Goal: Information Seeking & Learning: Learn about a topic

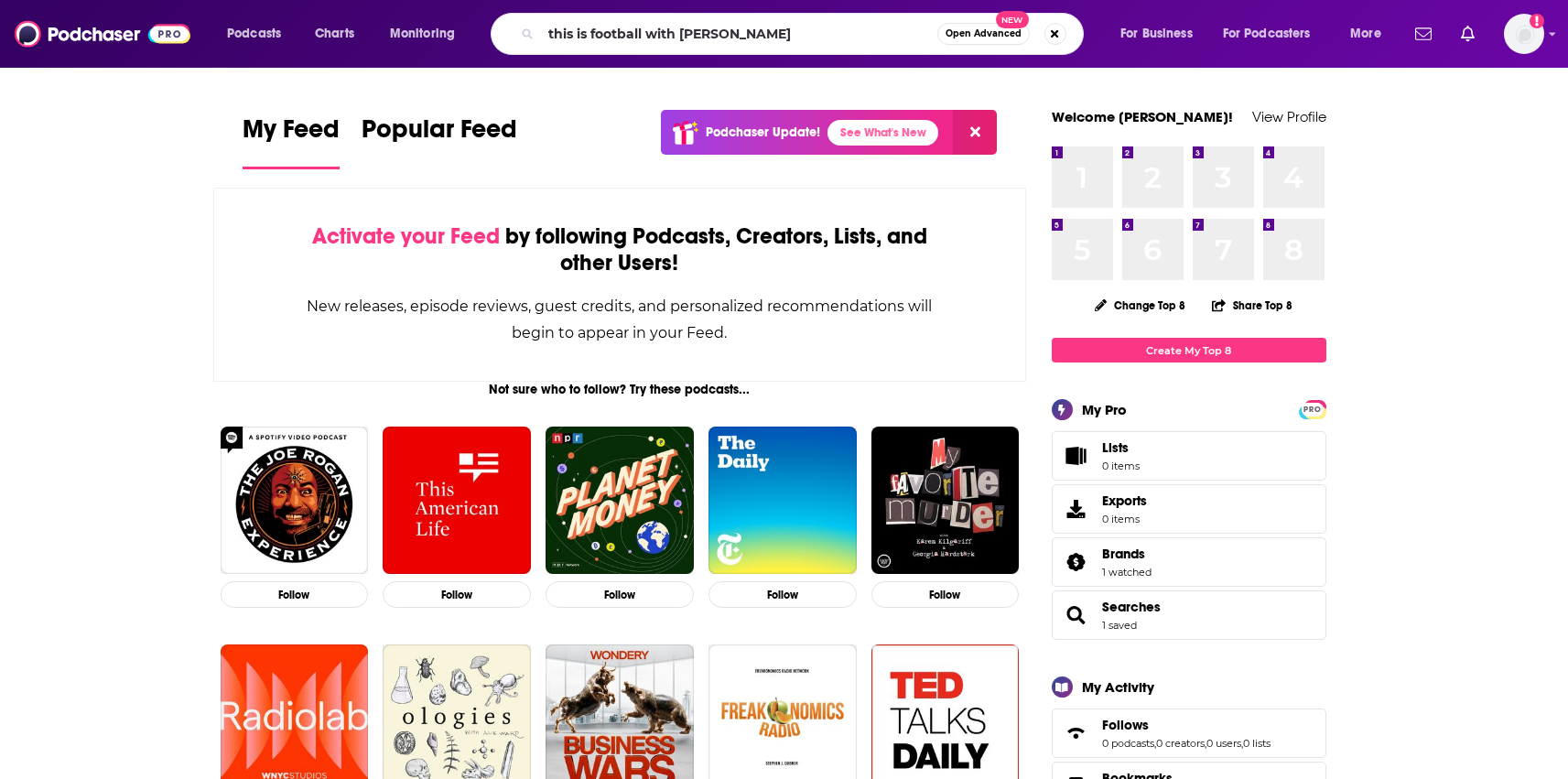
type input "this is football with kevin clark"
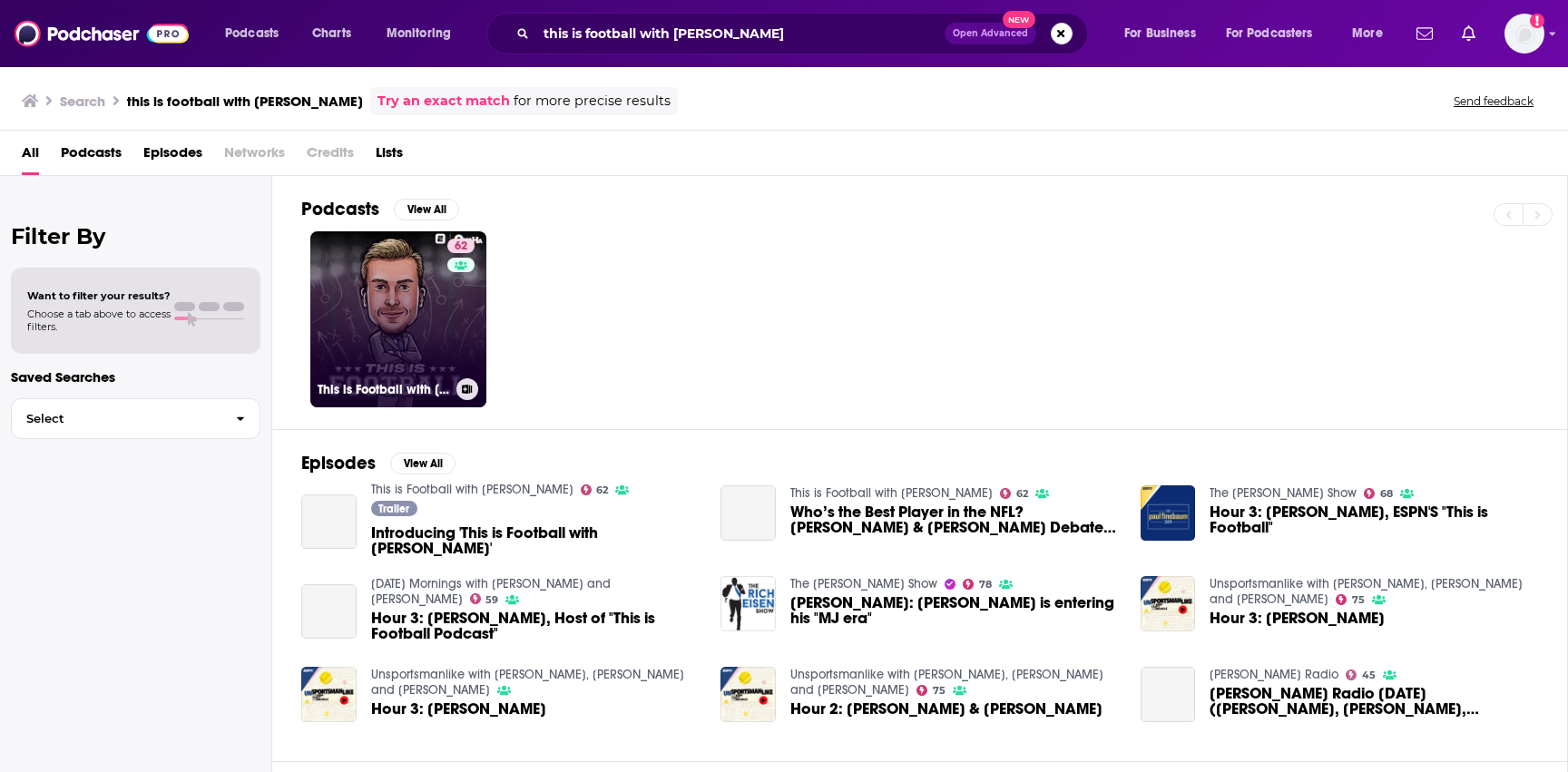
click at [362, 333] on link "62 This is Football with Kevin Clark" at bounding box center [398, 319] width 176 height 176
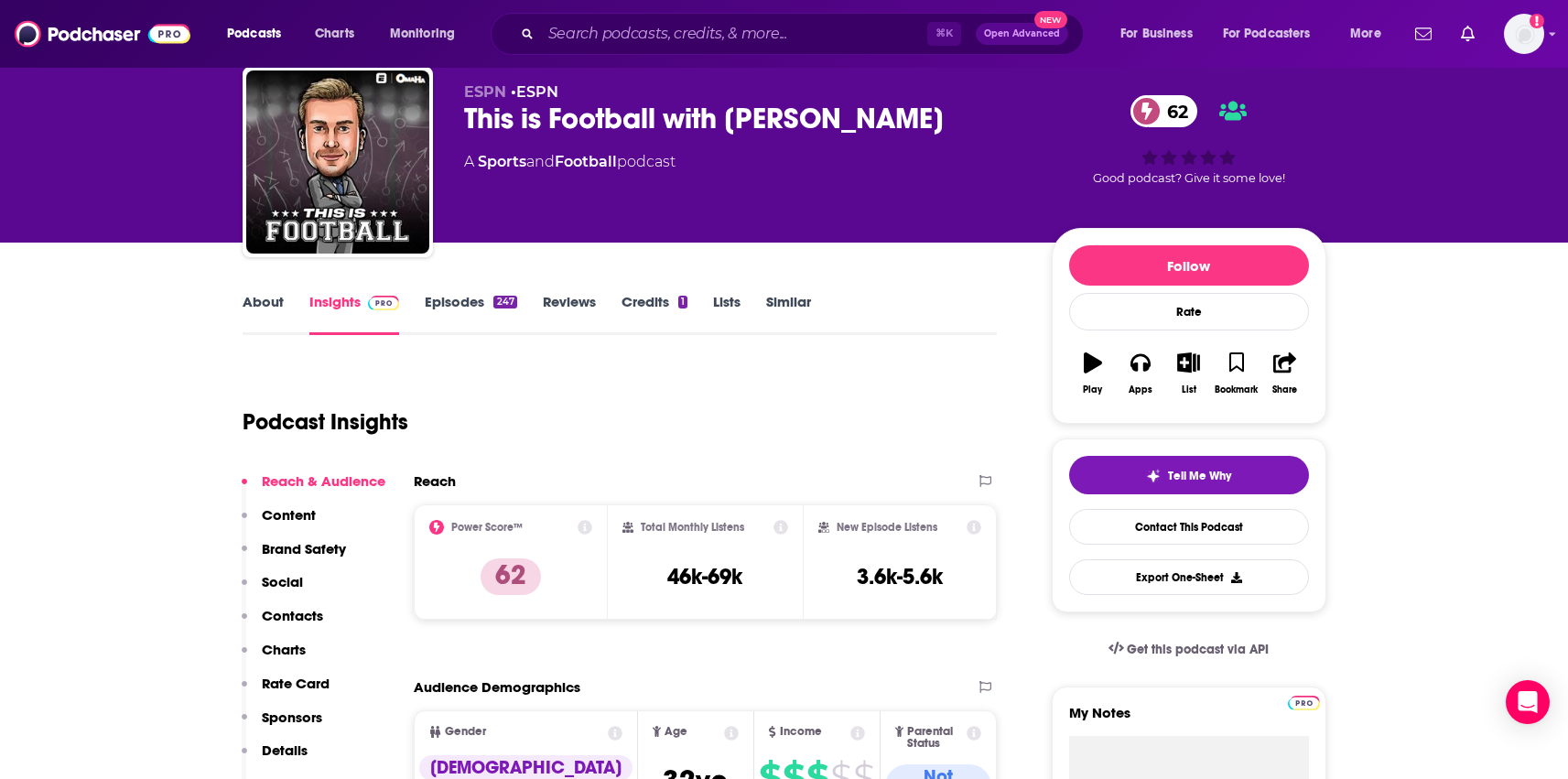
scroll to position [47, 0]
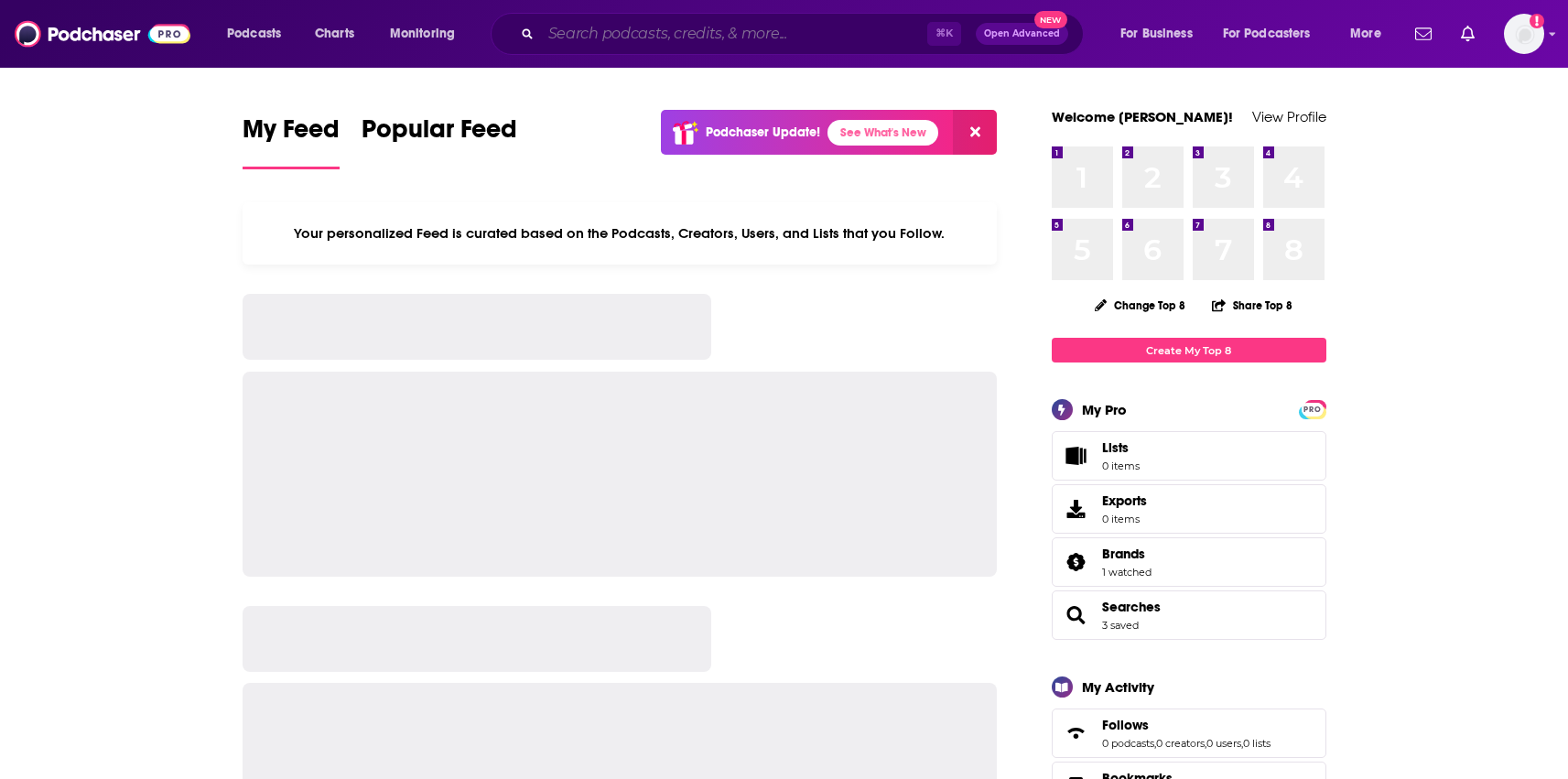
click at [675, 19] on input "Search podcasts, credits, & more..." at bounding box center [734, 33] width 386 height 29
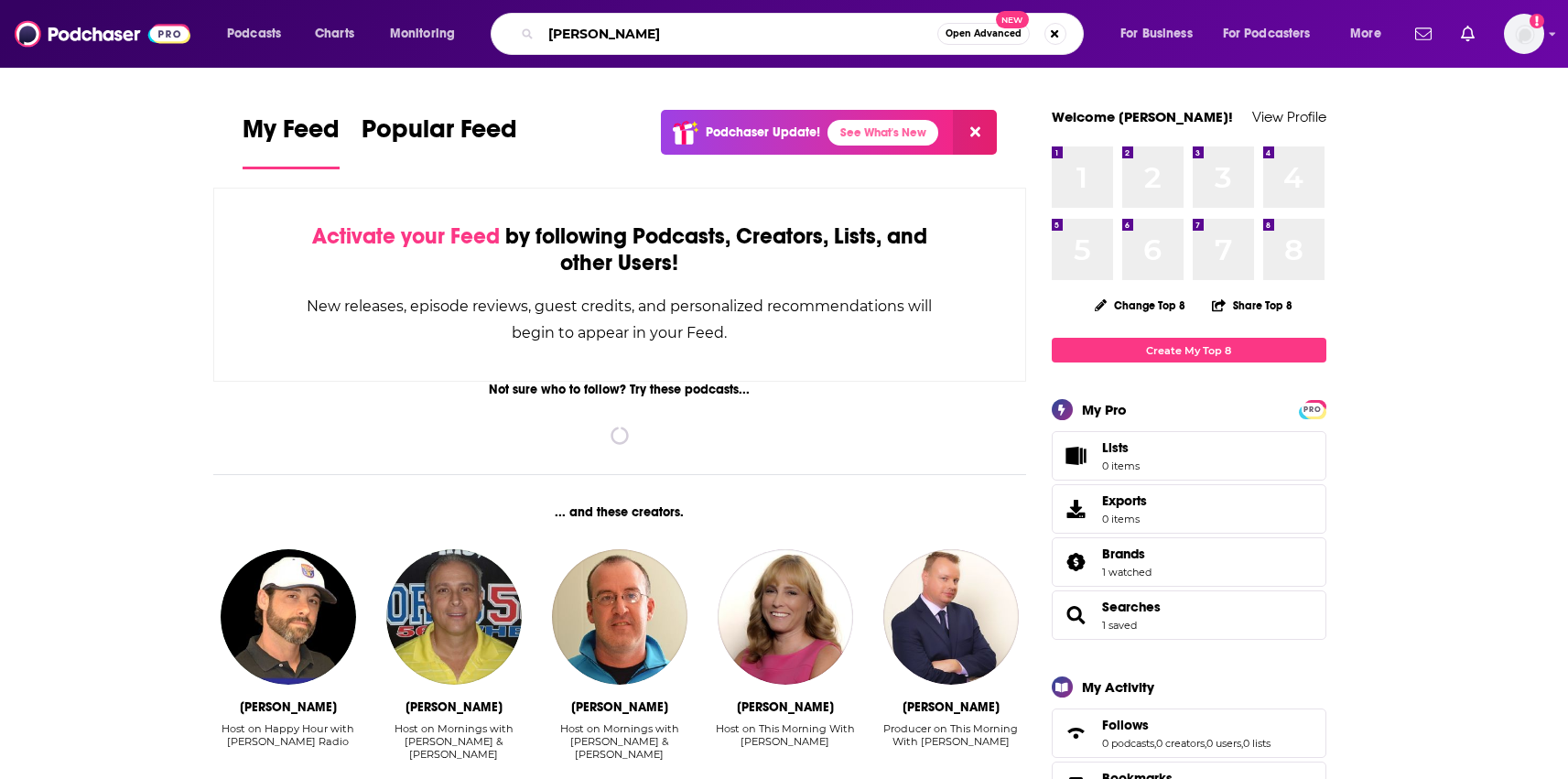
type input "[PERSON_NAME]"
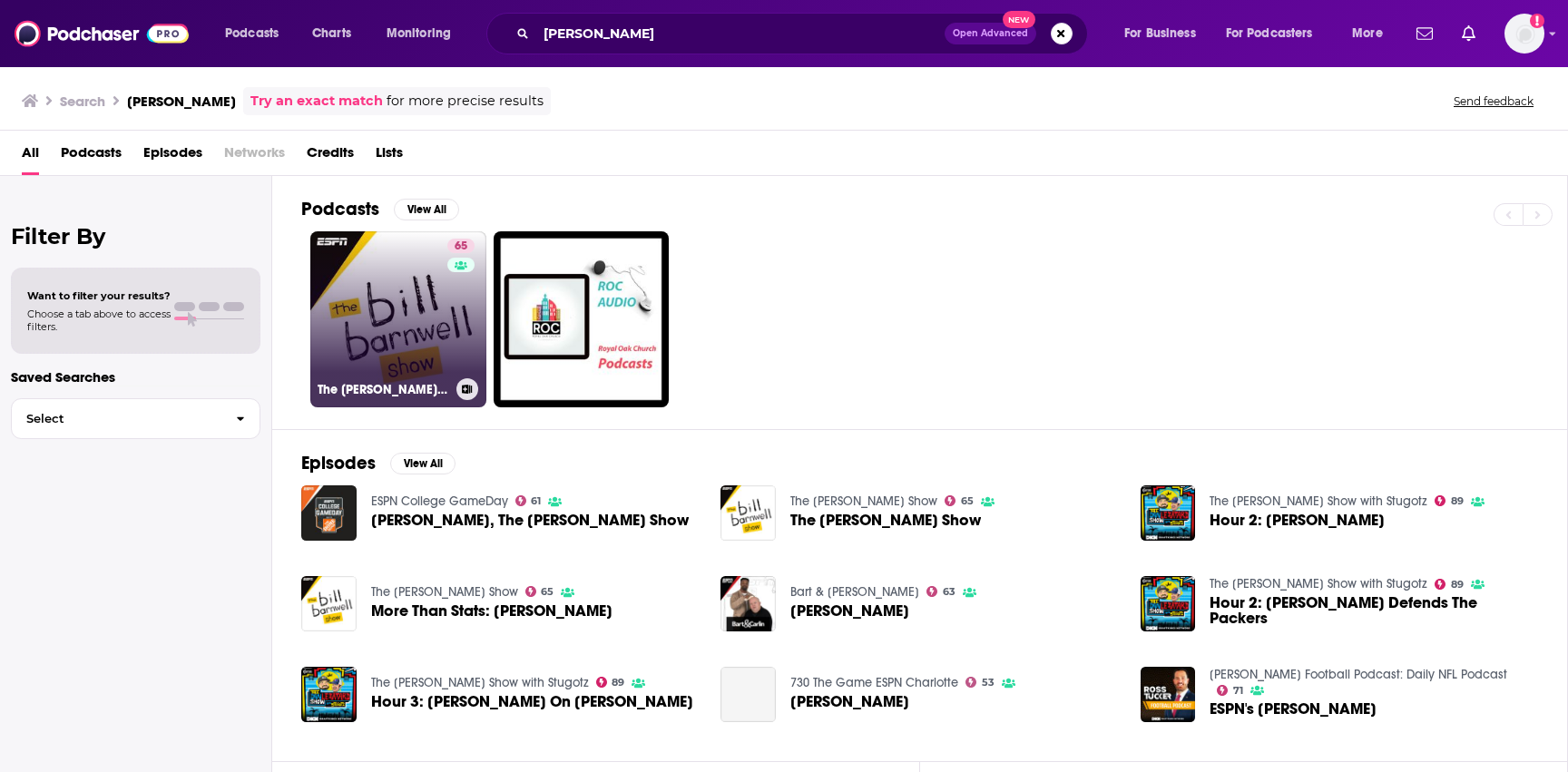
click at [410, 349] on link "65 The Bill Barnwell Show" at bounding box center [398, 319] width 176 height 176
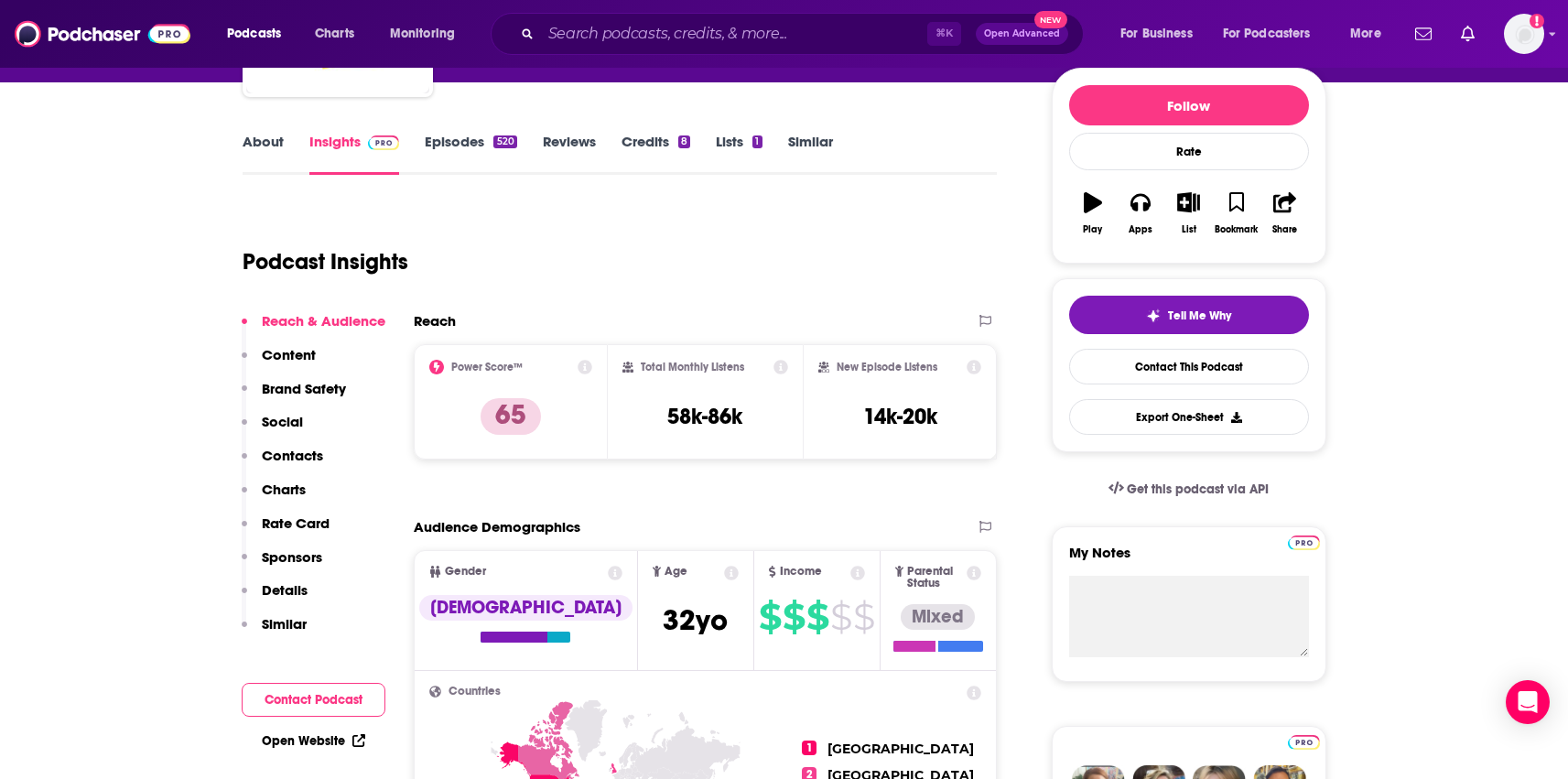
scroll to position [197, 0]
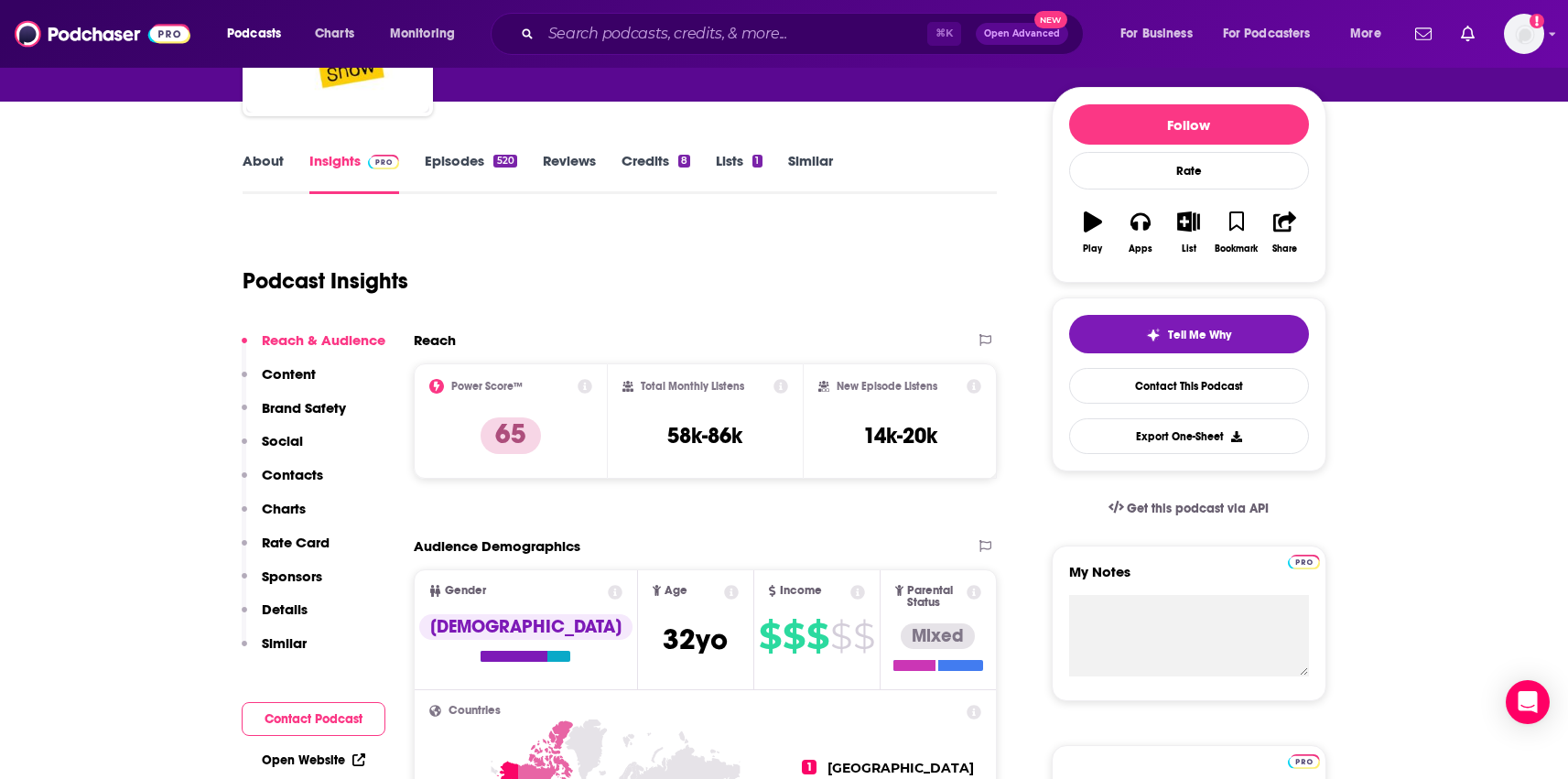
click at [476, 154] on link "Episodes 520" at bounding box center [470, 172] width 91 height 42
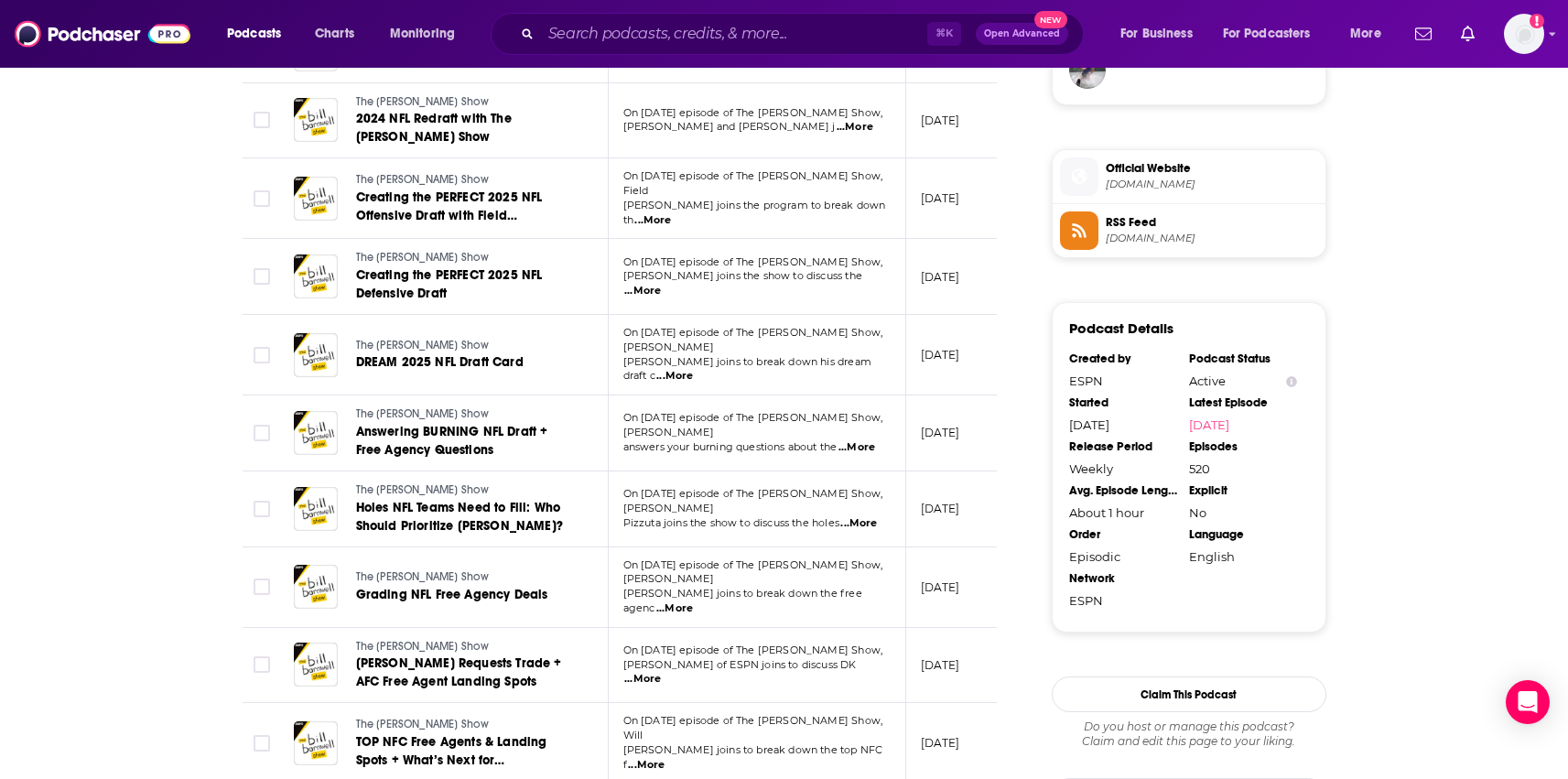
scroll to position [1331, 0]
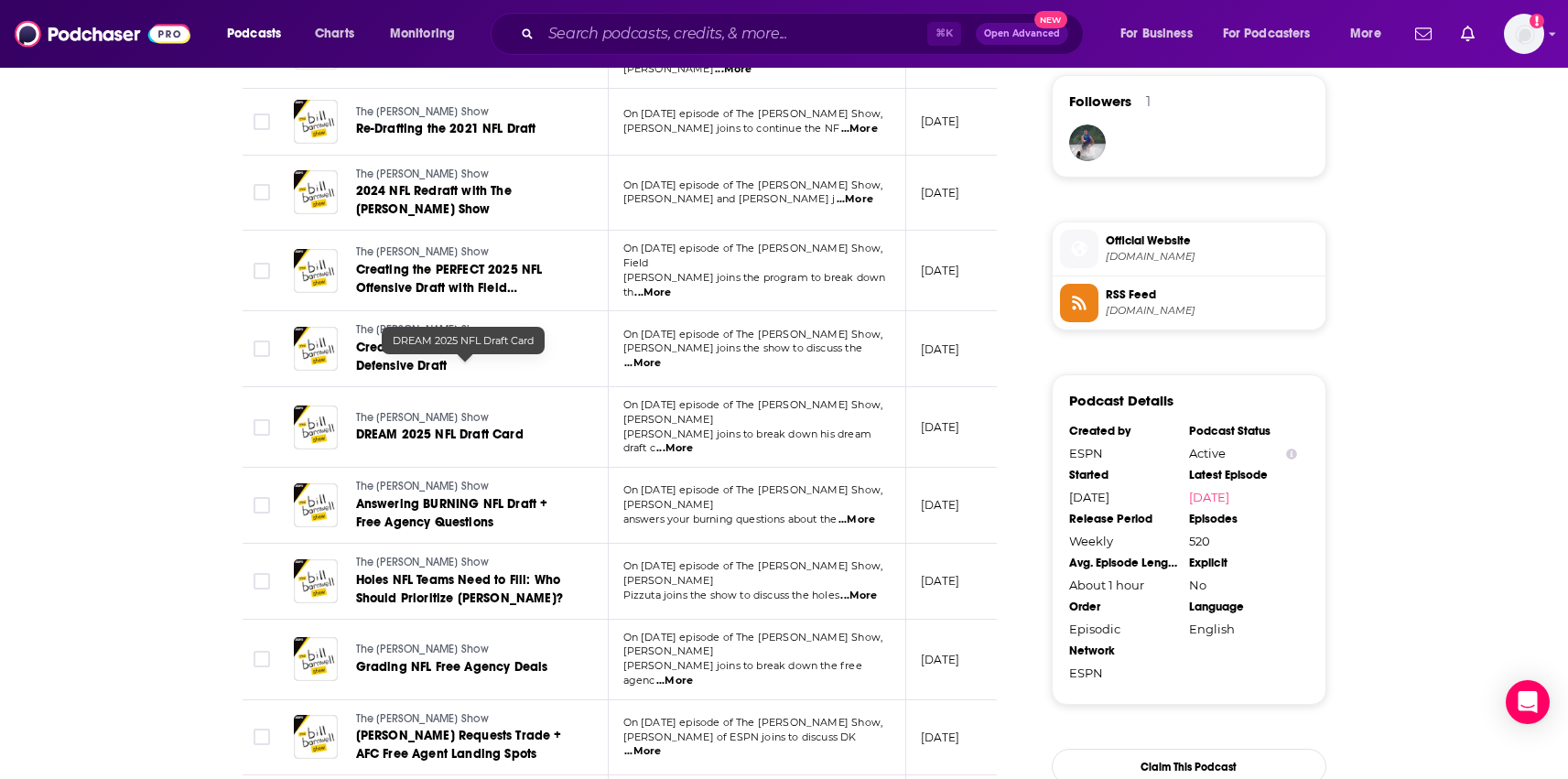
click at [462, 426] on span "DREAM 2025 NFL Draft Card" at bounding box center [440, 434] width 168 height 16
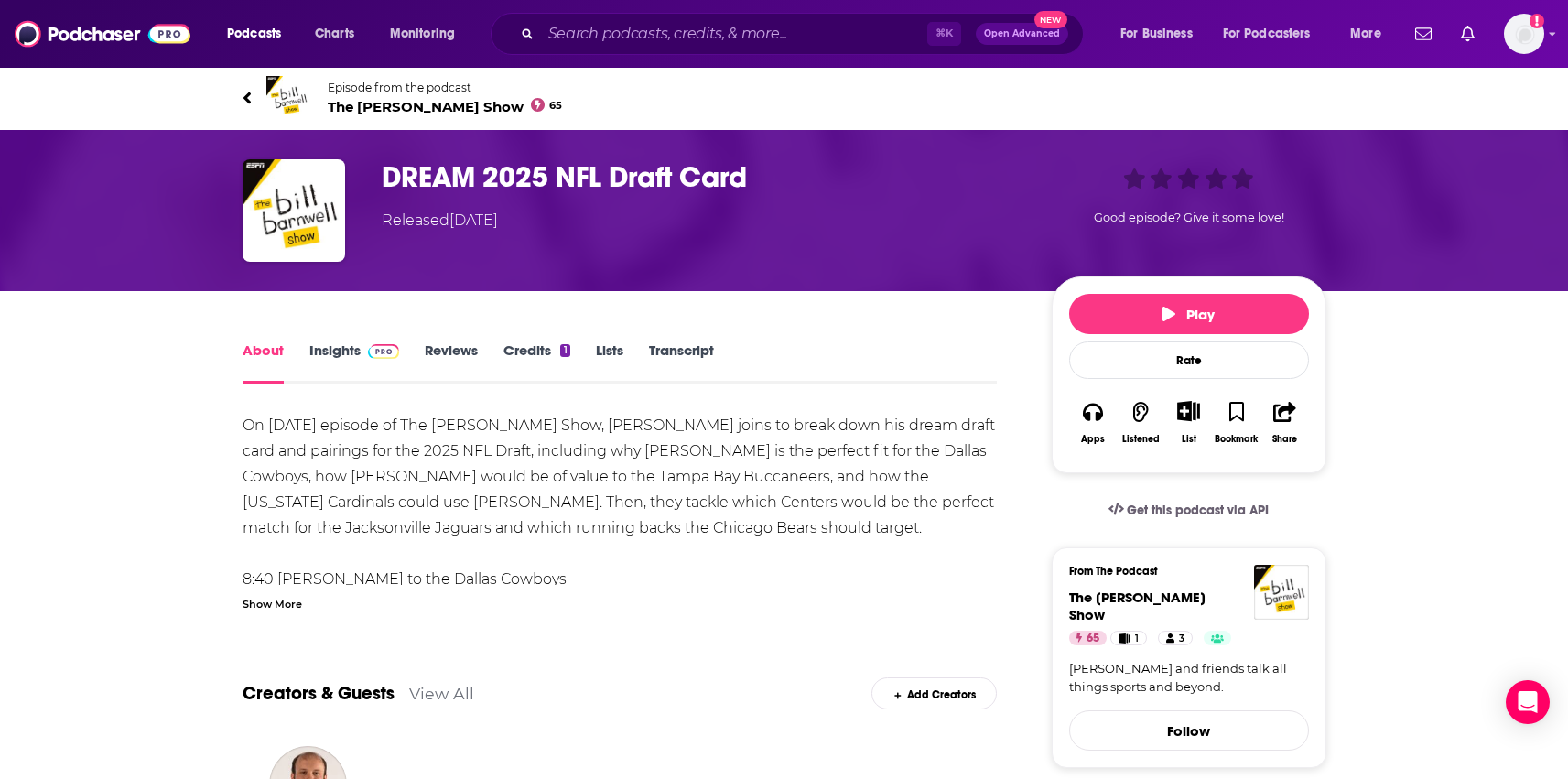
click at [355, 350] on link "Insights" at bounding box center [355, 362] width 90 height 42
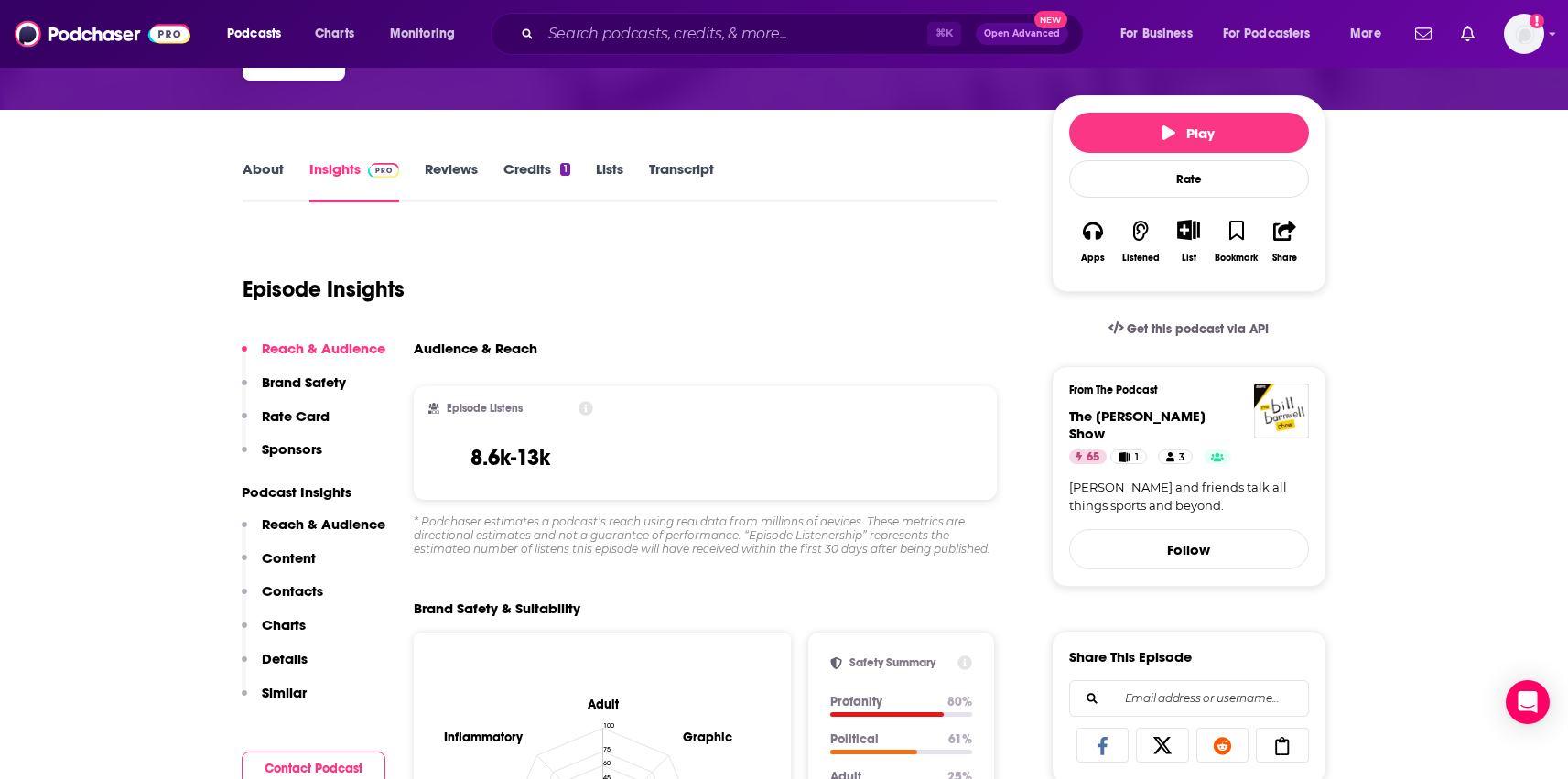
scroll to position [200, 0]
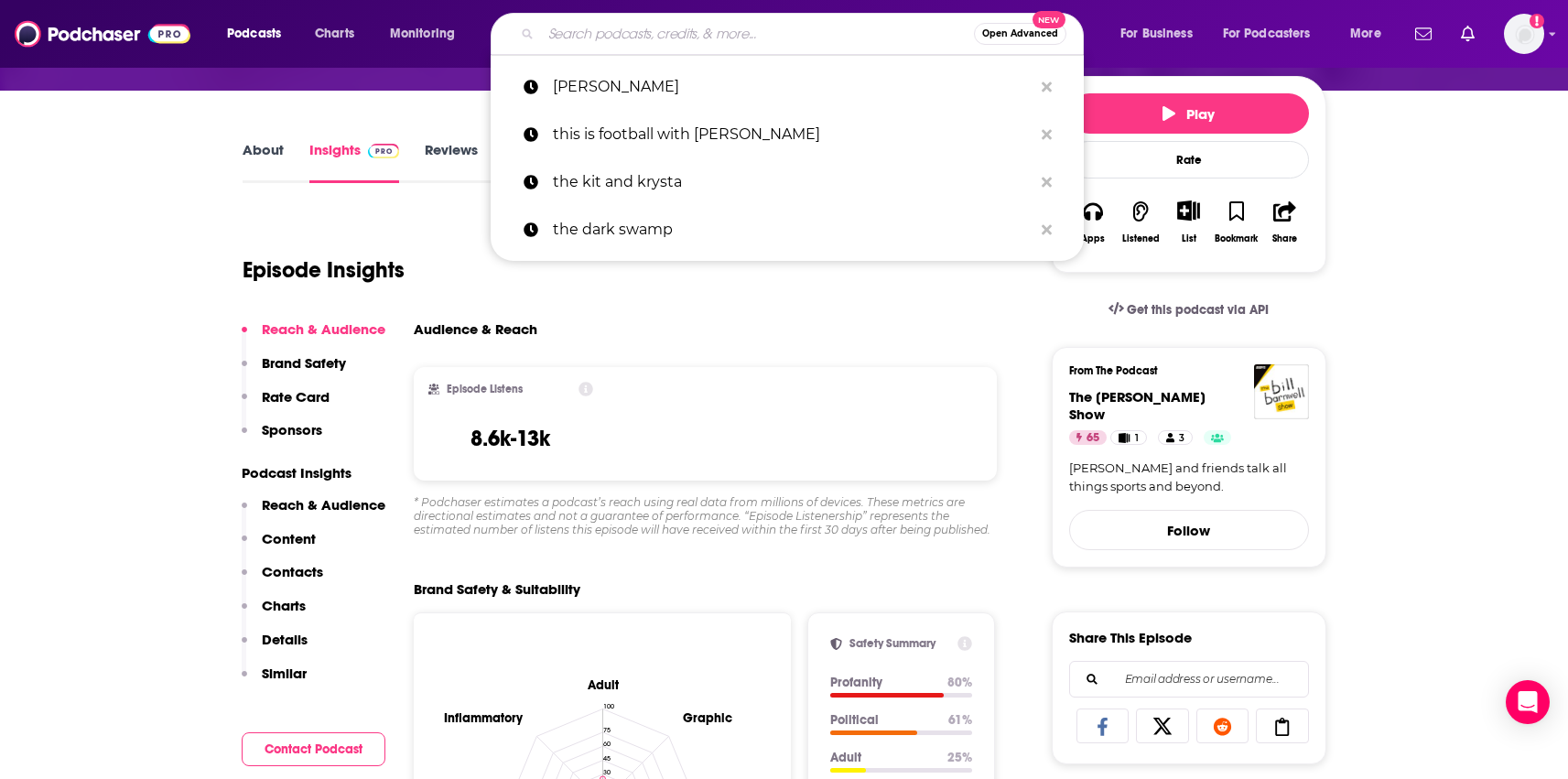
click at [621, 37] on input "Search podcasts, credits, & more..." at bounding box center [758, 33] width 433 height 29
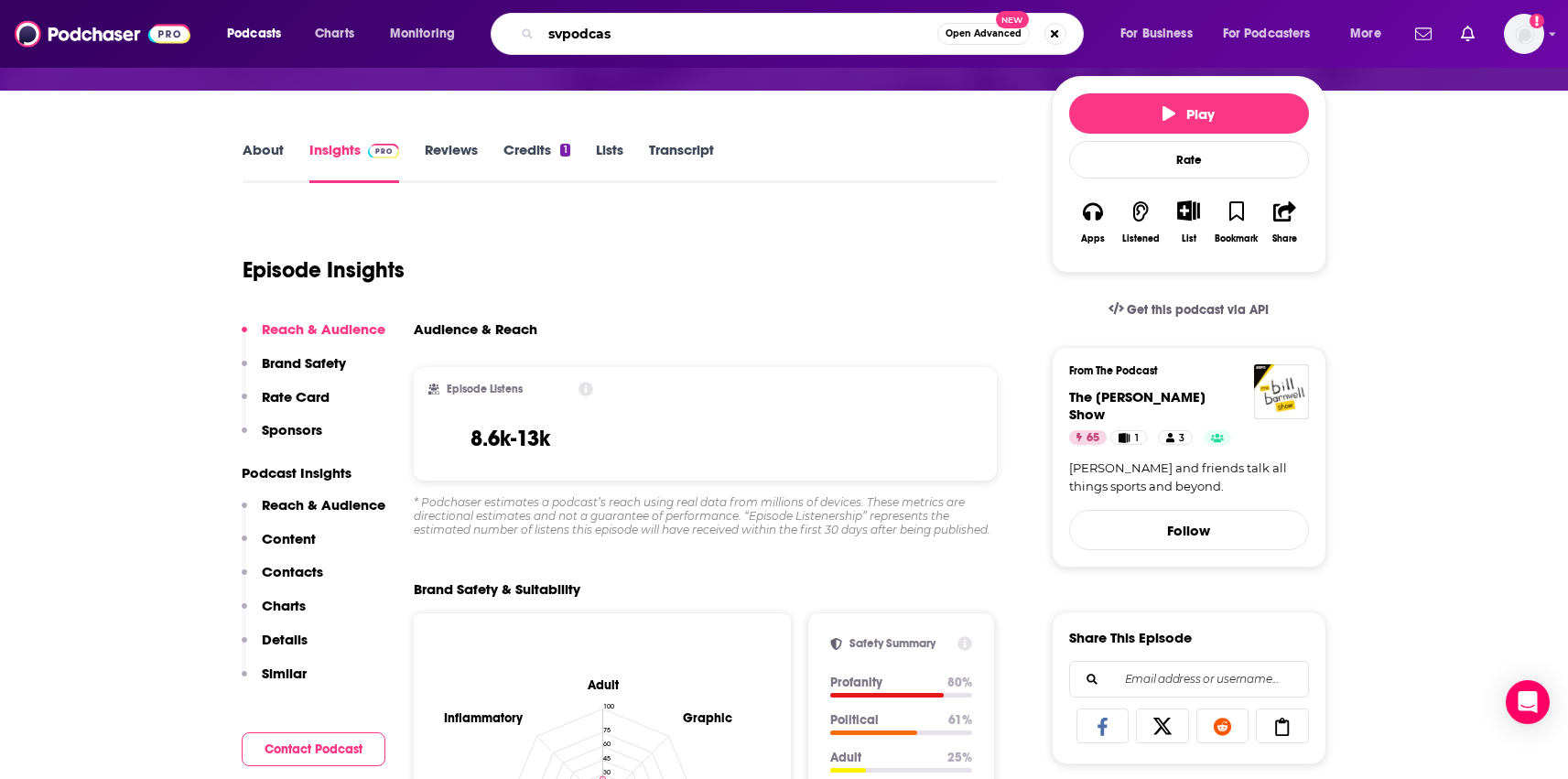
type input "svpodcast"
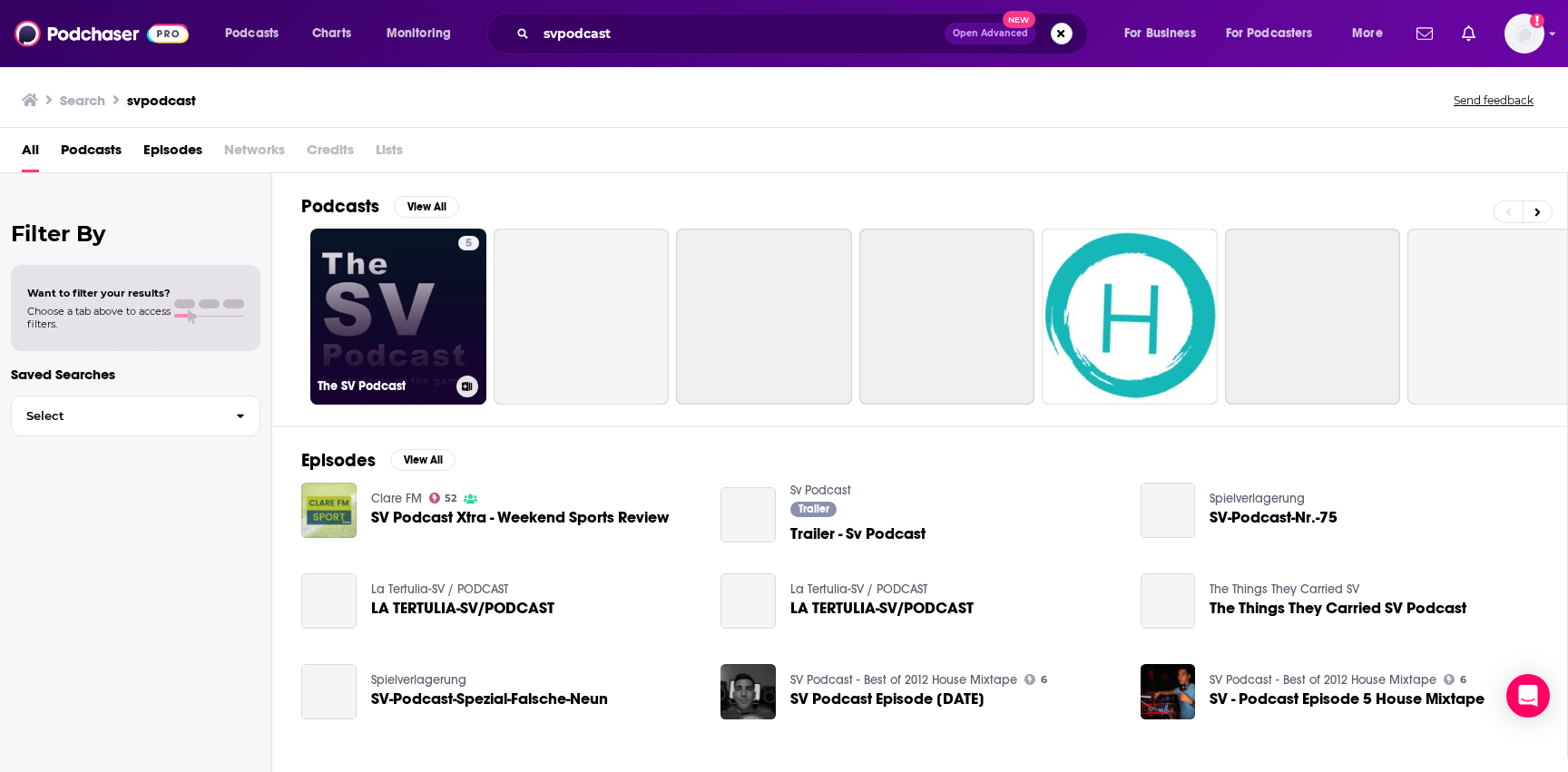
click at [400, 299] on link "5 The SV Podcast" at bounding box center [398, 316] width 176 height 176
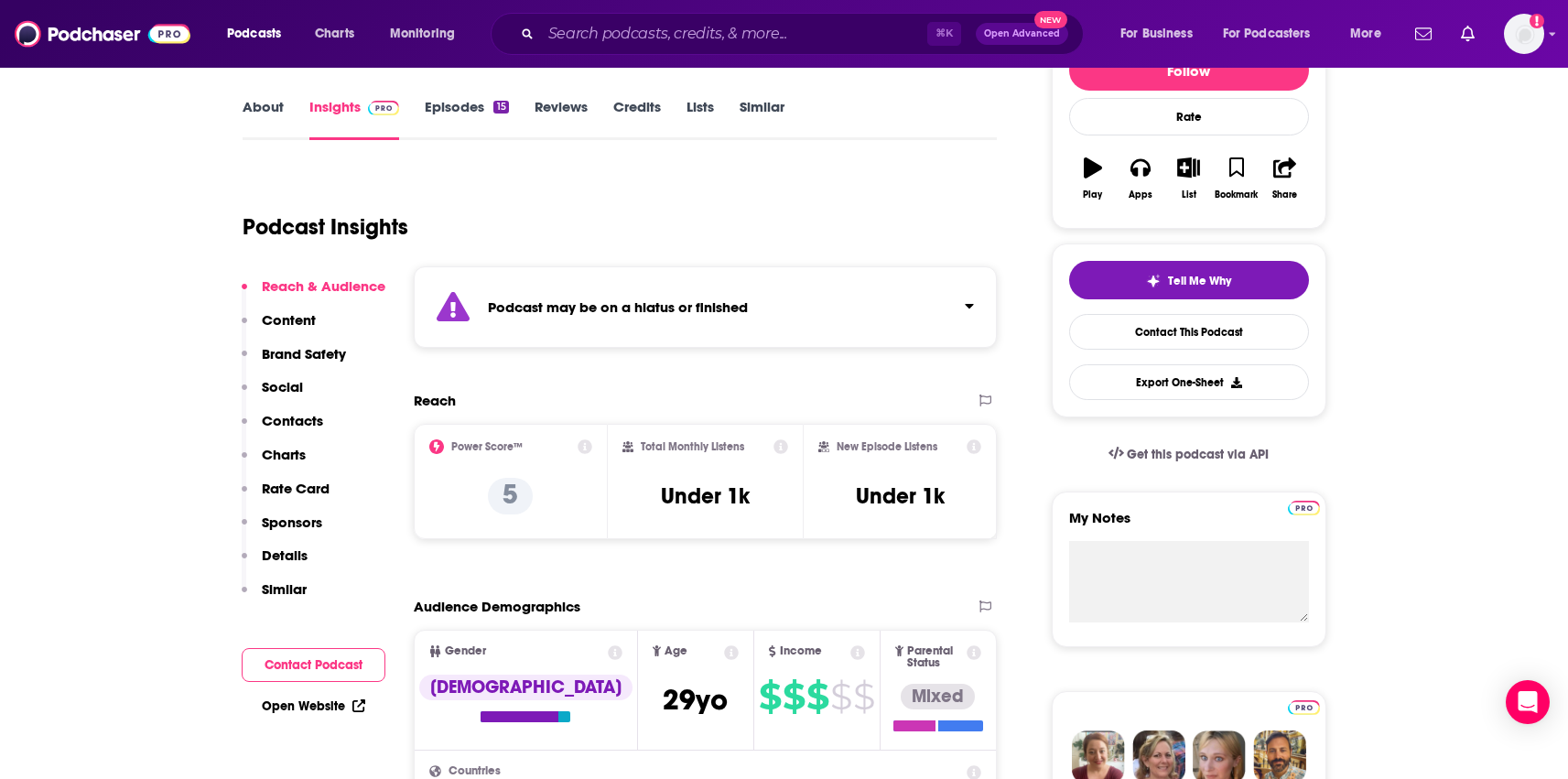
scroll to position [293, 0]
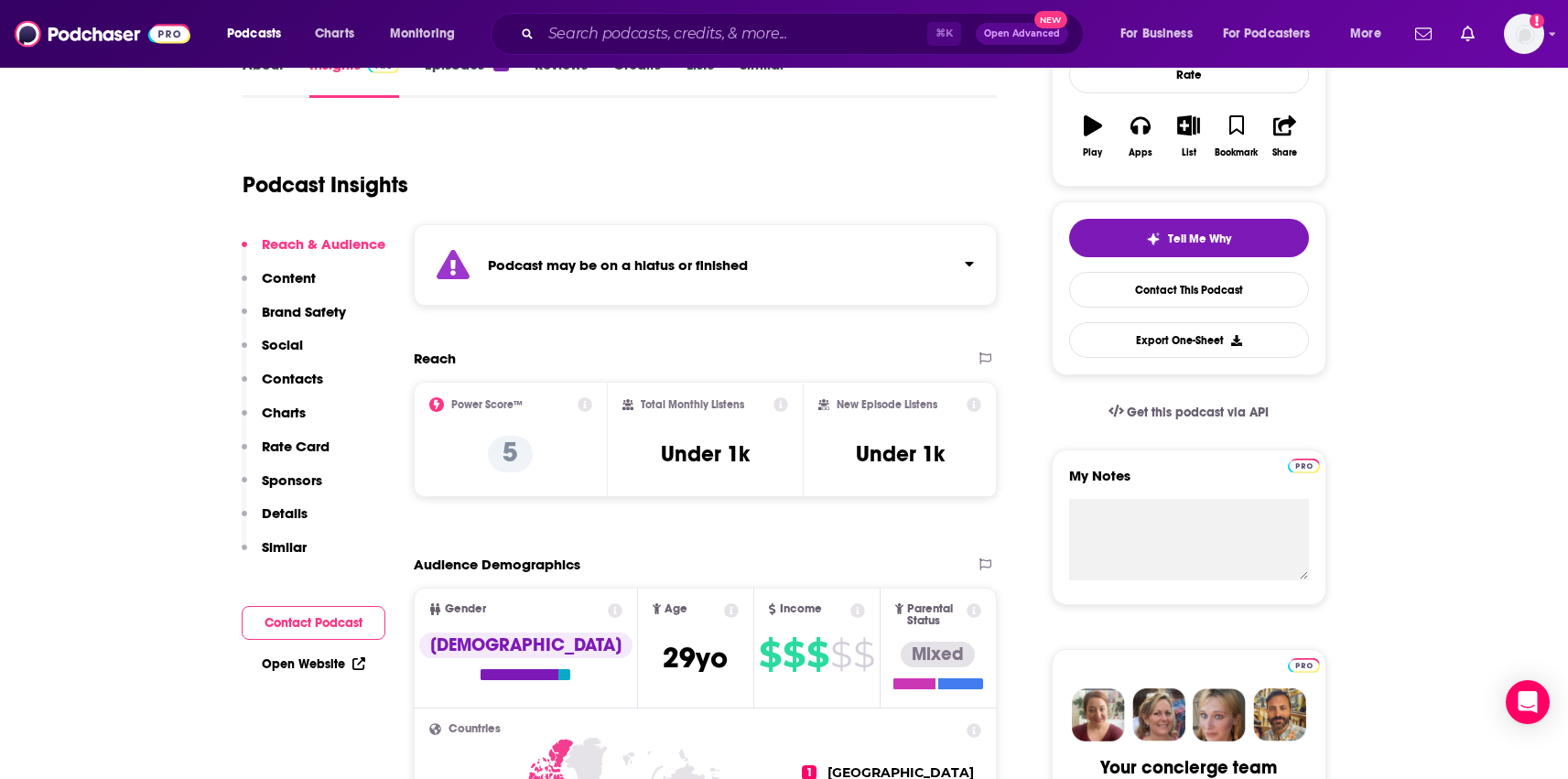
click at [517, 274] on div "Podcast may be on a hiatus or finished" at bounding box center [706, 264] width 584 height 82
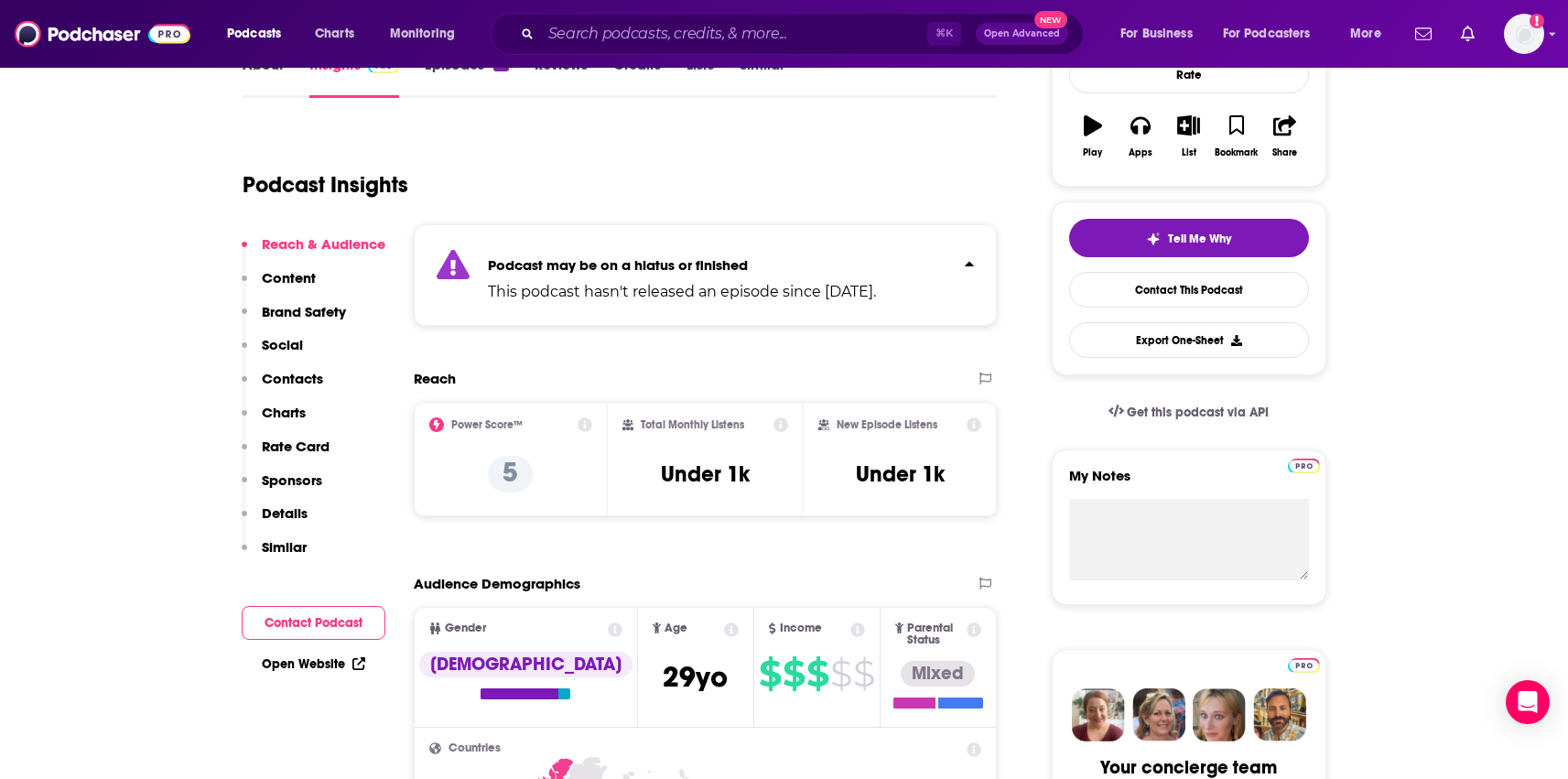
click at [517, 274] on div "Podcast may be on a hiatus or finished This podcast hasn't released an episode …" at bounding box center [681, 275] width 388 height 56
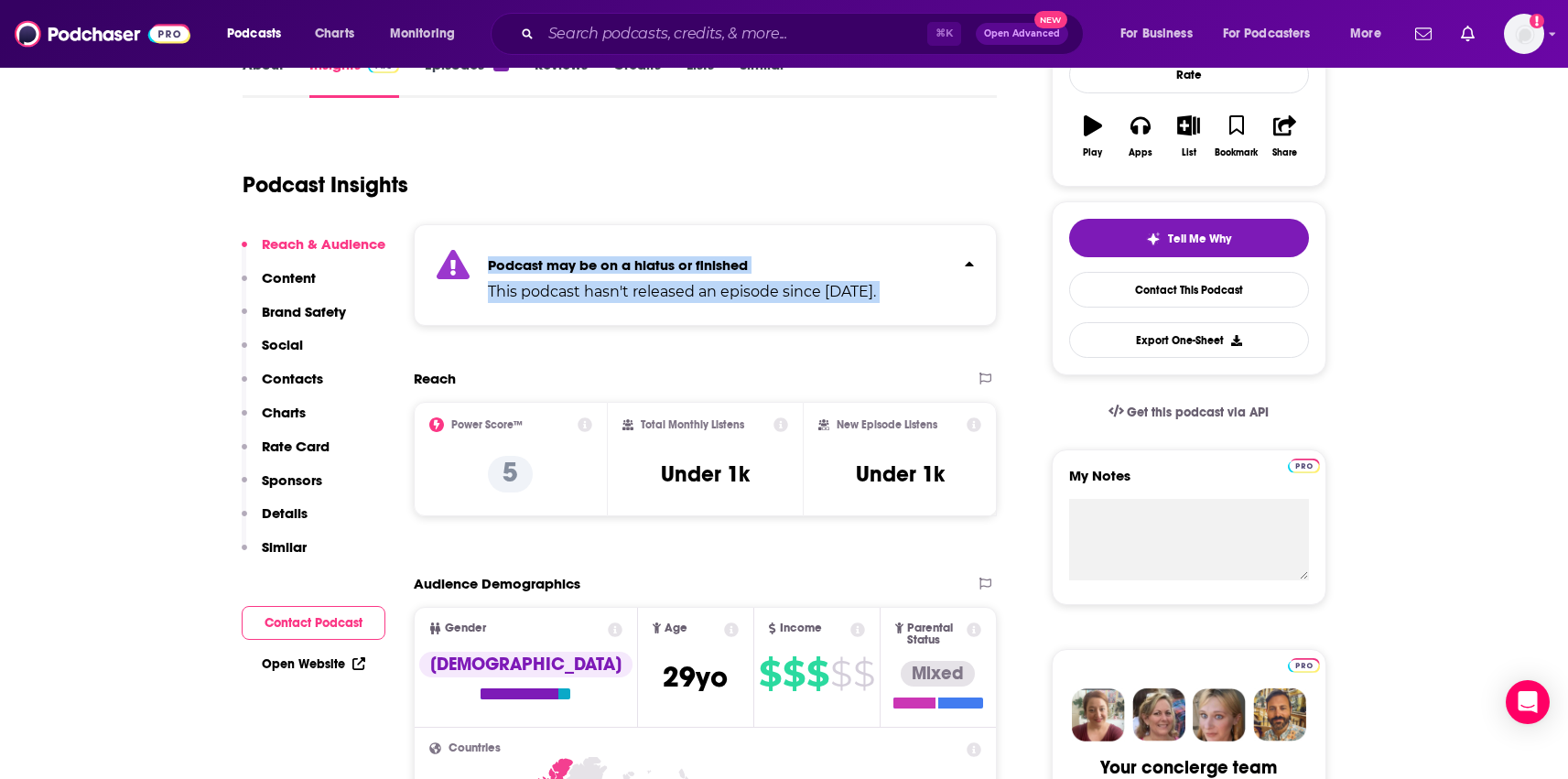
click at [517, 274] on div "Podcast may be on a hiatus or finished This podcast hasn't released an episode …" at bounding box center [706, 275] width 584 height 102
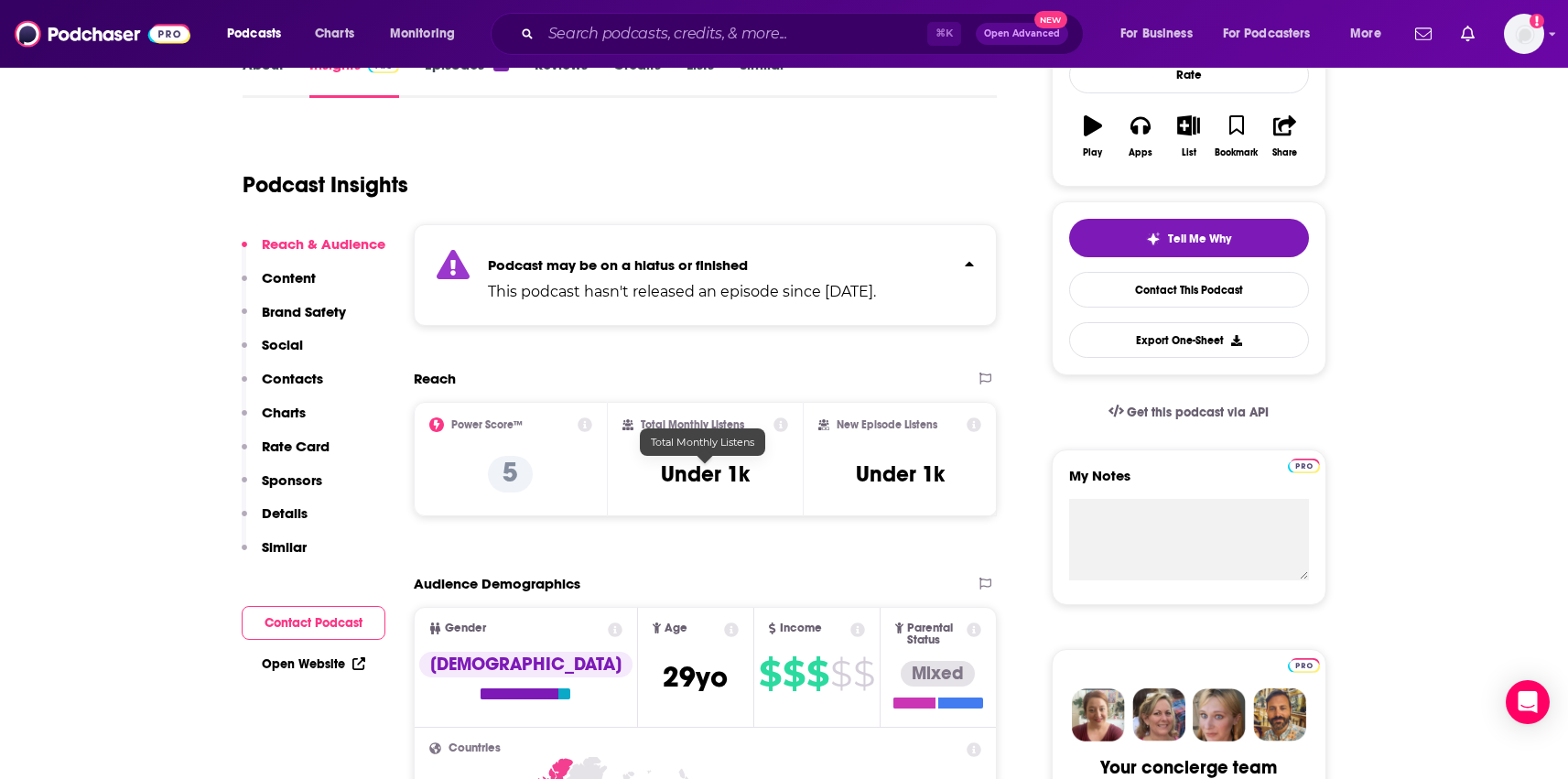
click at [662, 481] on h3 "Under 1k" at bounding box center [705, 473] width 88 height 27
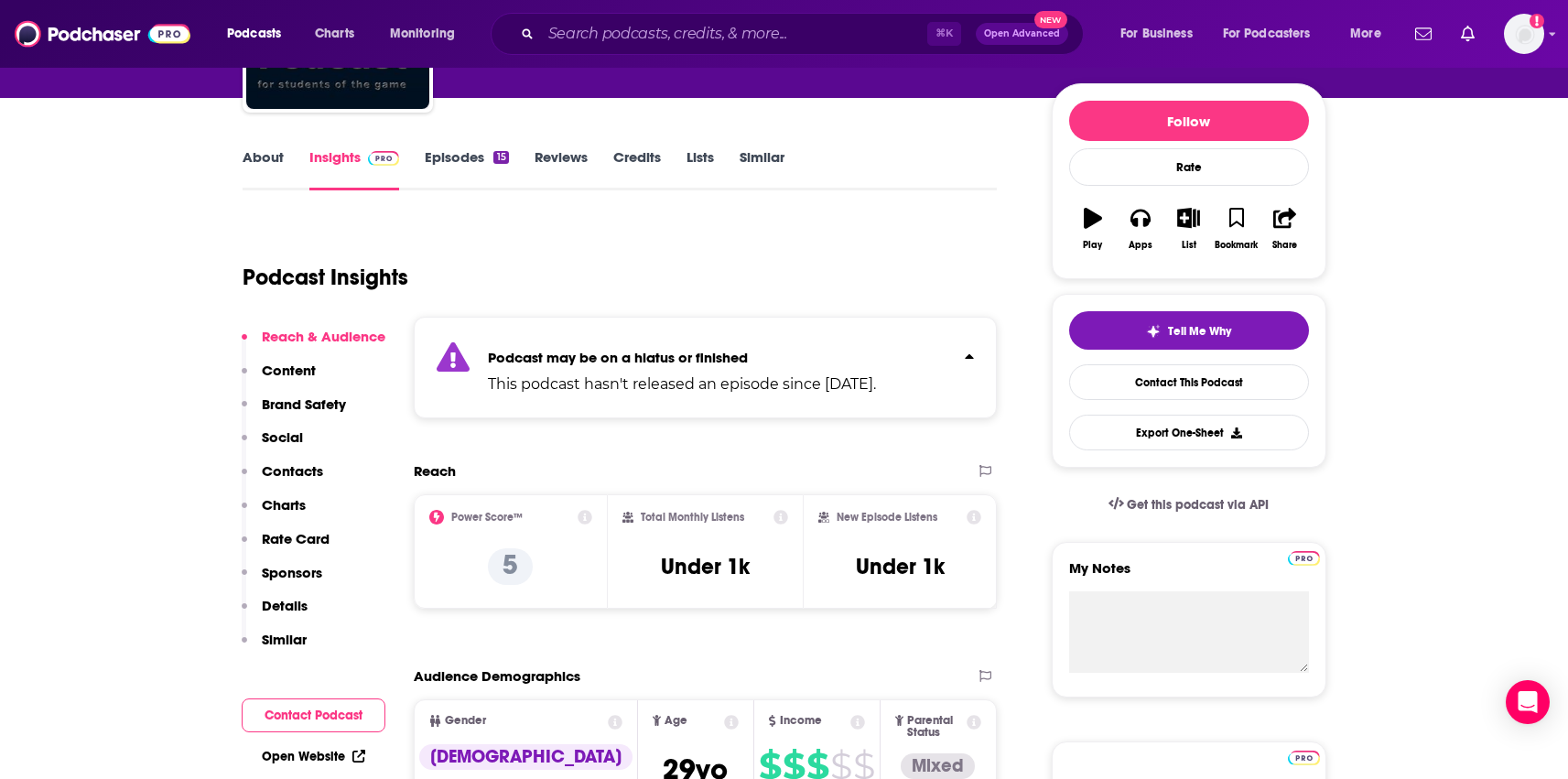
scroll to position [171, 0]
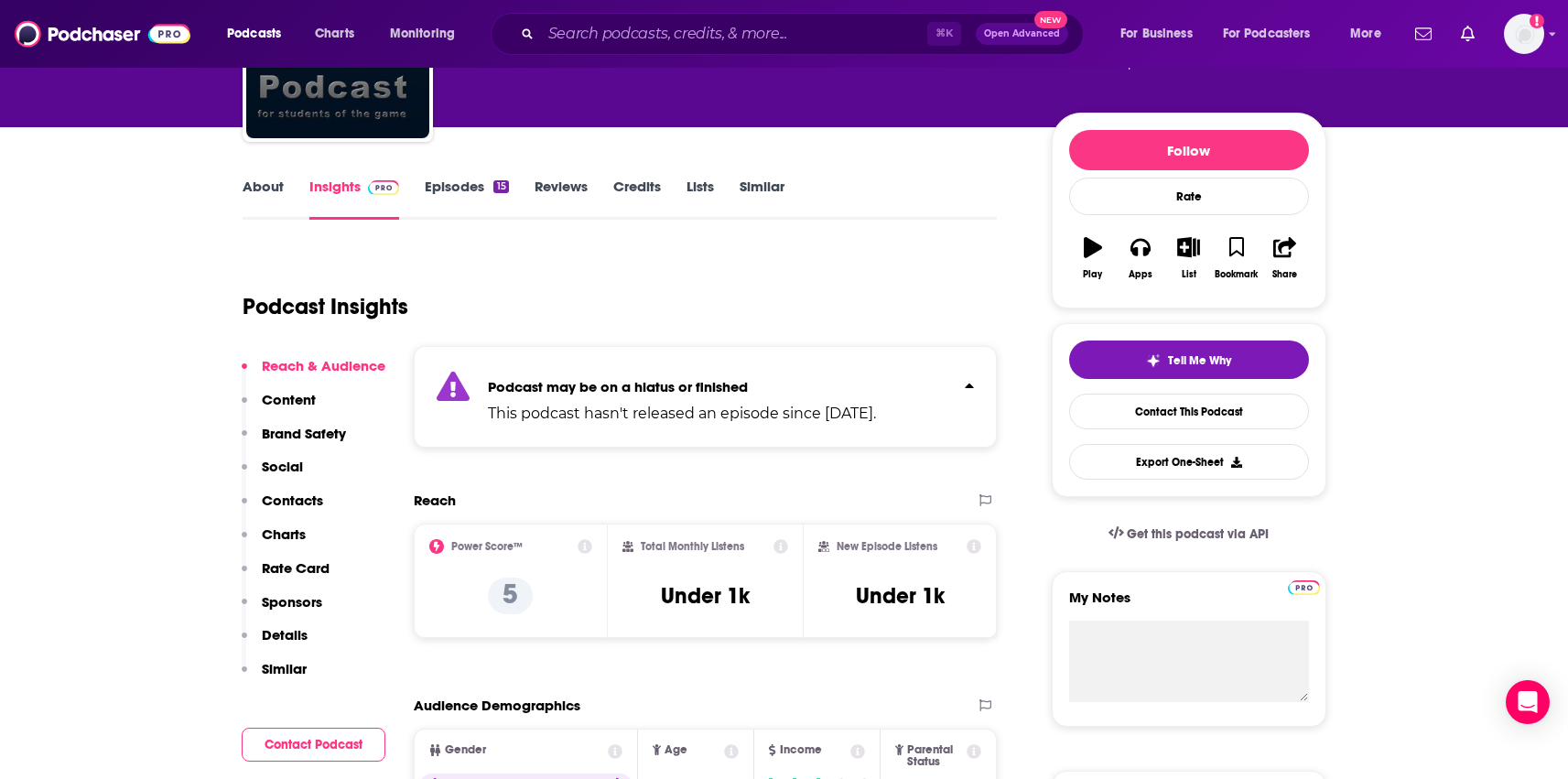
click at [465, 182] on link "Episodes 15" at bounding box center [466, 199] width 84 height 42
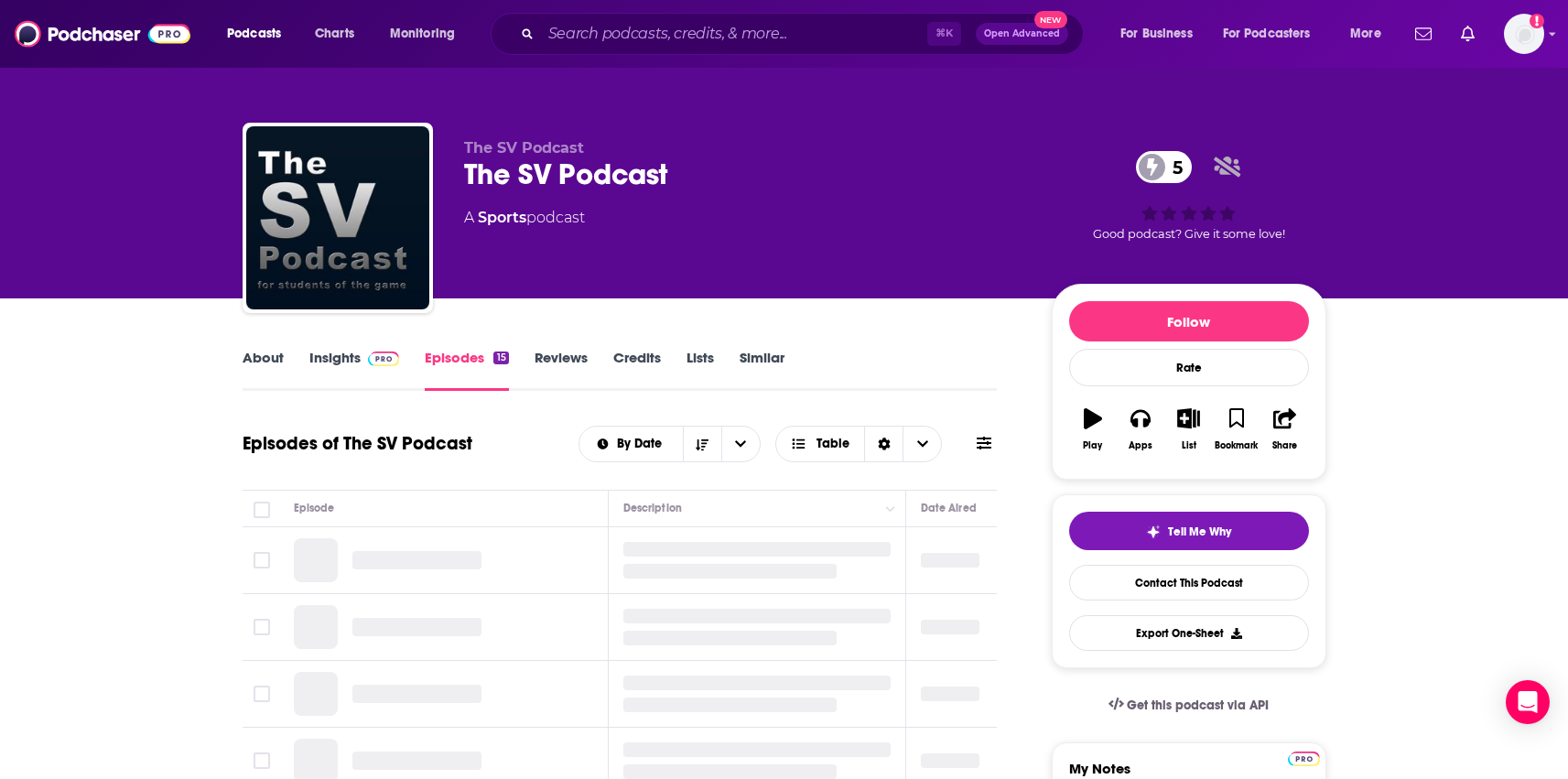
scroll to position [39, 0]
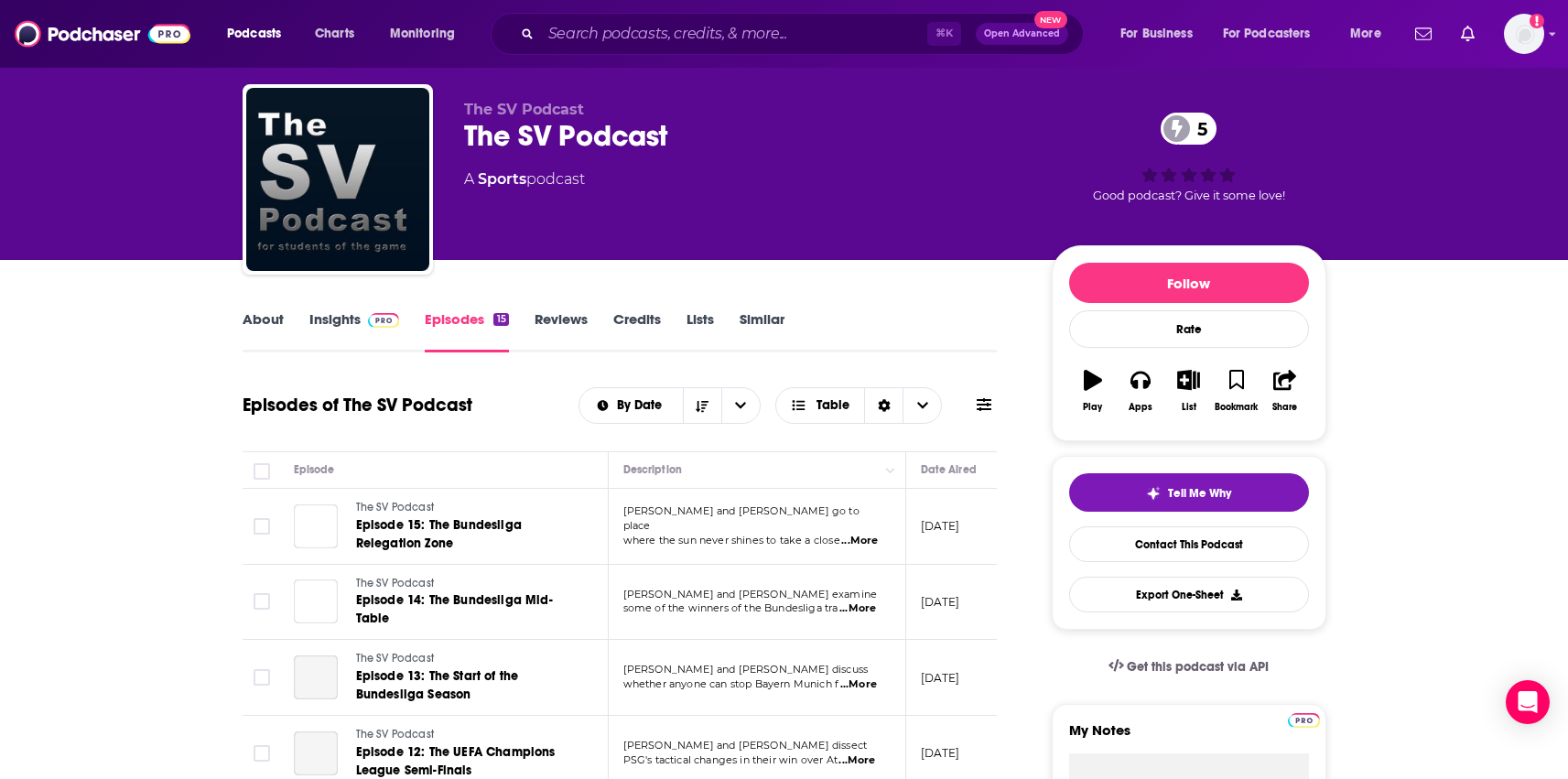
click at [243, 314] on link "About" at bounding box center [264, 331] width 41 height 42
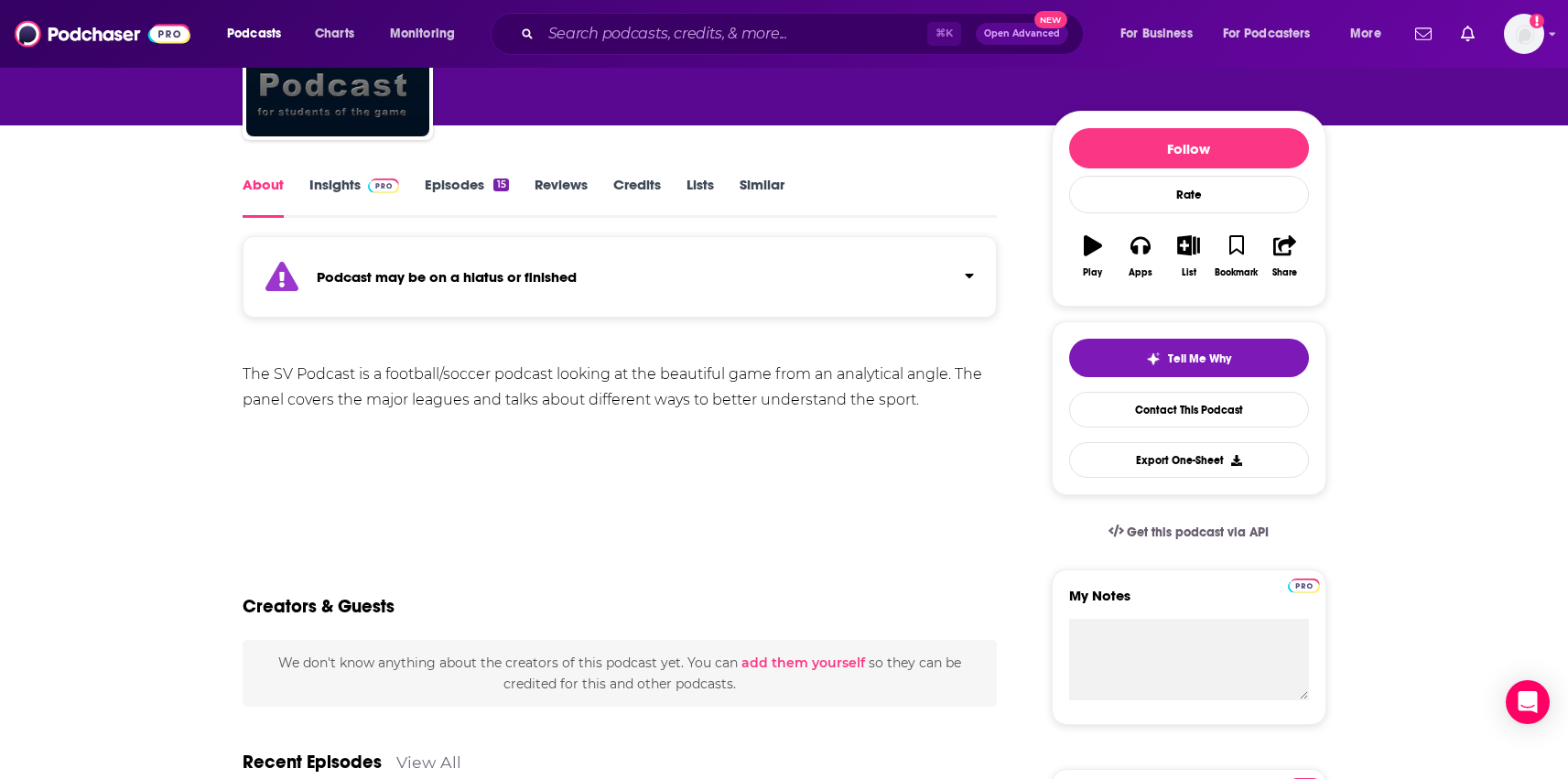
scroll to position [176, 0]
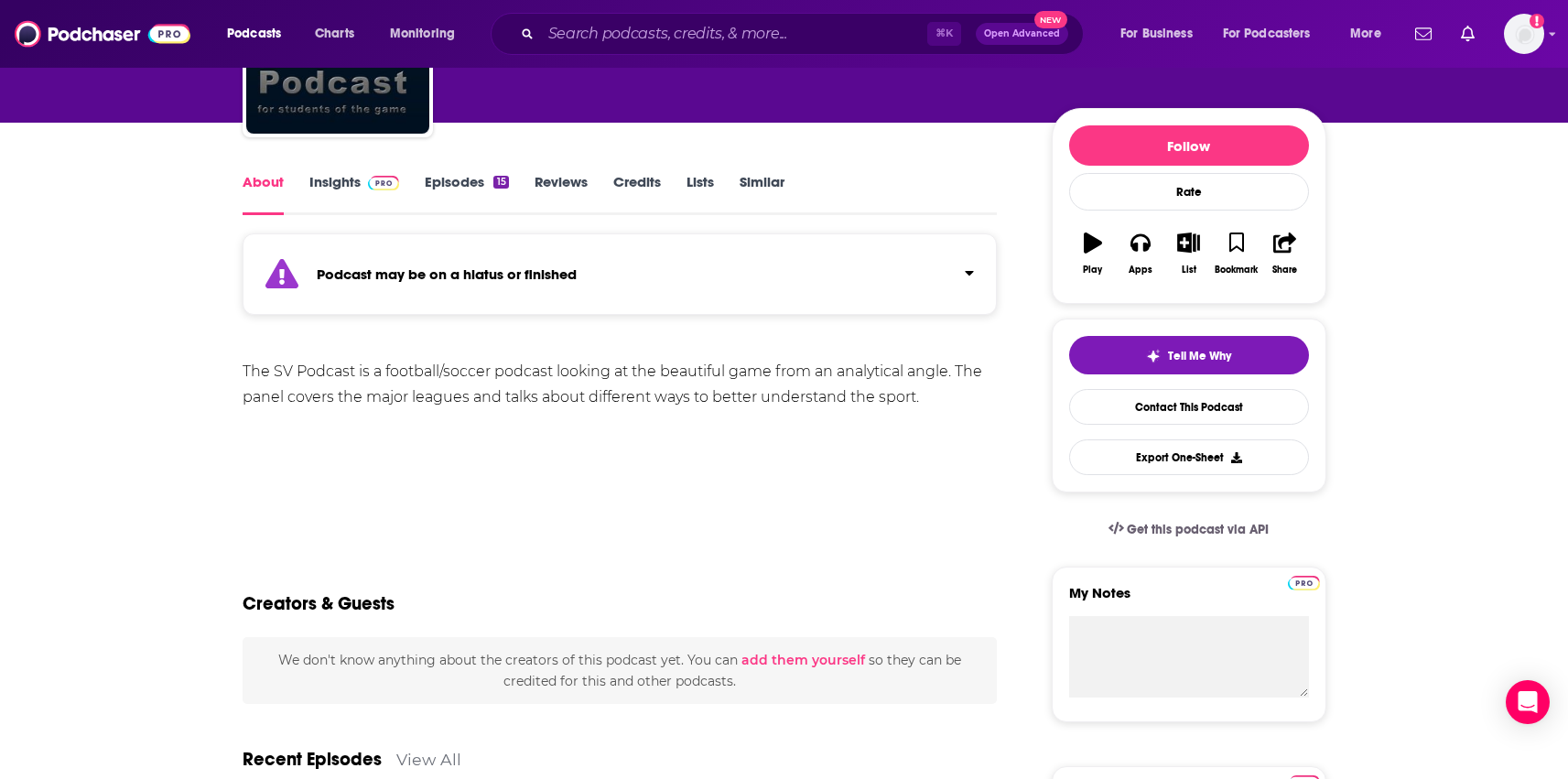
click at [256, 386] on div "The SV Podcast is a football/soccer podcast looking at the beautiful game from …" at bounding box center [620, 384] width 755 height 51
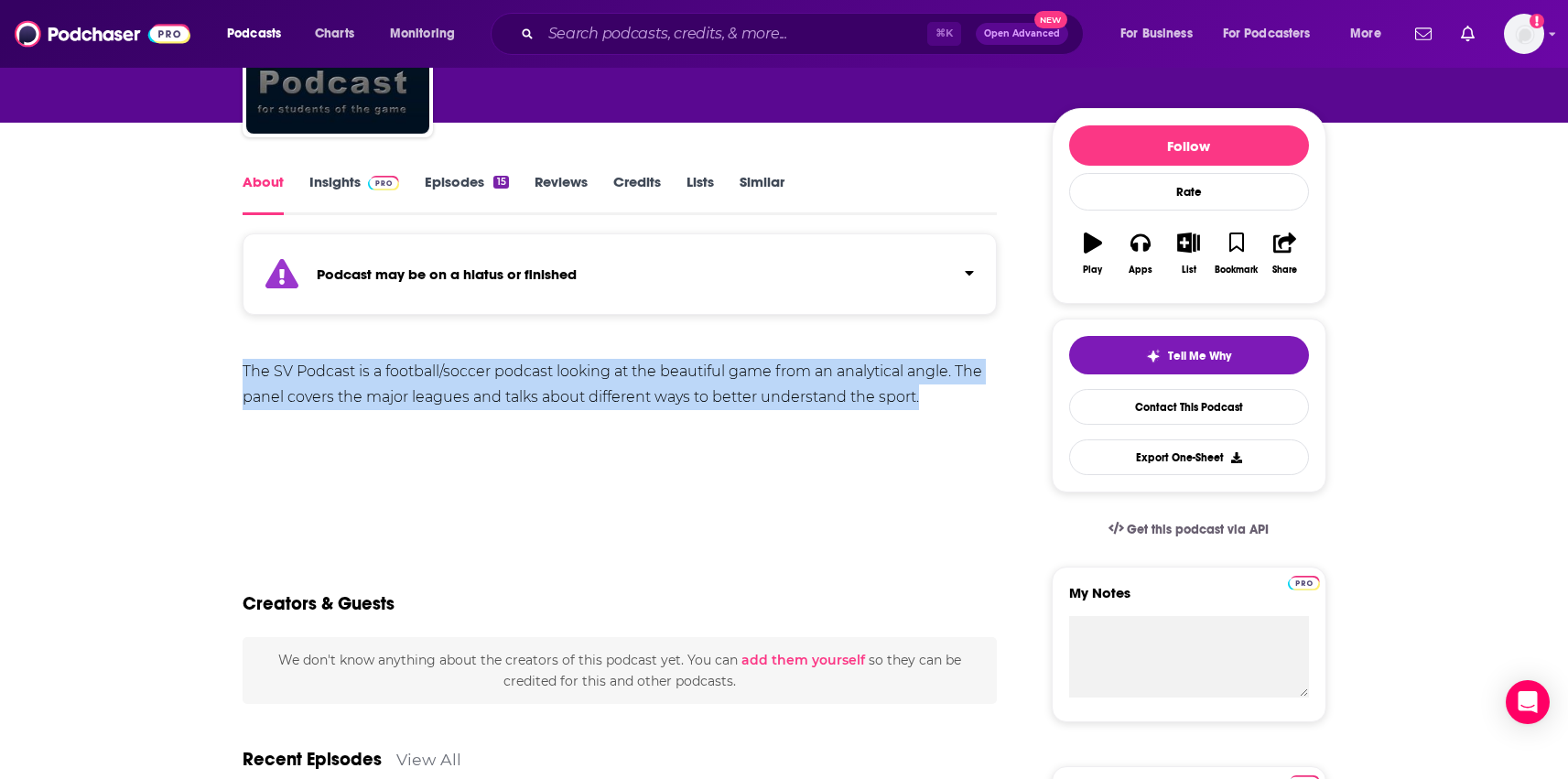
click at [256, 386] on div "The SV Podcast is a football/soccer podcast looking at the beautiful game from …" at bounding box center [620, 384] width 755 height 51
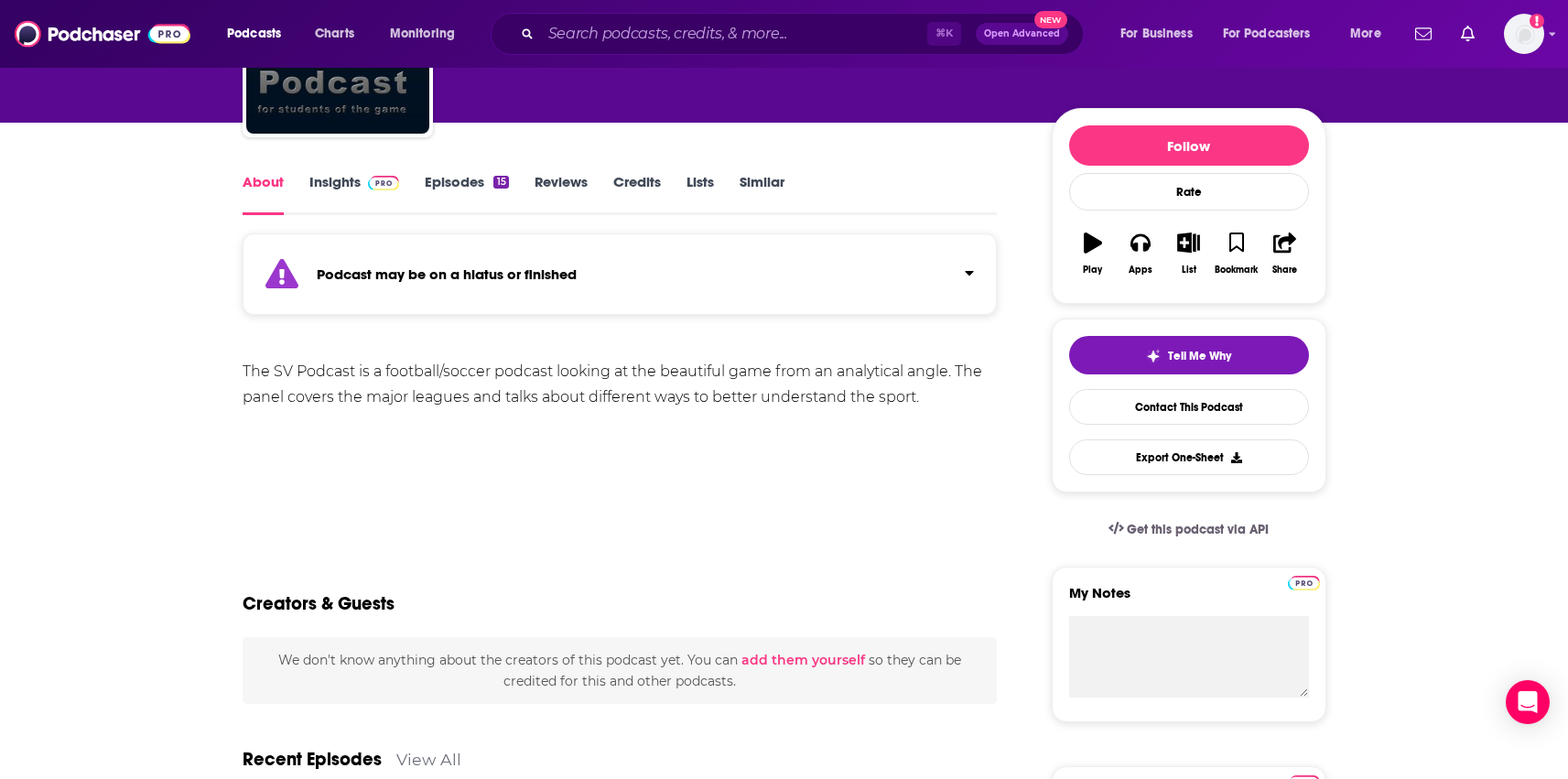
click at [275, 454] on div "The SV Podcast is a football/soccer podcast looking at the beautiful game from …" at bounding box center [620, 422] width 755 height 128
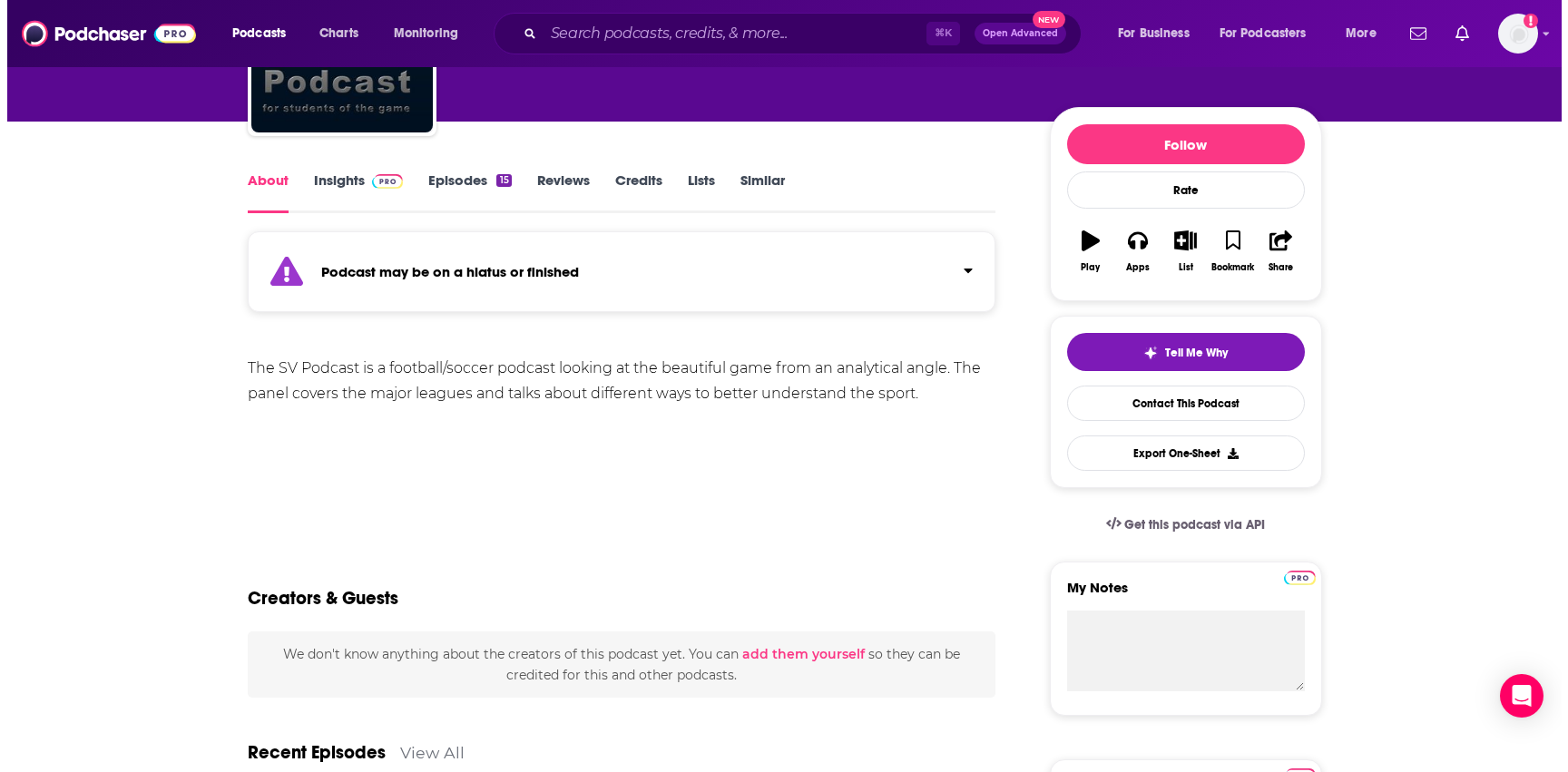
scroll to position [0, 0]
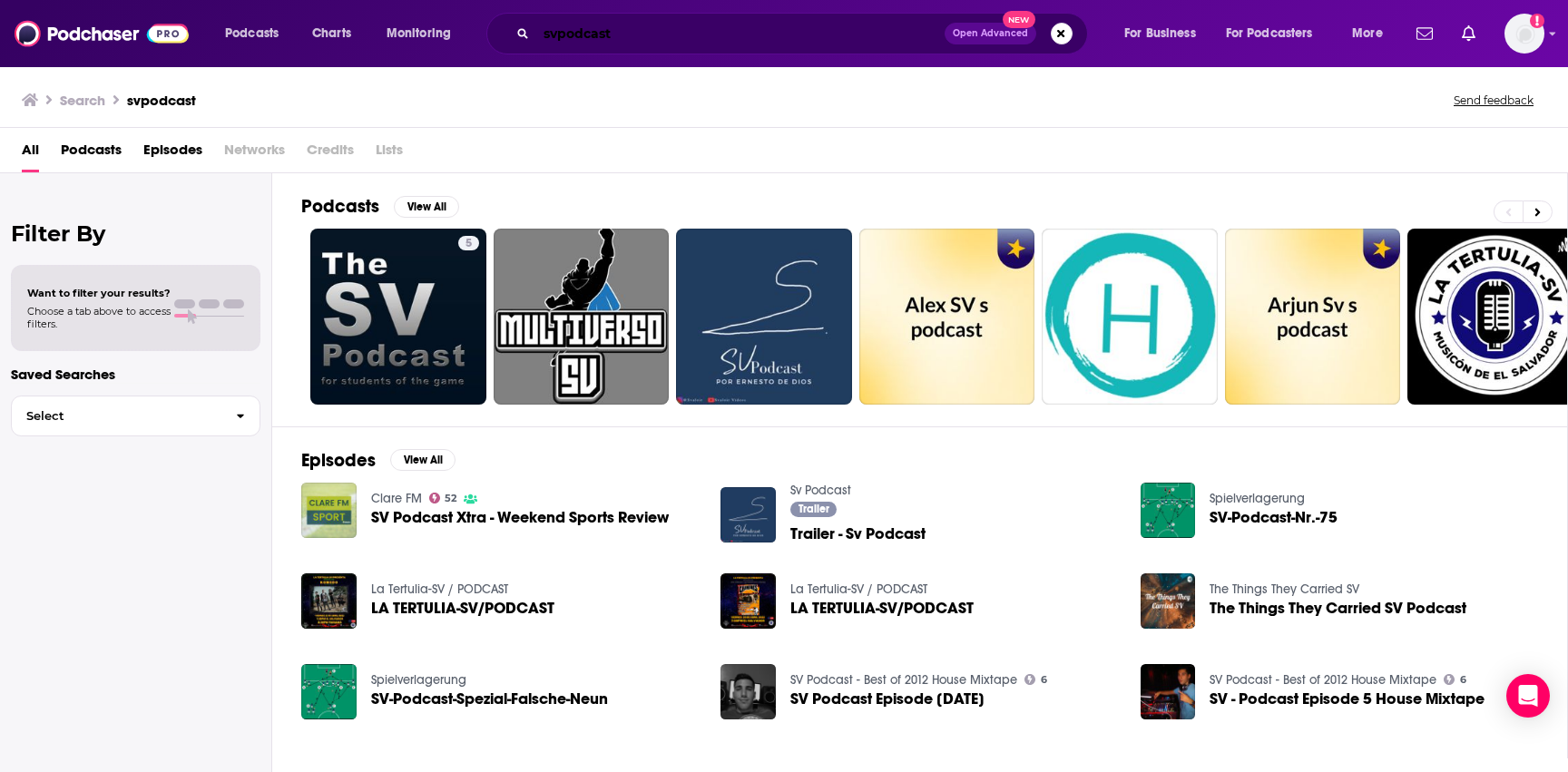
click at [716, 33] on input "svpodcast" at bounding box center [741, 33] width 409 height 29
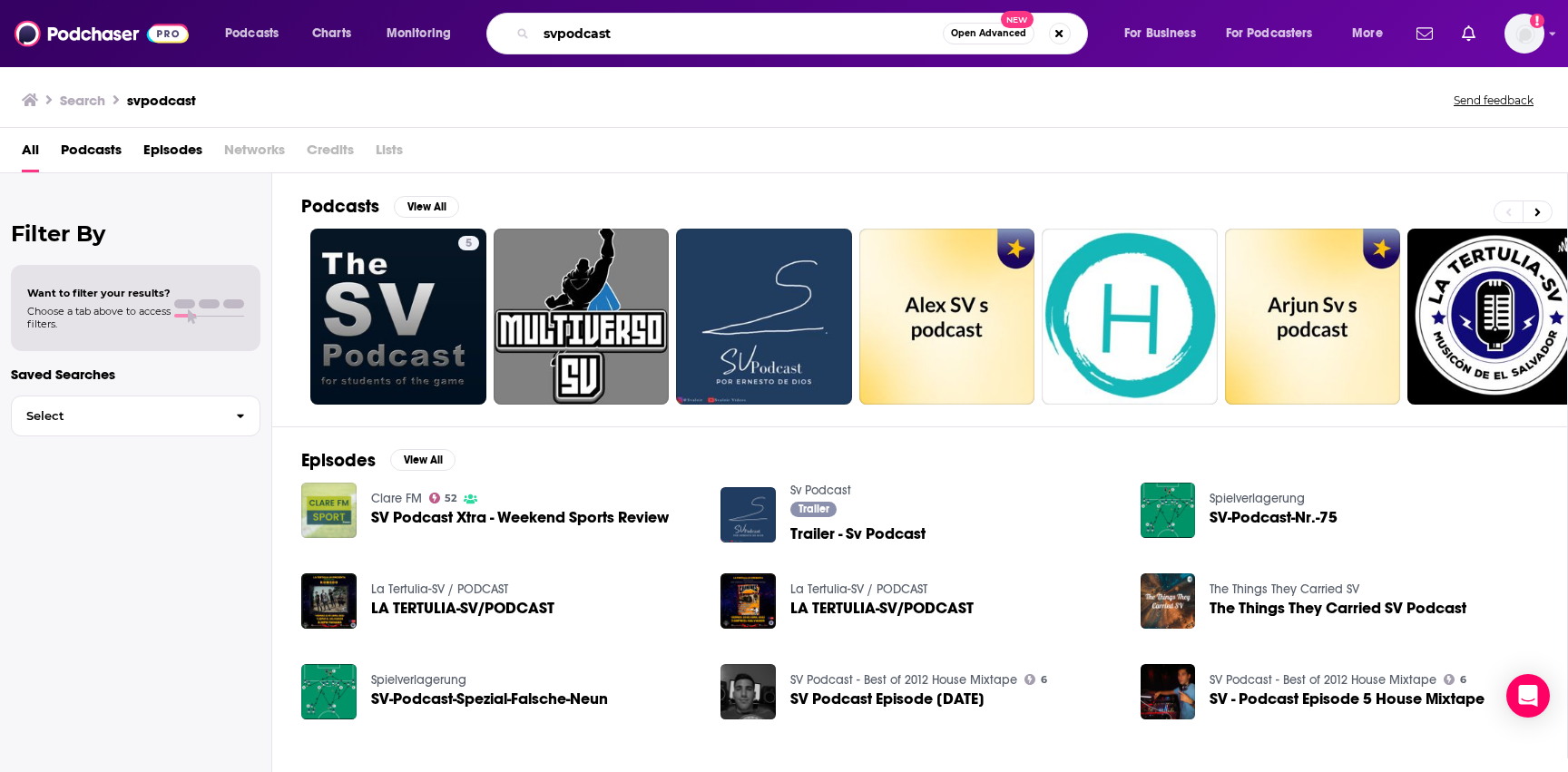
click at [716, 33] on input "svpodcast" at bounding box center [740, 33] width 407 height 29
paste input "SVPod P"
type input "SVPod Podcast"
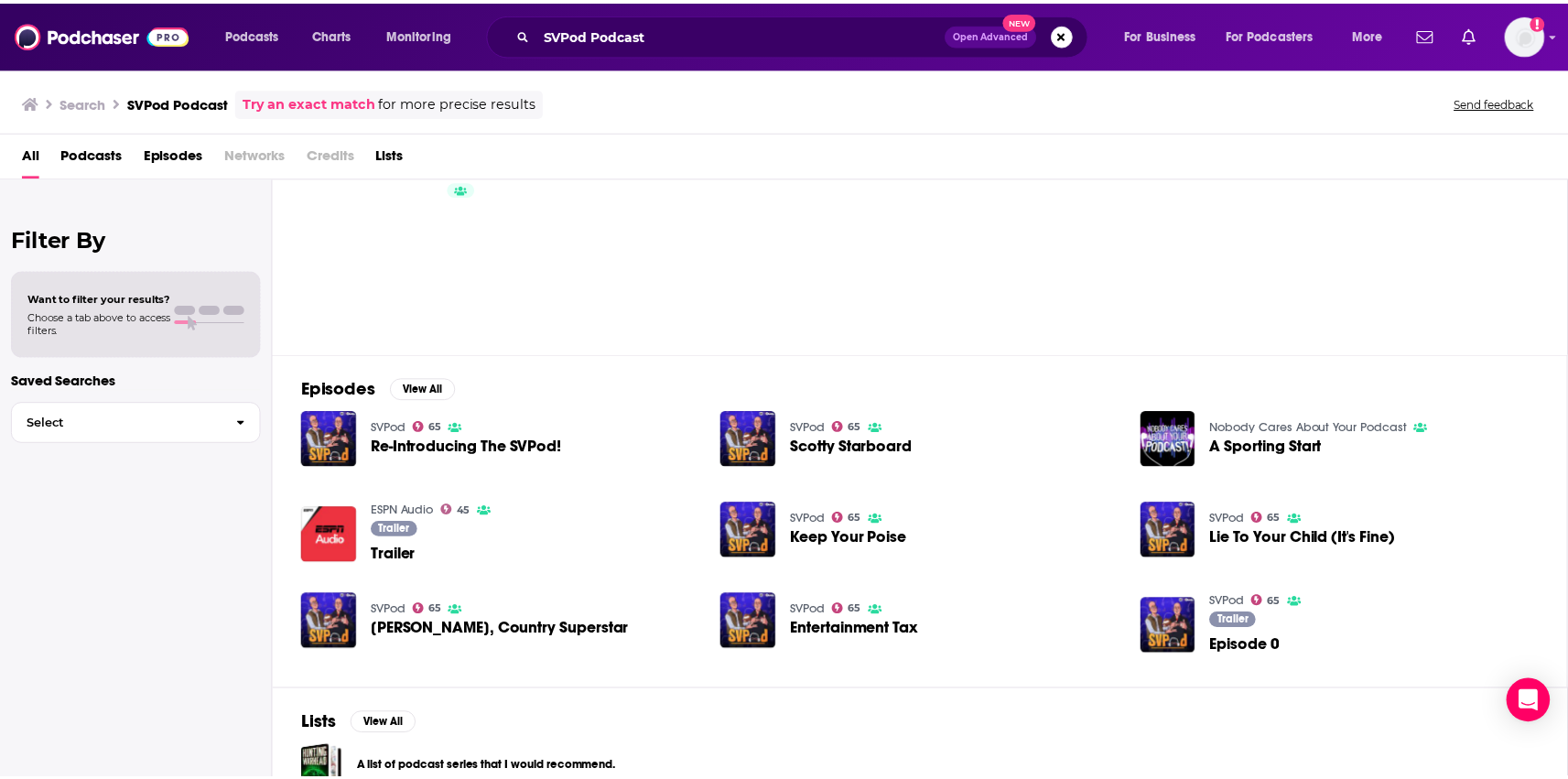
scroll to position [112, 0]
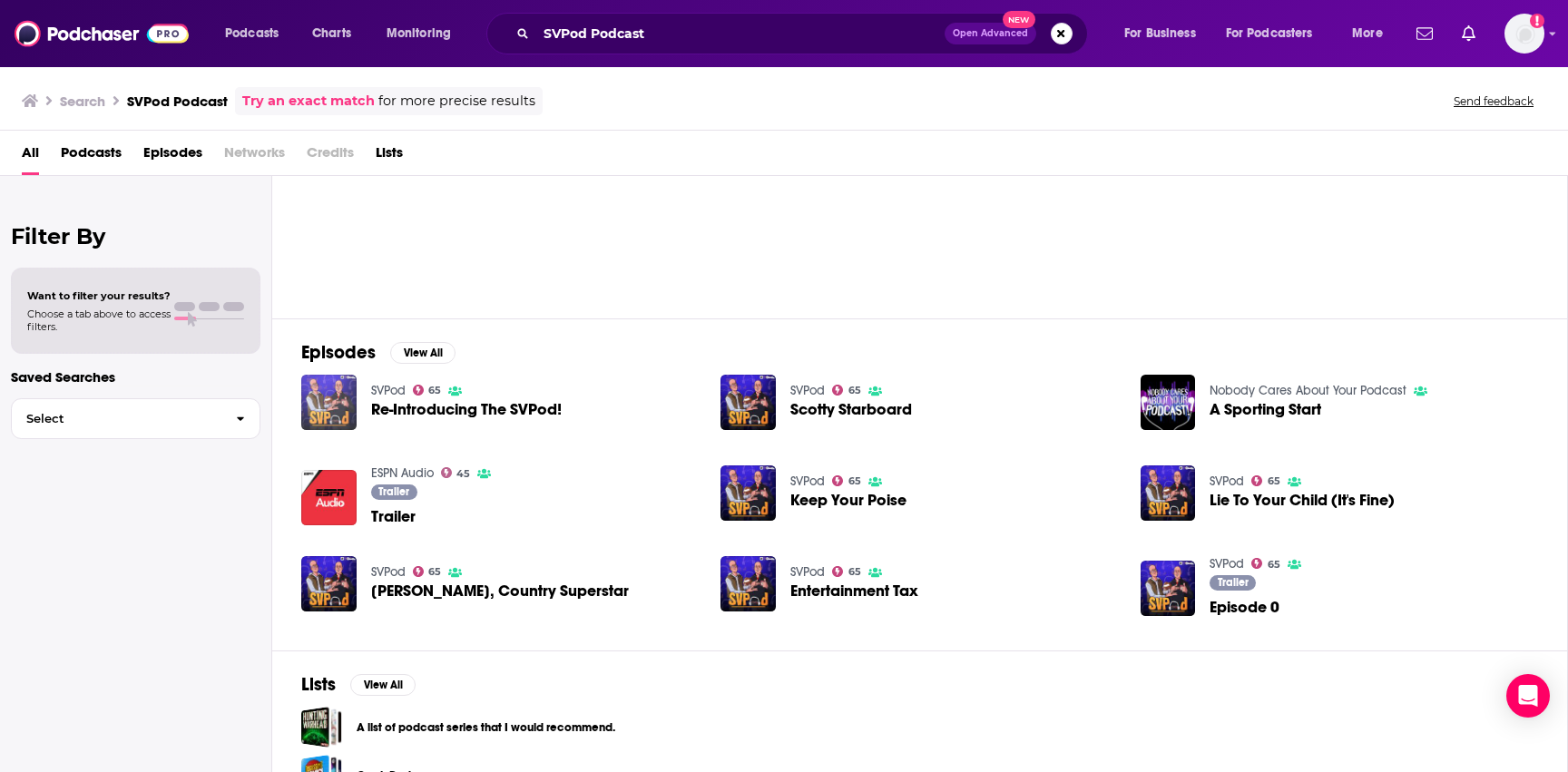
click at [333, 403] on img "Re-Introducing The SVPod!" at bounding box center [328, 402] width 55 height 55
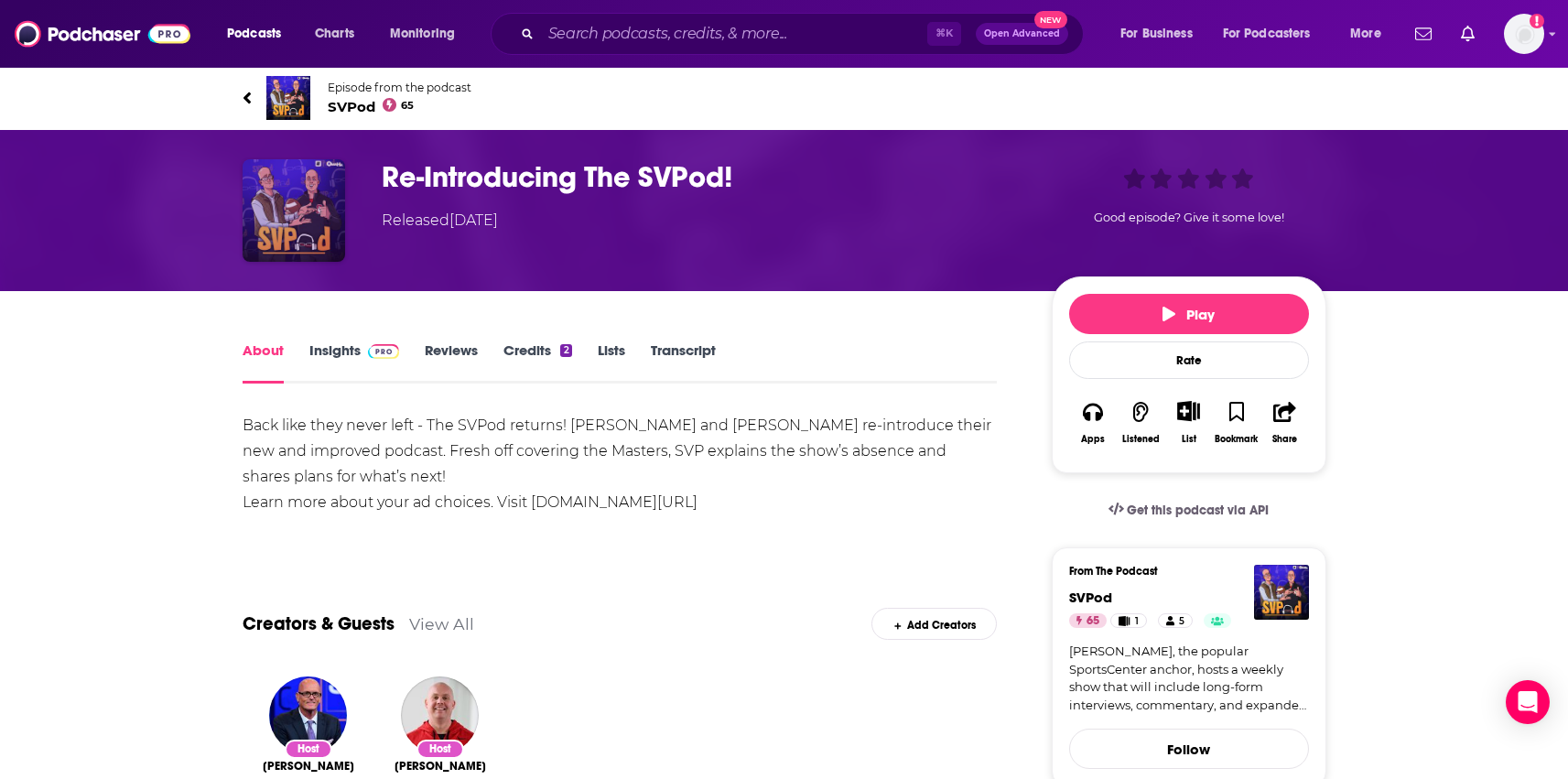
click at [317, 201] on img "Re-Introducing The SVPod!" at bounding box center [294, 210] width 103 height 103
click at [470, 190] on h1 "Re-Introducing The SVPod!" at bounding box center [702, 177] width 641 height 36
click at [371, 353] on img at bounding box center [384, 352] width 32 height 15
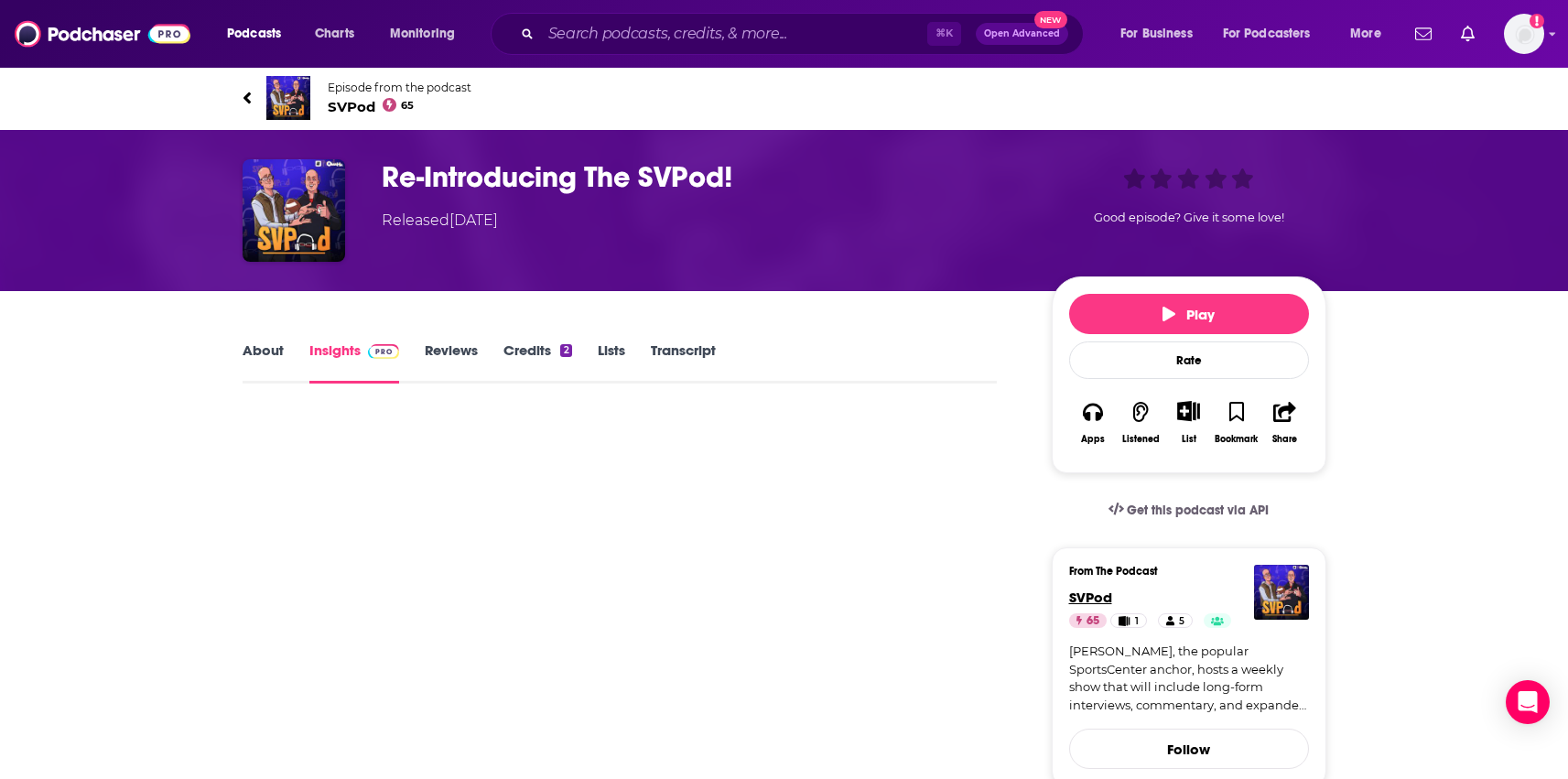
click at [1104, 604] on span "SVPod" at bounding box center [1091, 596] width 43 height 17
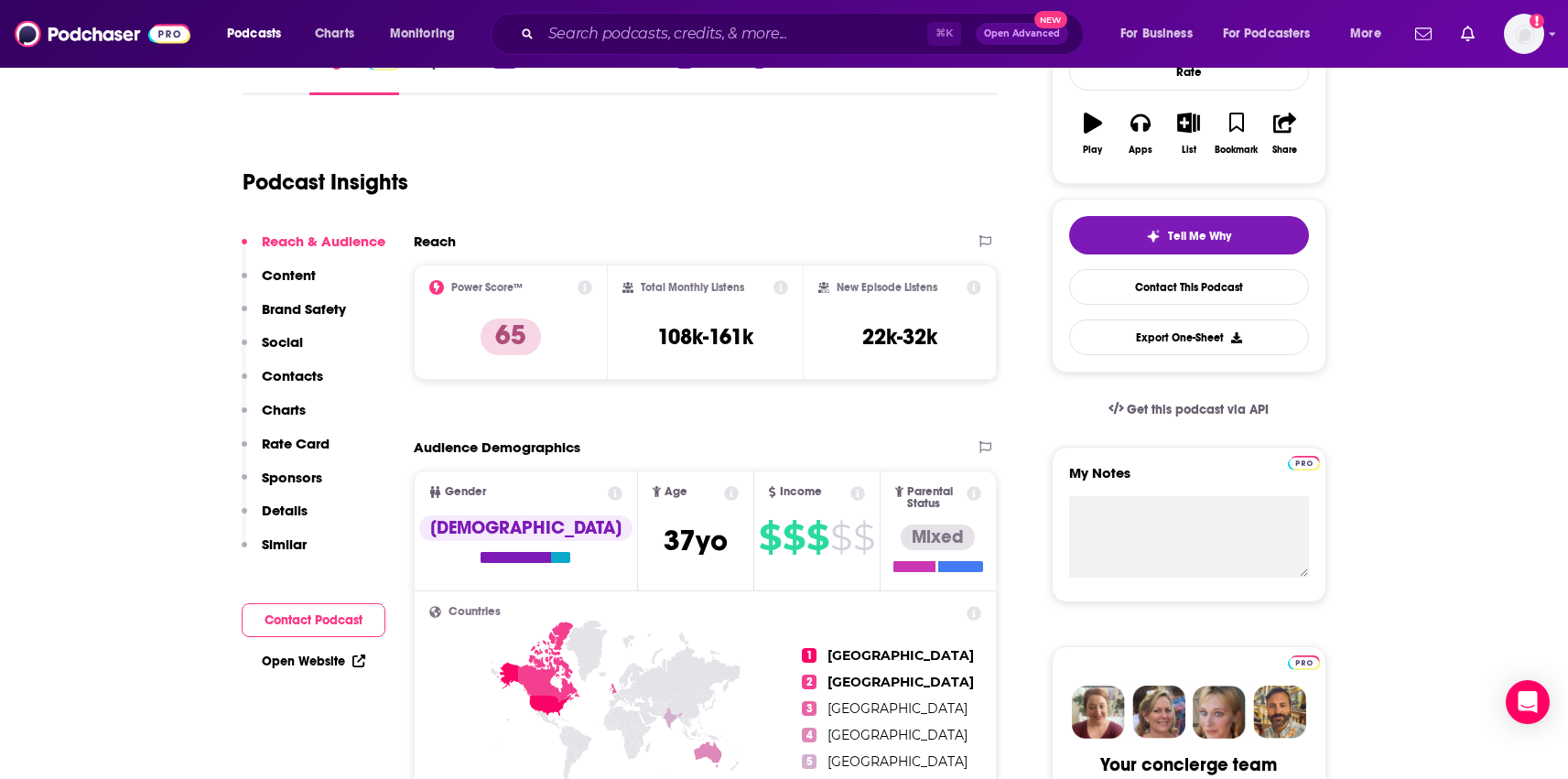
scroll to position [209, 0]
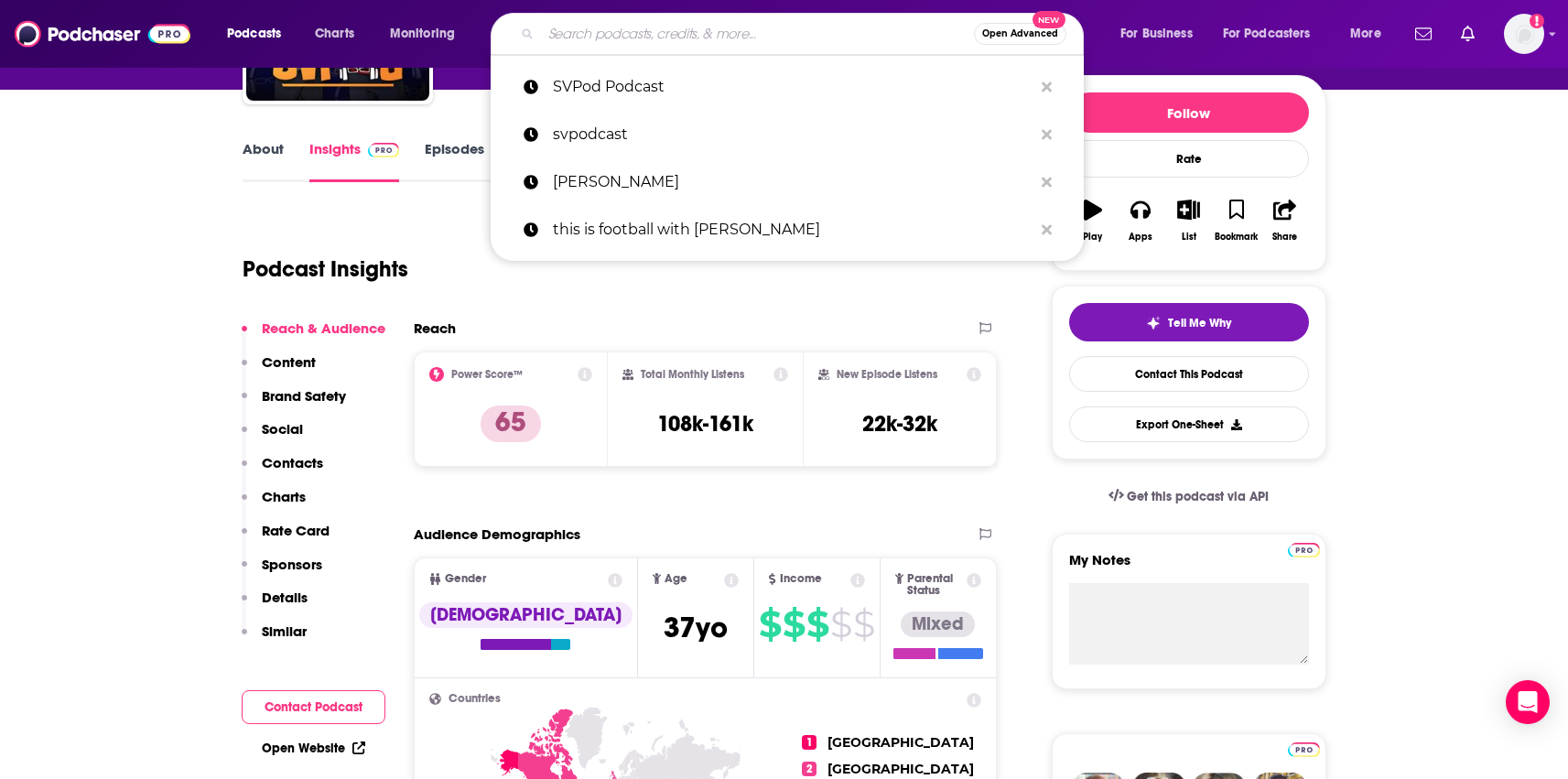
click at [643, 31] on input "Search podcasts, credits, & more..." at bounding box center [758, 33] width 433 height 29
paste input "Freddy and Harry Podcast"
type input "Freddy and Harry Podcast"
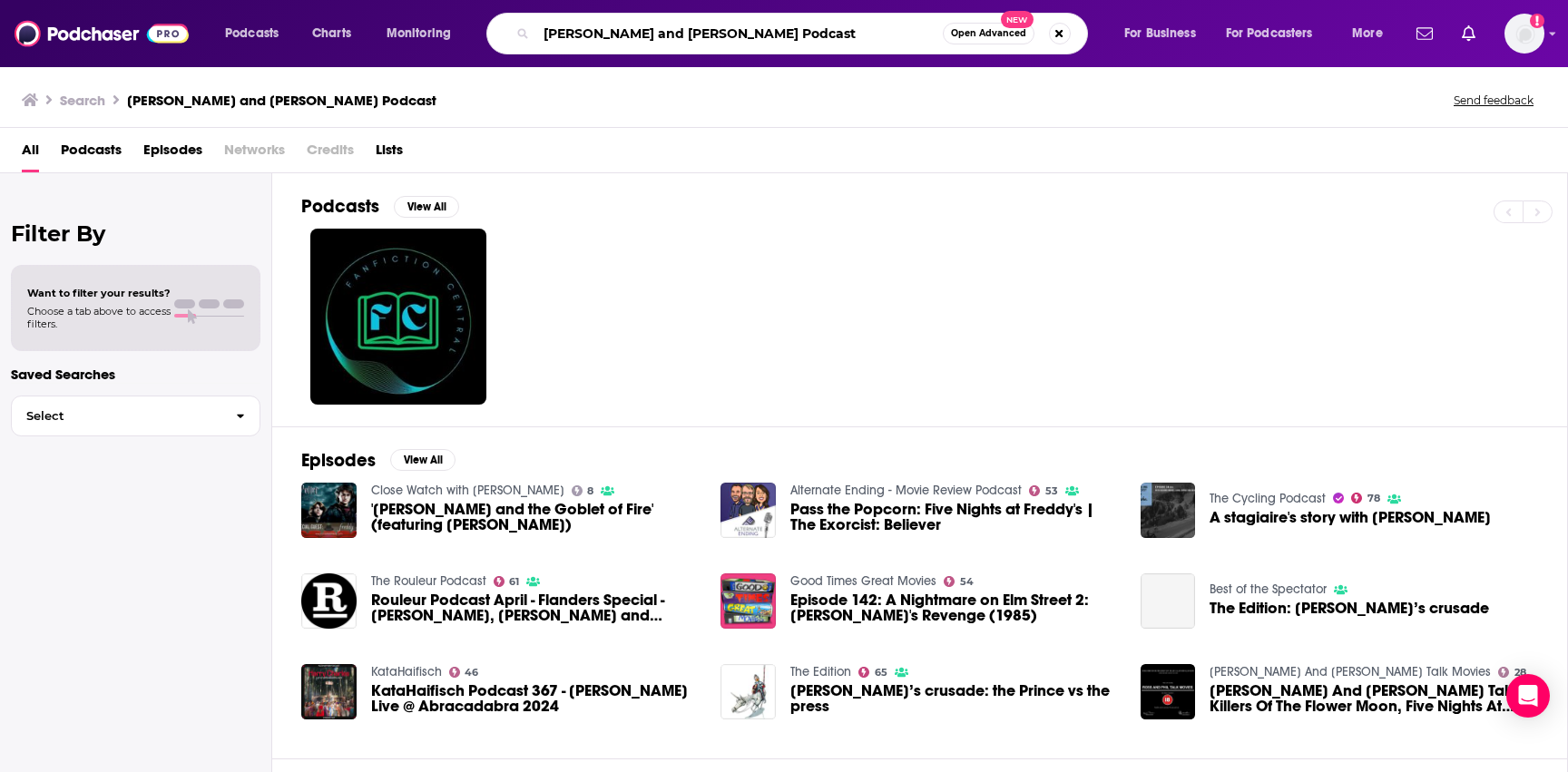
click at [727, 42] on input "Freddy and Harry Podcast" at bounding box center [740, 33] width 407 height 29
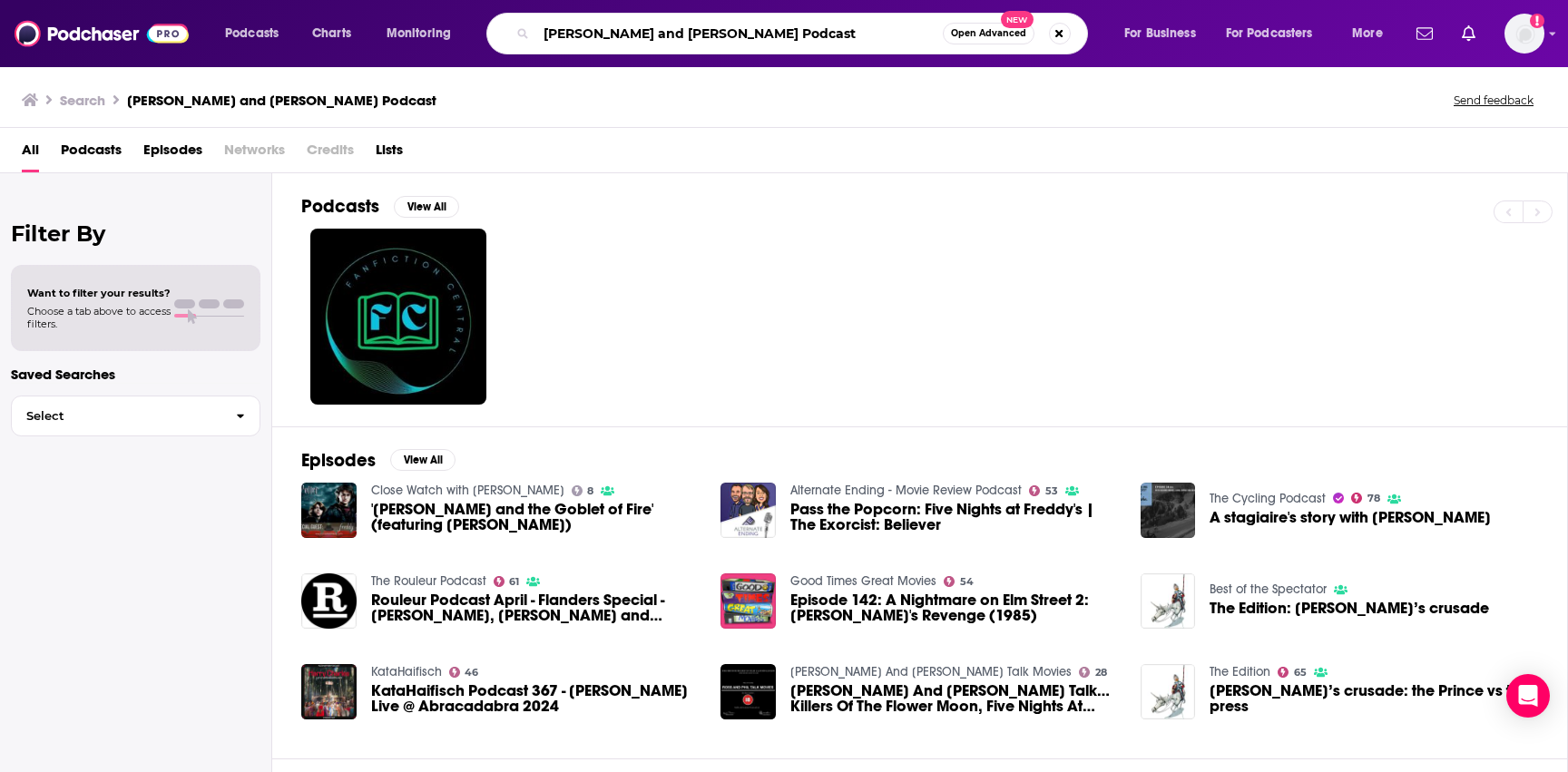
click at [677, 38] on input "Freddy and Harry Podcast" at bounding box center [740, 33] width 407 height 29
type input "Freddy and Harry"
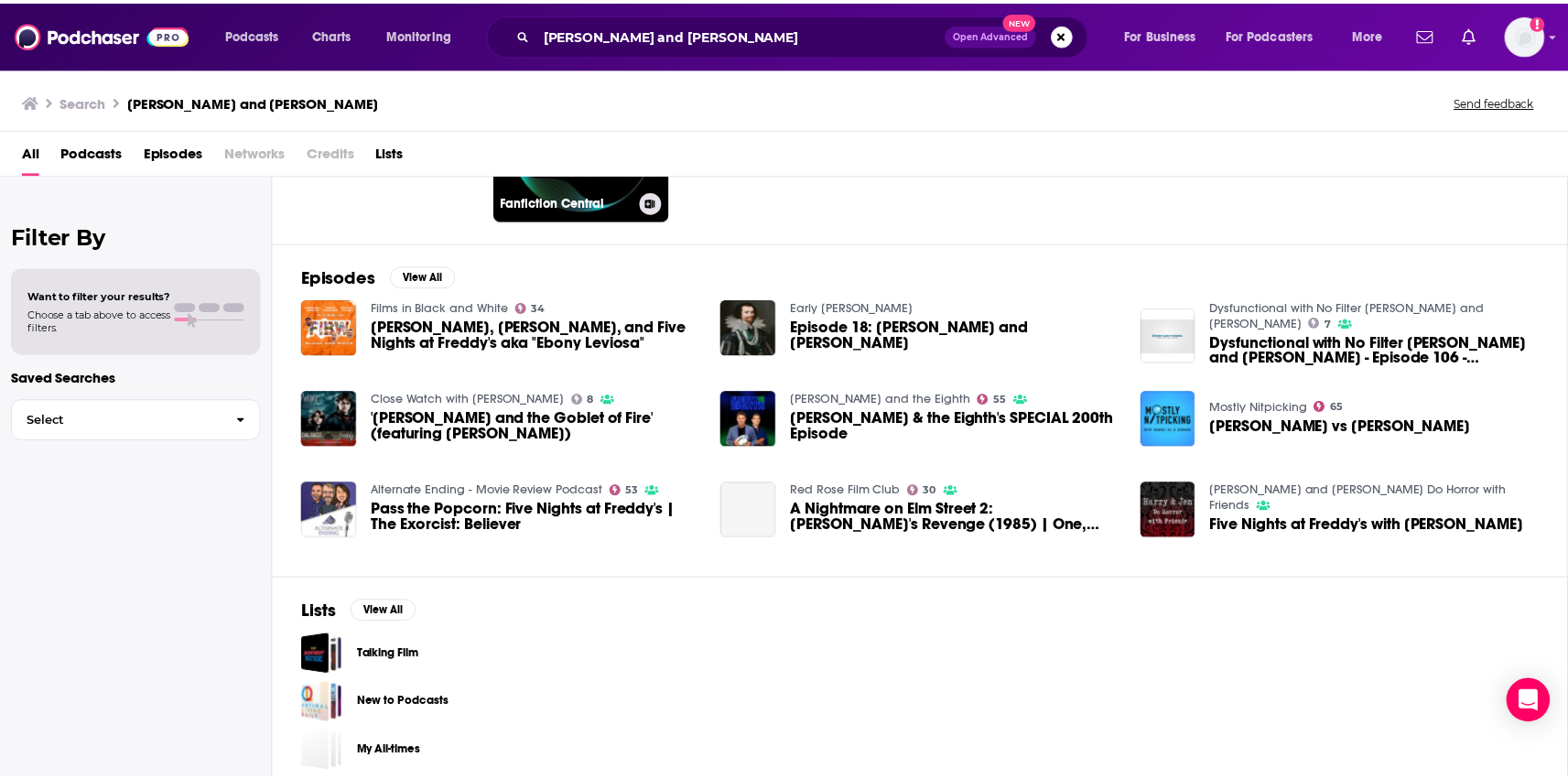
scroll to position [202, 0]
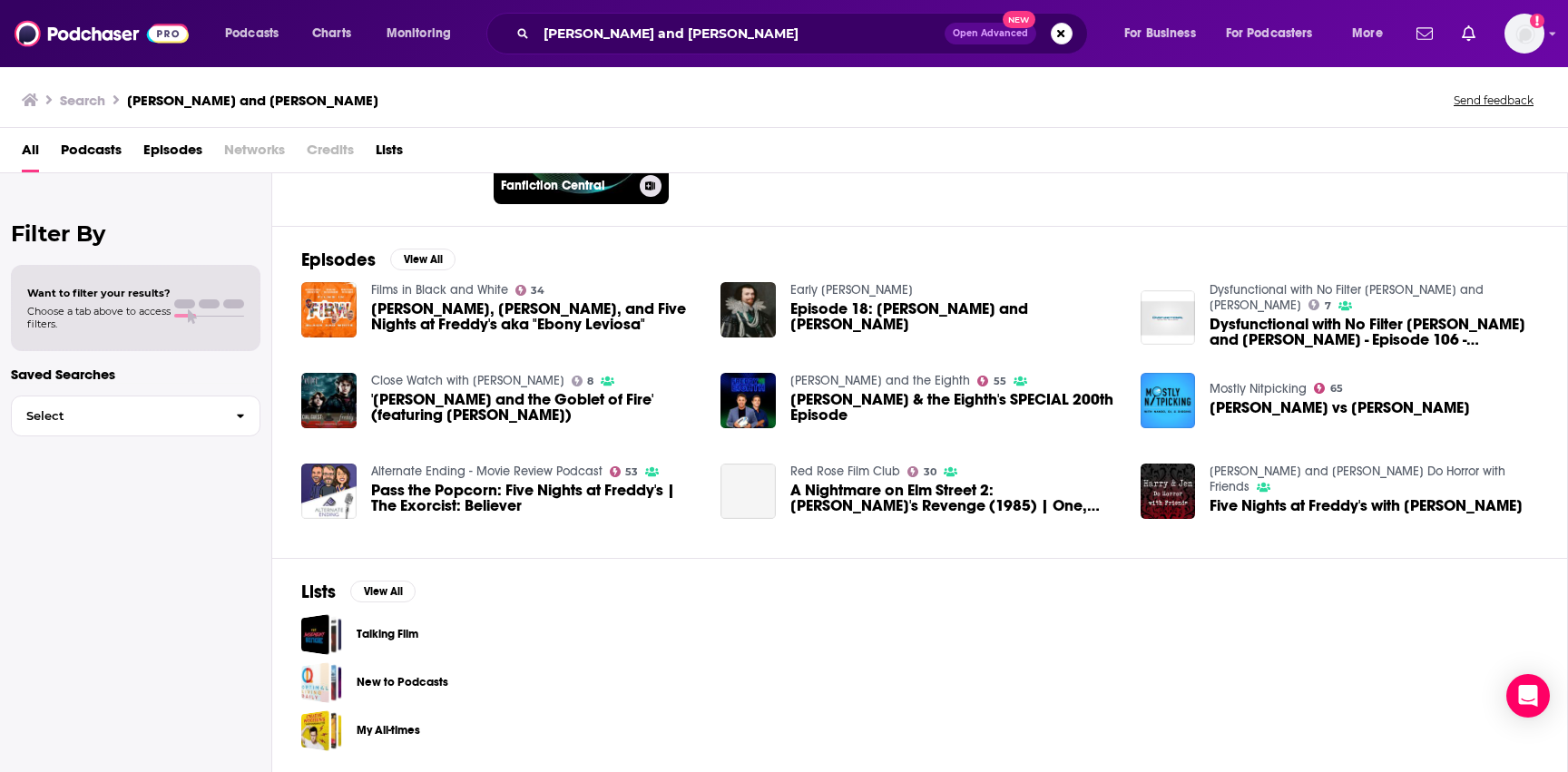
click at [504, 190] on h3 "Fanfiction Central" at bounding box center [566, 186] width 132 height 16
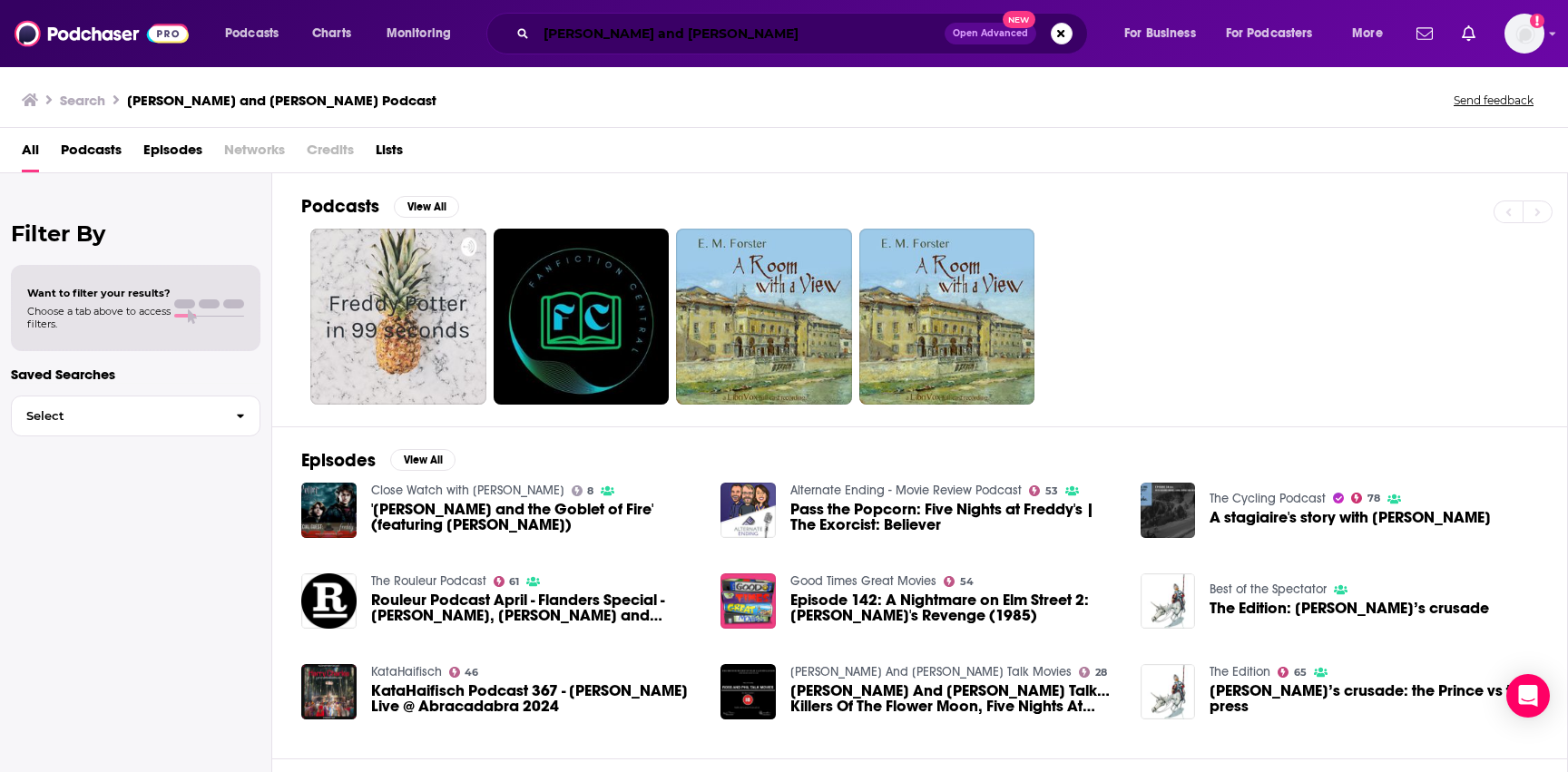
click at [586, 43] on input "Freddy and Harry" at bounding box center [741, 33] width 409 height 29
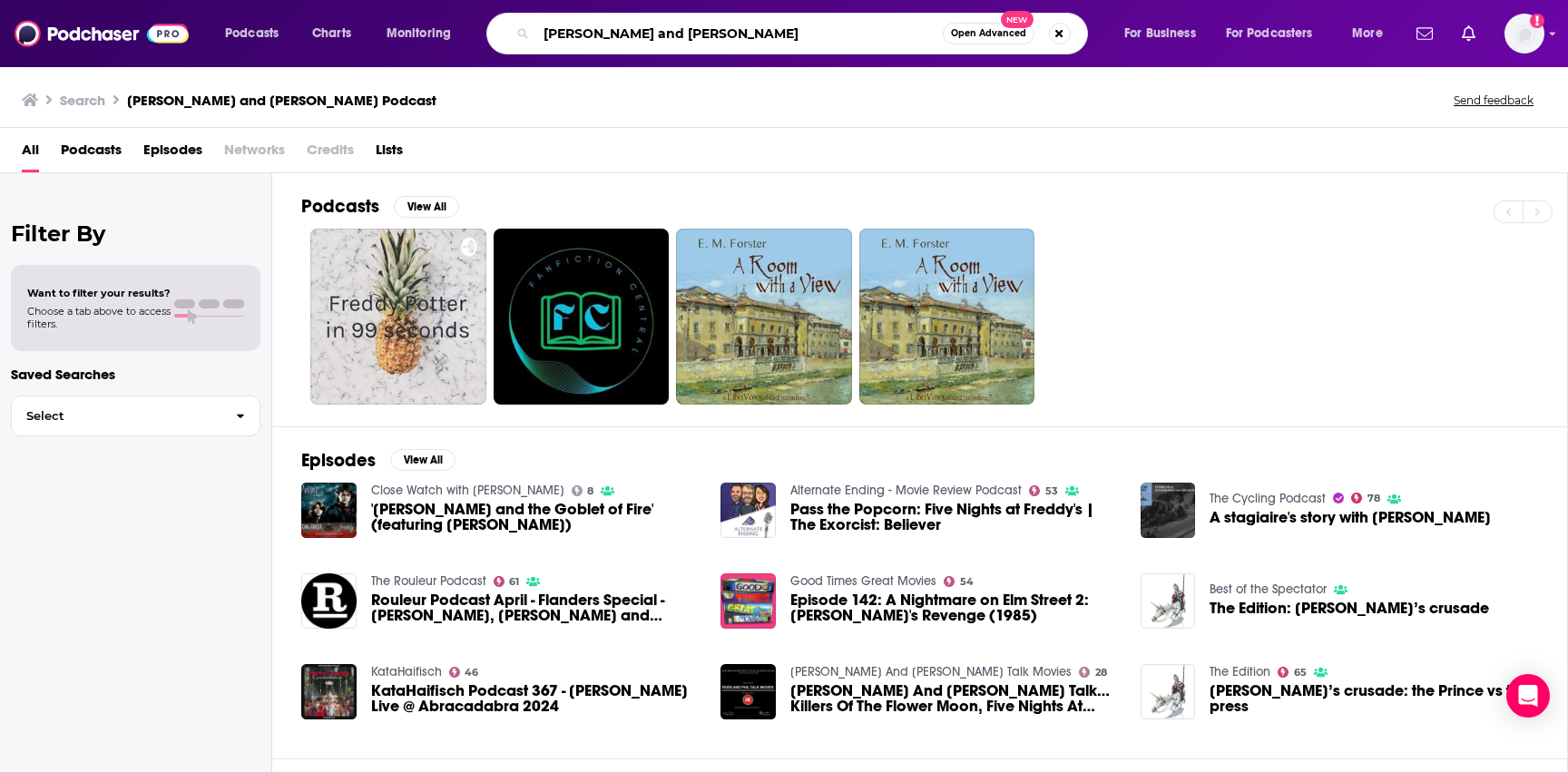
click at [586, 43] on input "Freddy and Harry" at bounding box center [740, 33] width 407 height 29
paste input "Swagu Podcast"
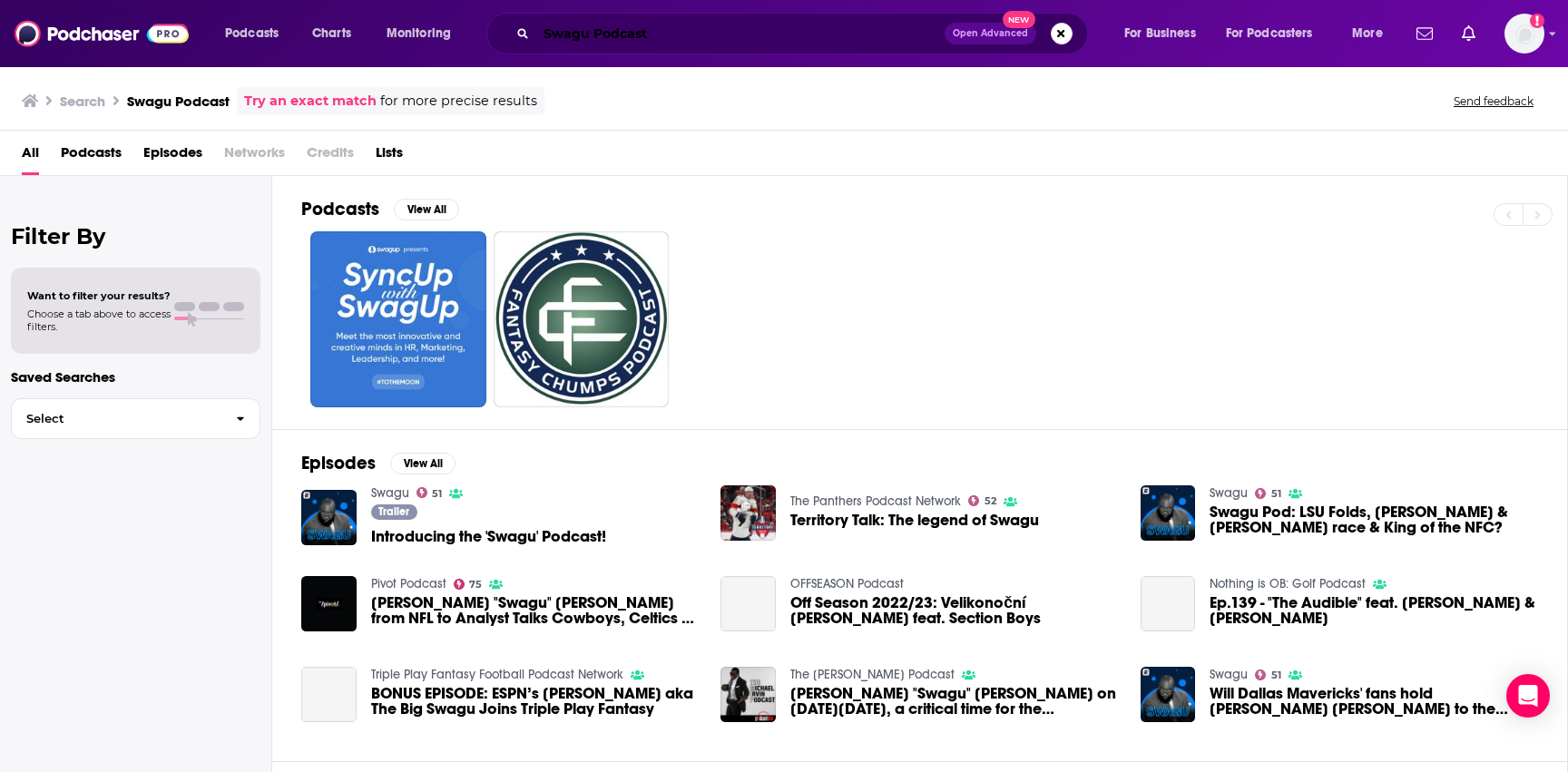
click at [611, 31] on input "Swagu Podcast" at bounding box center [741, 33] width 409 height 29
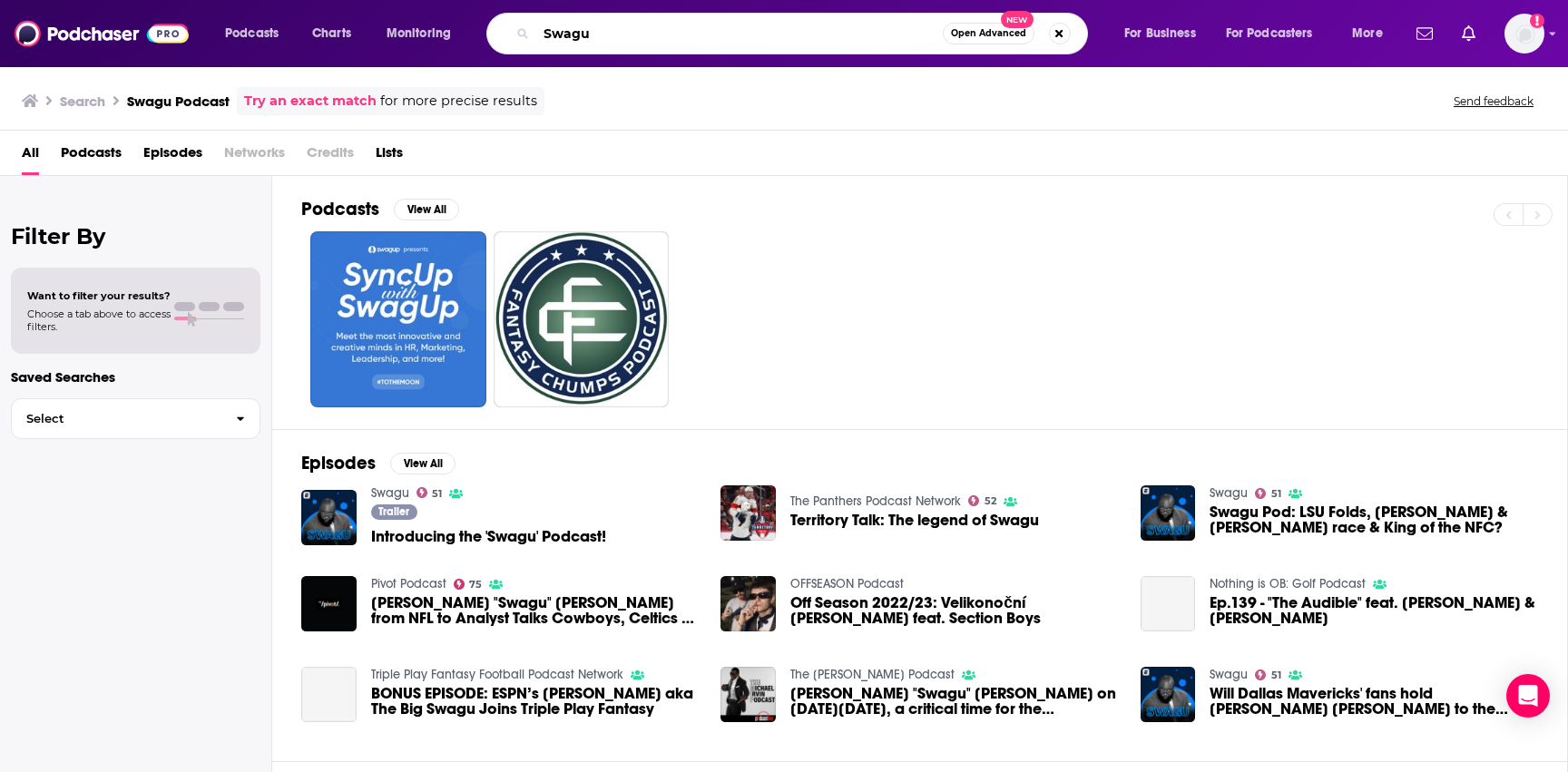
type input "Swagu"
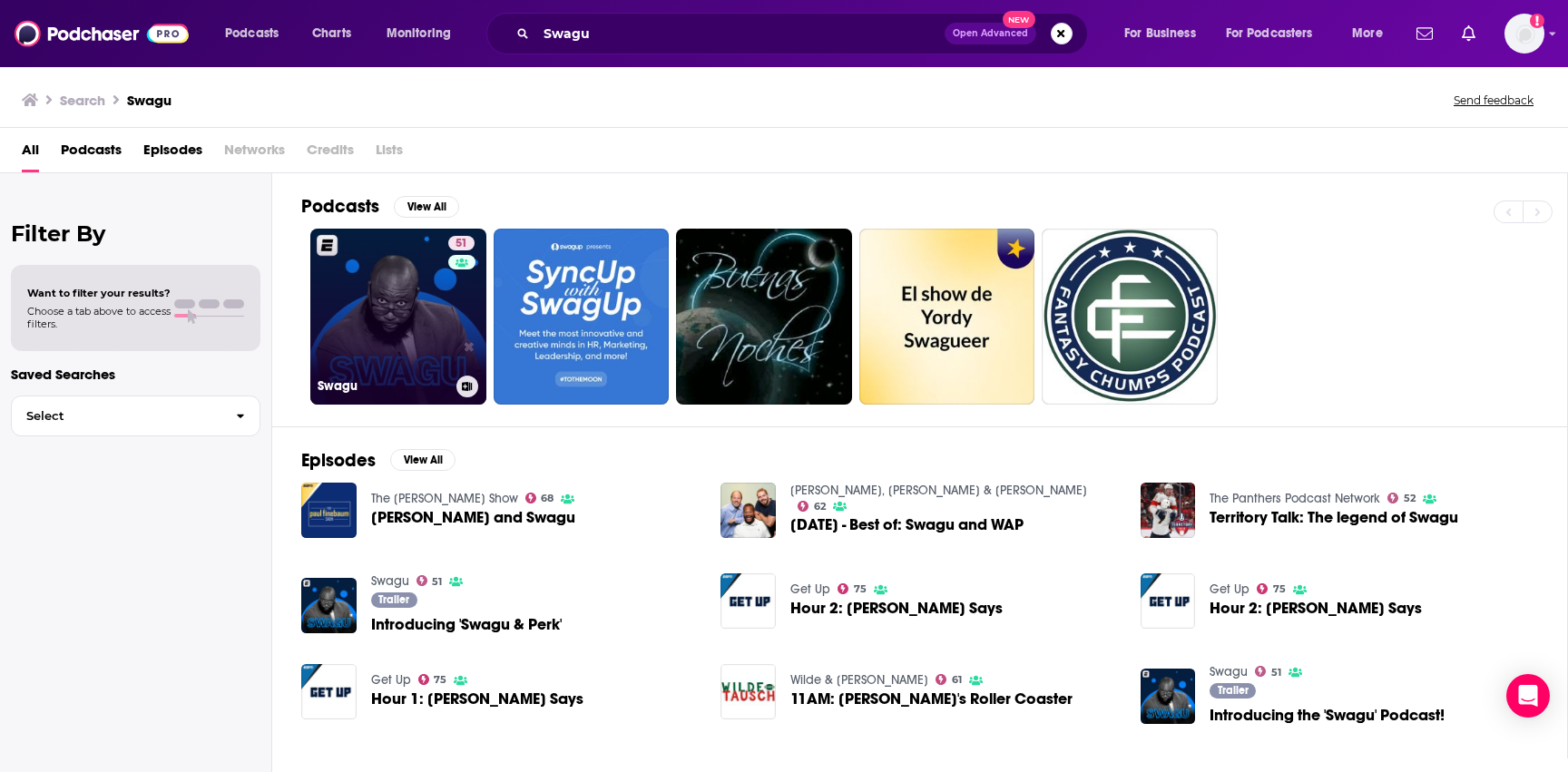
click at [418, 292] on link "51 Swagu" at bounding box center [398, 316] width 176 height 176
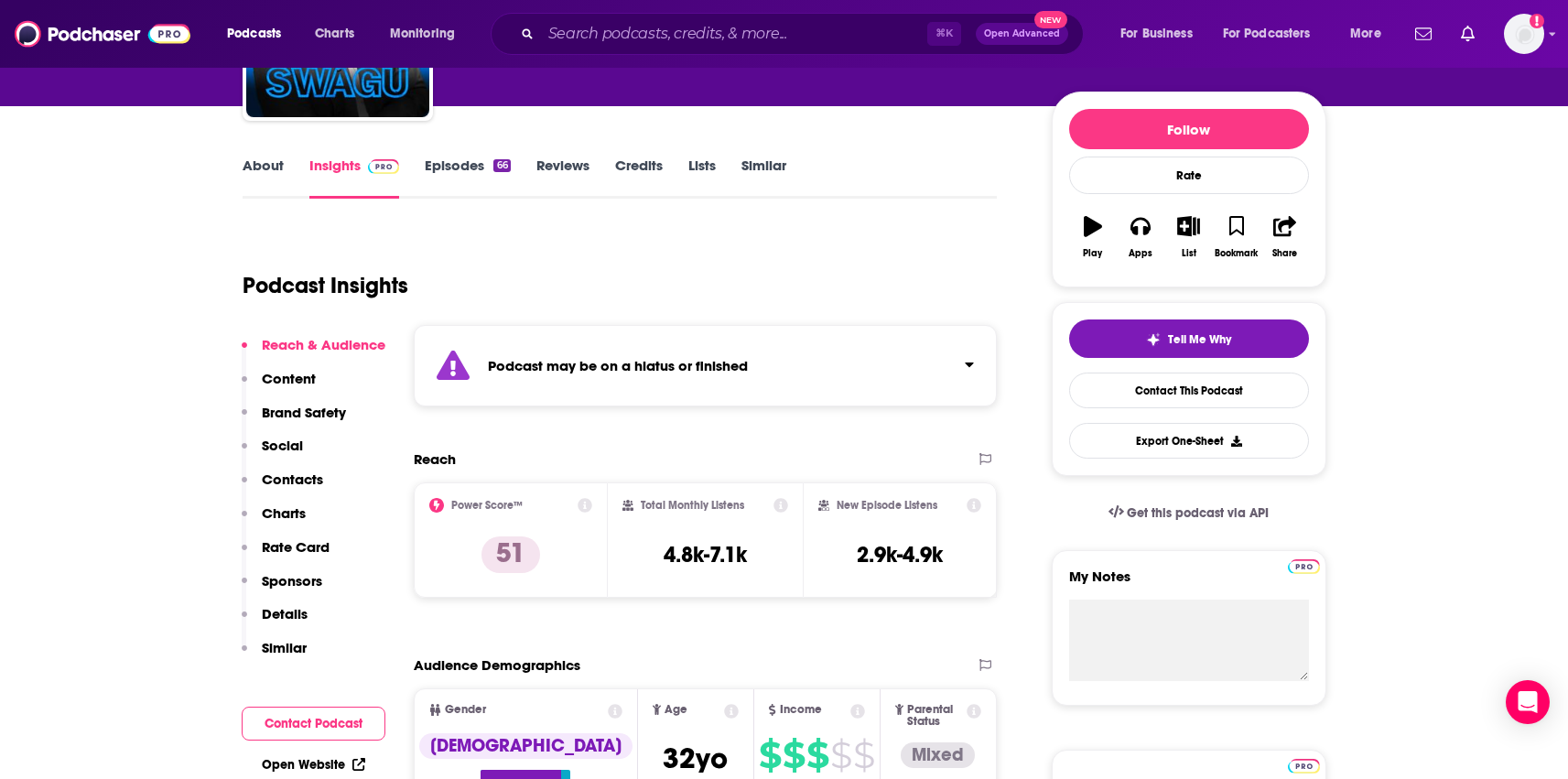
scroll to position [219, 0]
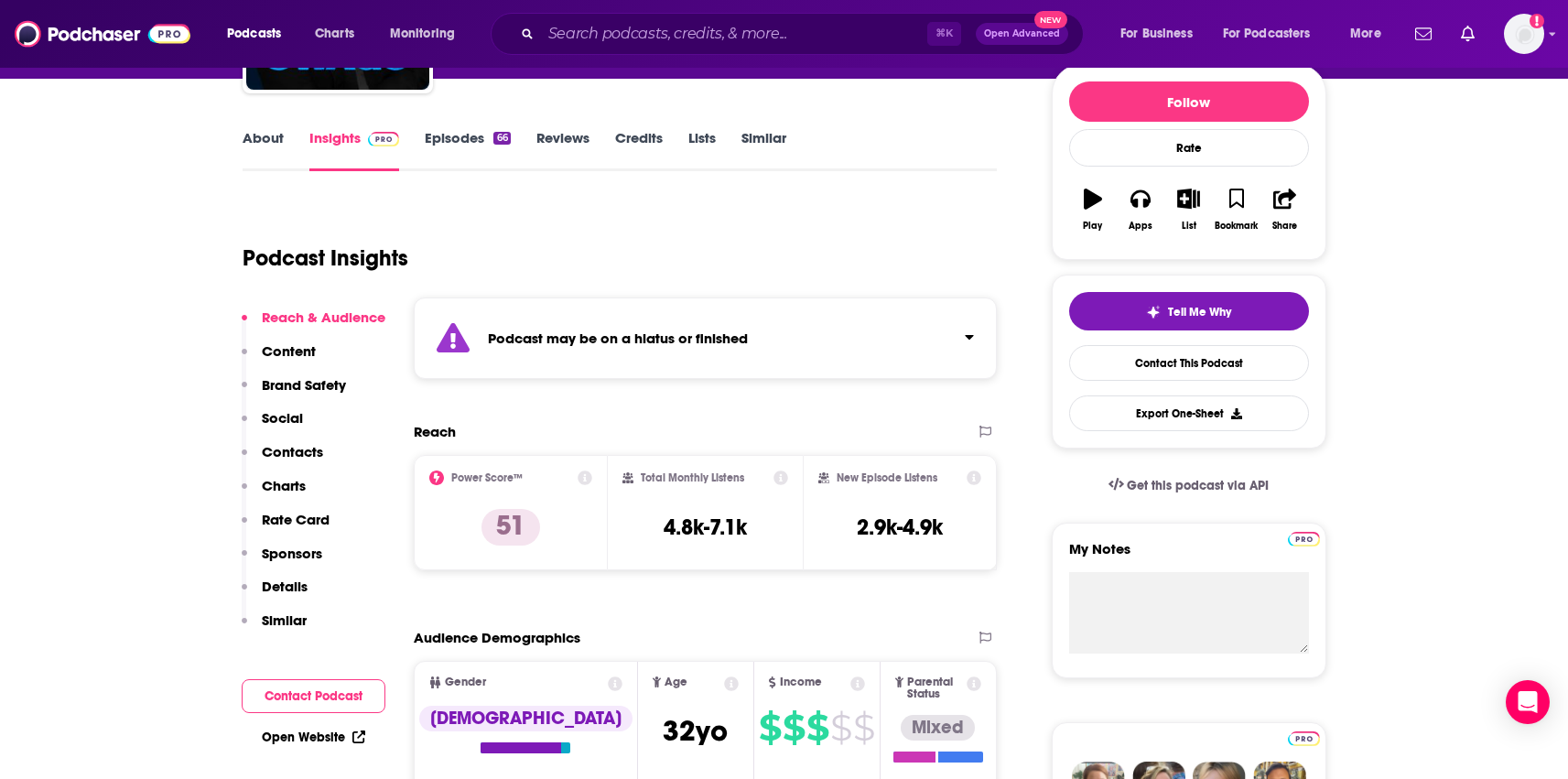
click at [462, 126] on div "About Insights Episodes 66 Reviews Credits Lists Similar" at bounding box center [620, 149] width 755 height 45
click at [467, 146] on link "Episodes 66" at bounding box center [467, 150] width 85 height 42
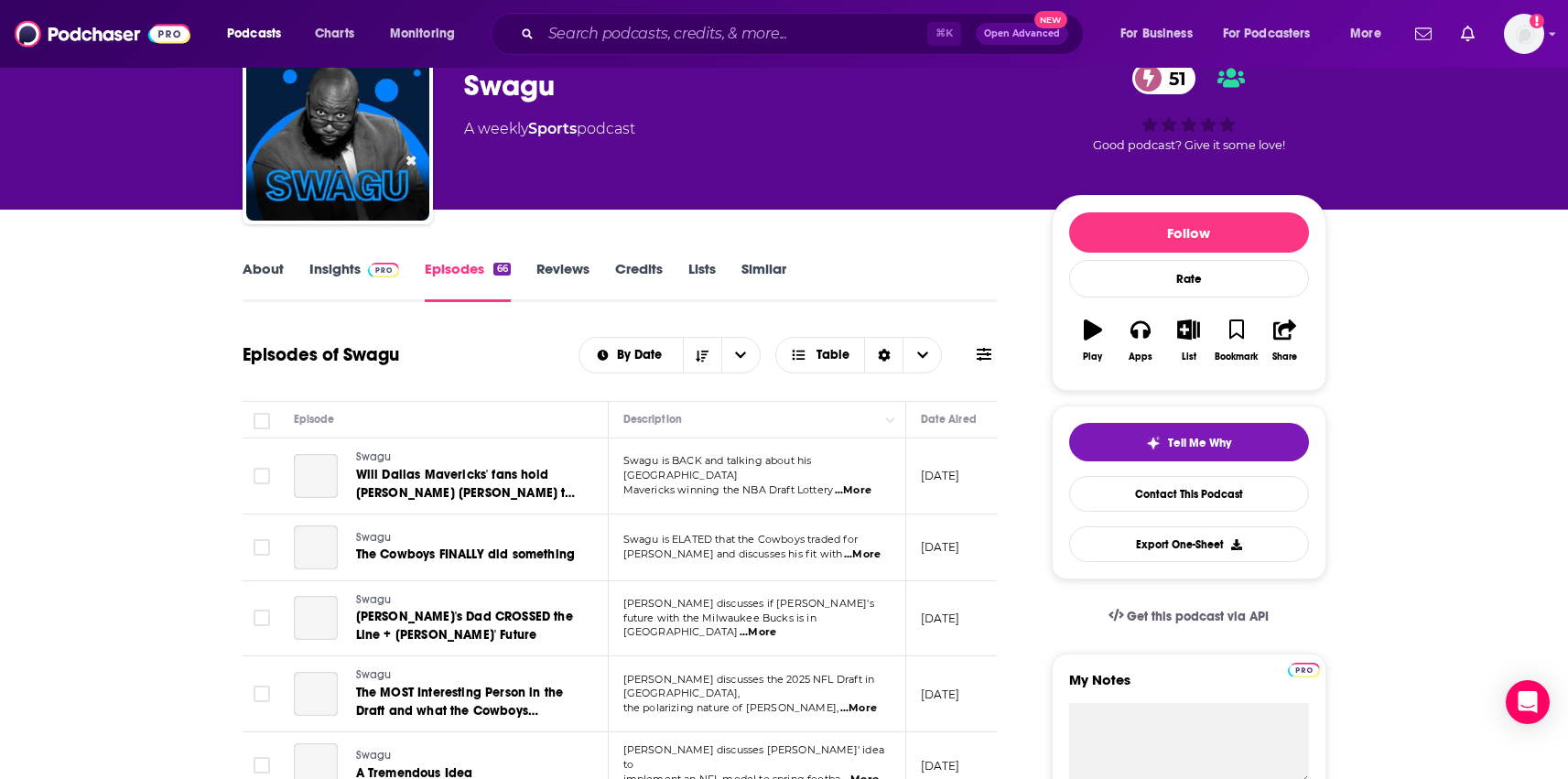
scroll to position [126, 0]
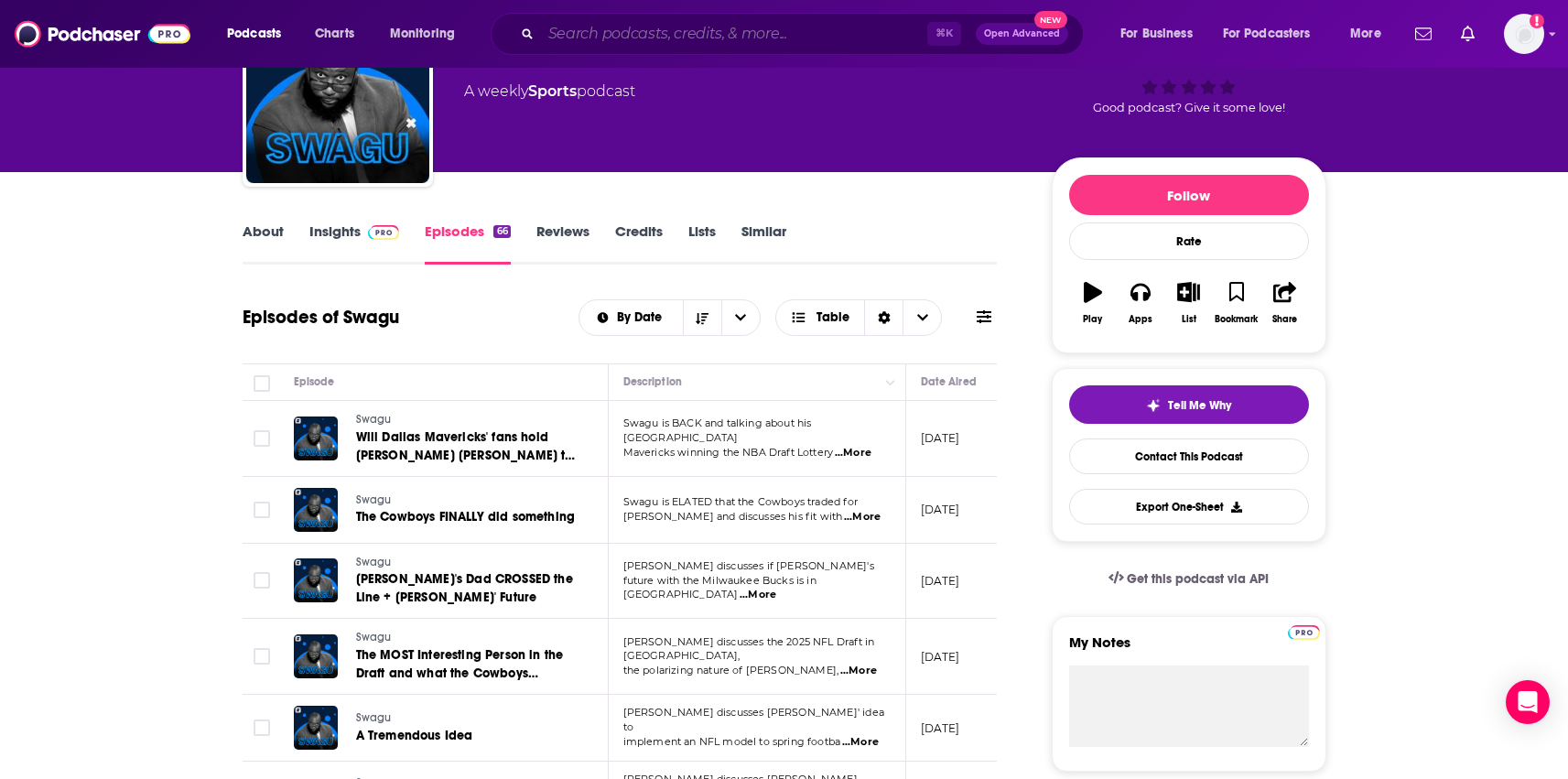
click at [570, 23] on input "Search podcasts, credits, & more..." at bounding box center [734, 33] width 386 height 29
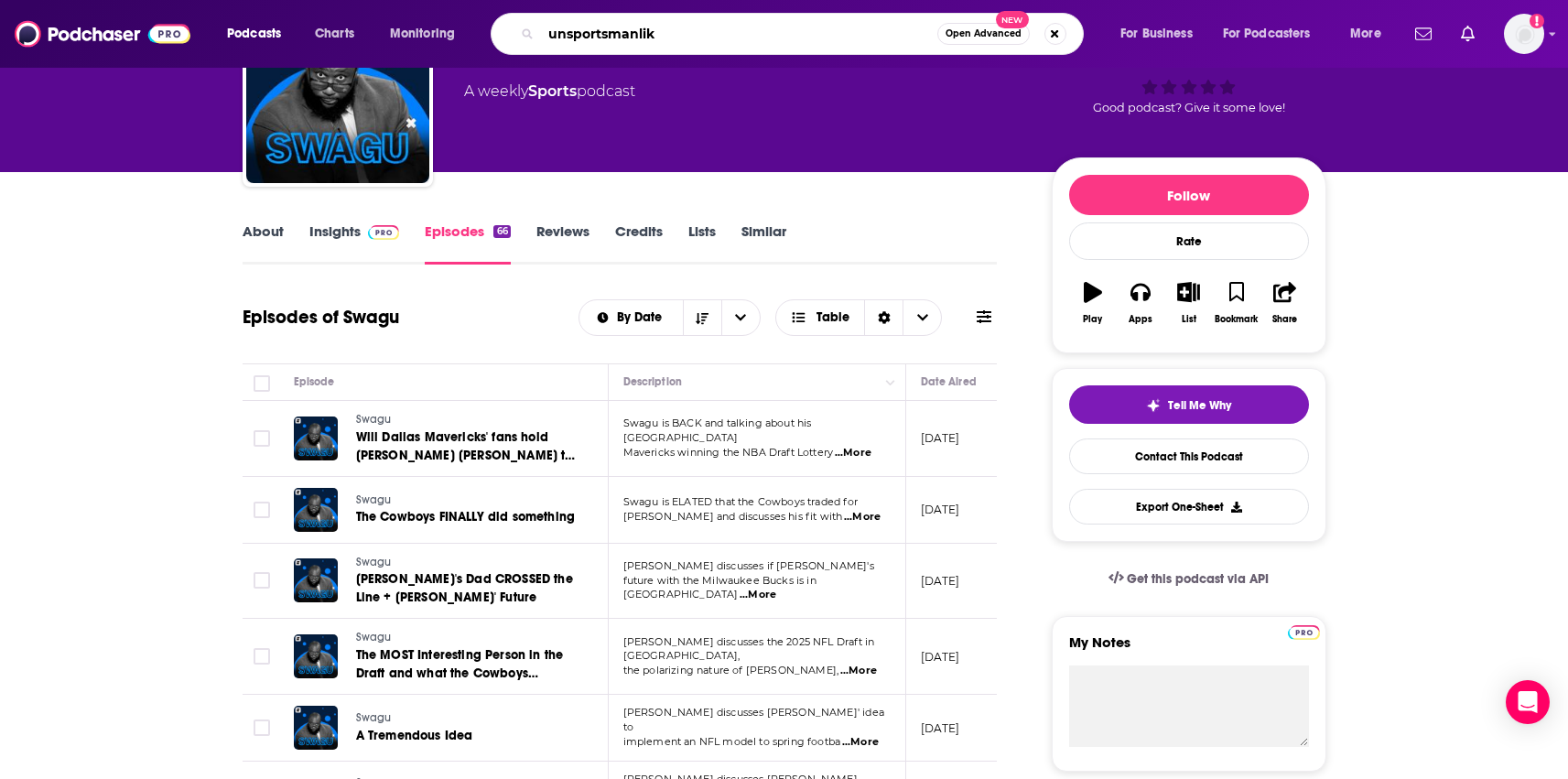
type input "unsportsmanlike"
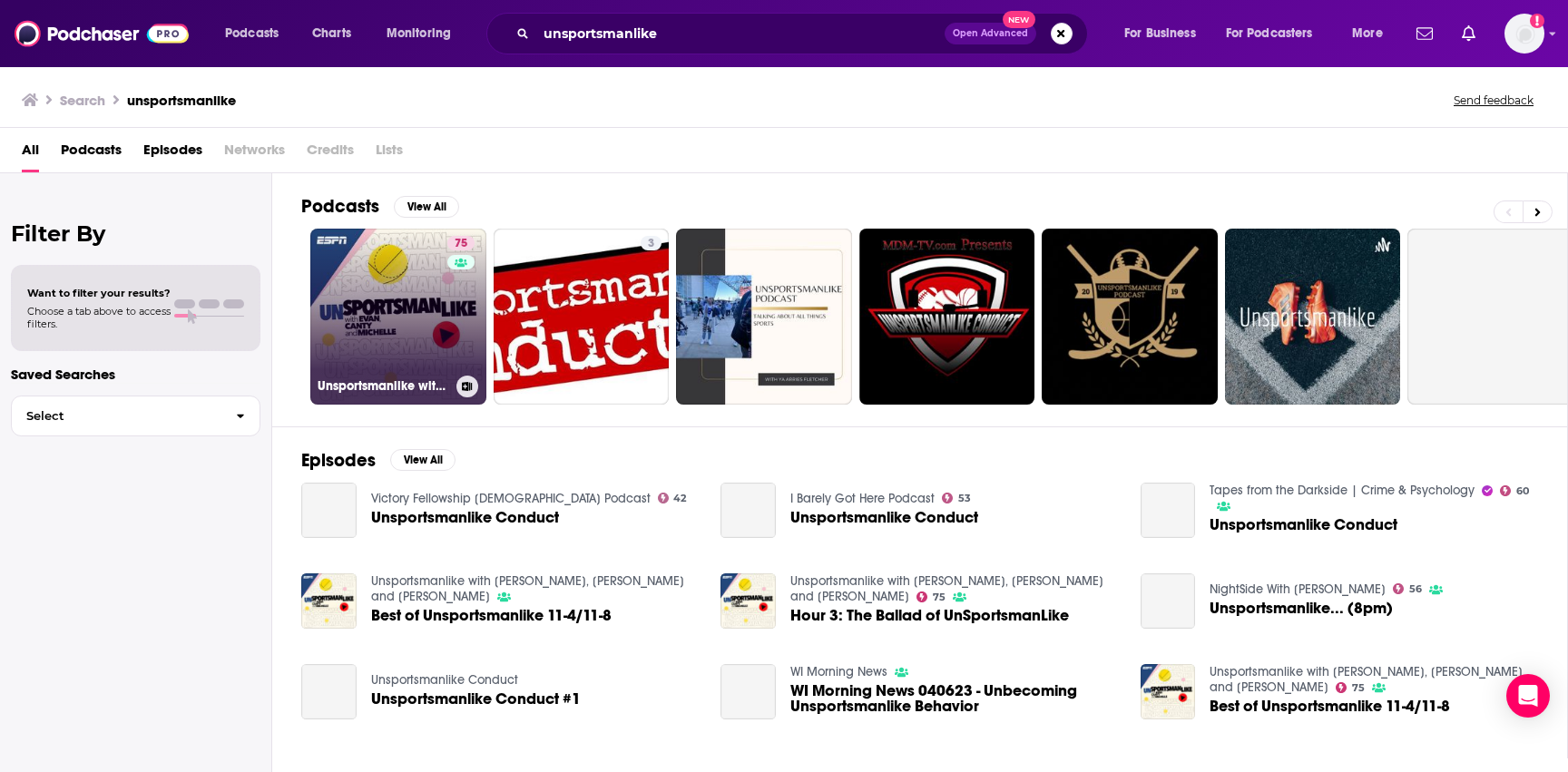
click at [353, 308] on link "75 Unsportsmanlike with Evan, Canty and Michelle" at bounding box center [398, 316] width 176 height 176
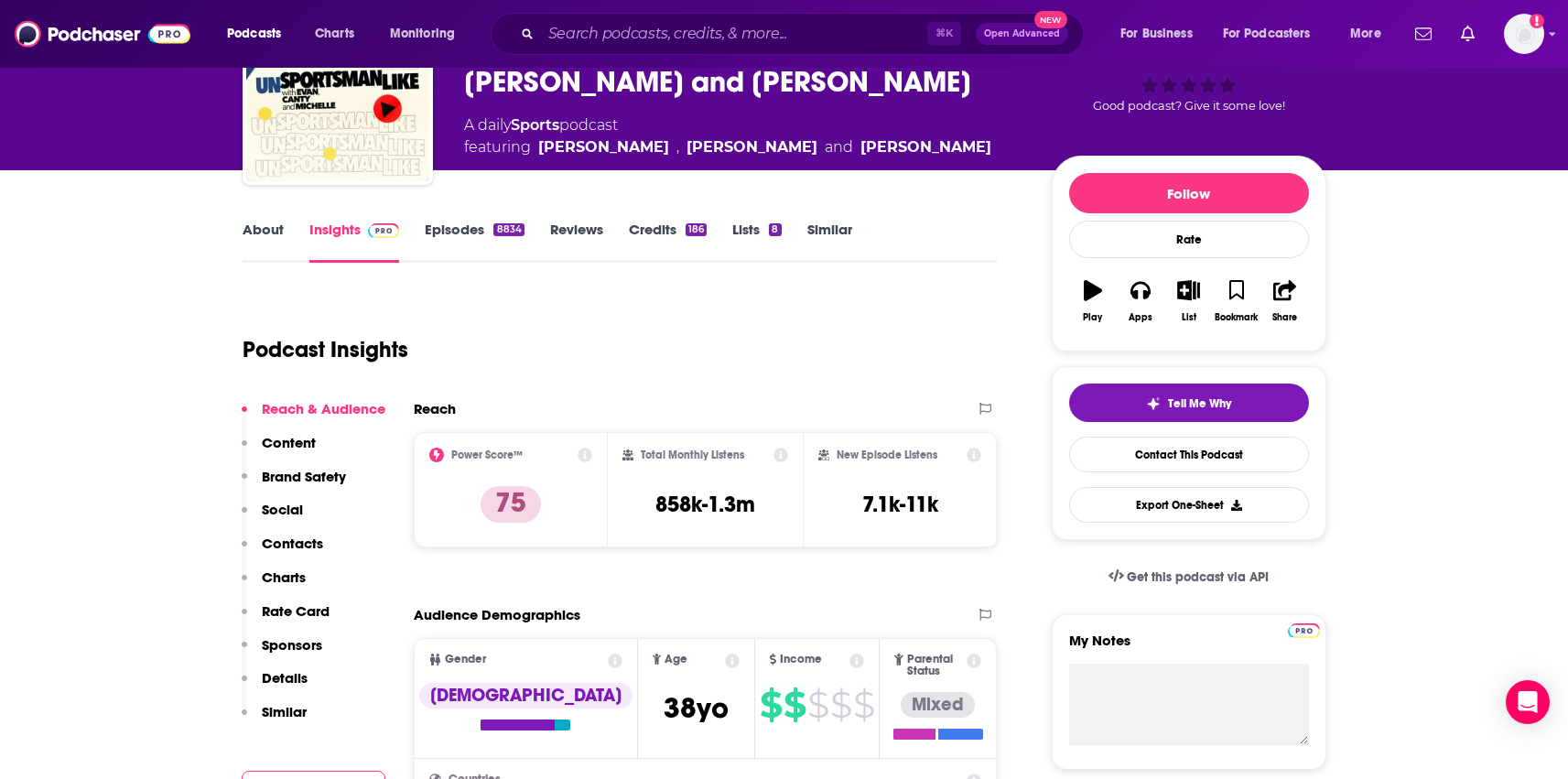
scroll to position [159, 0]
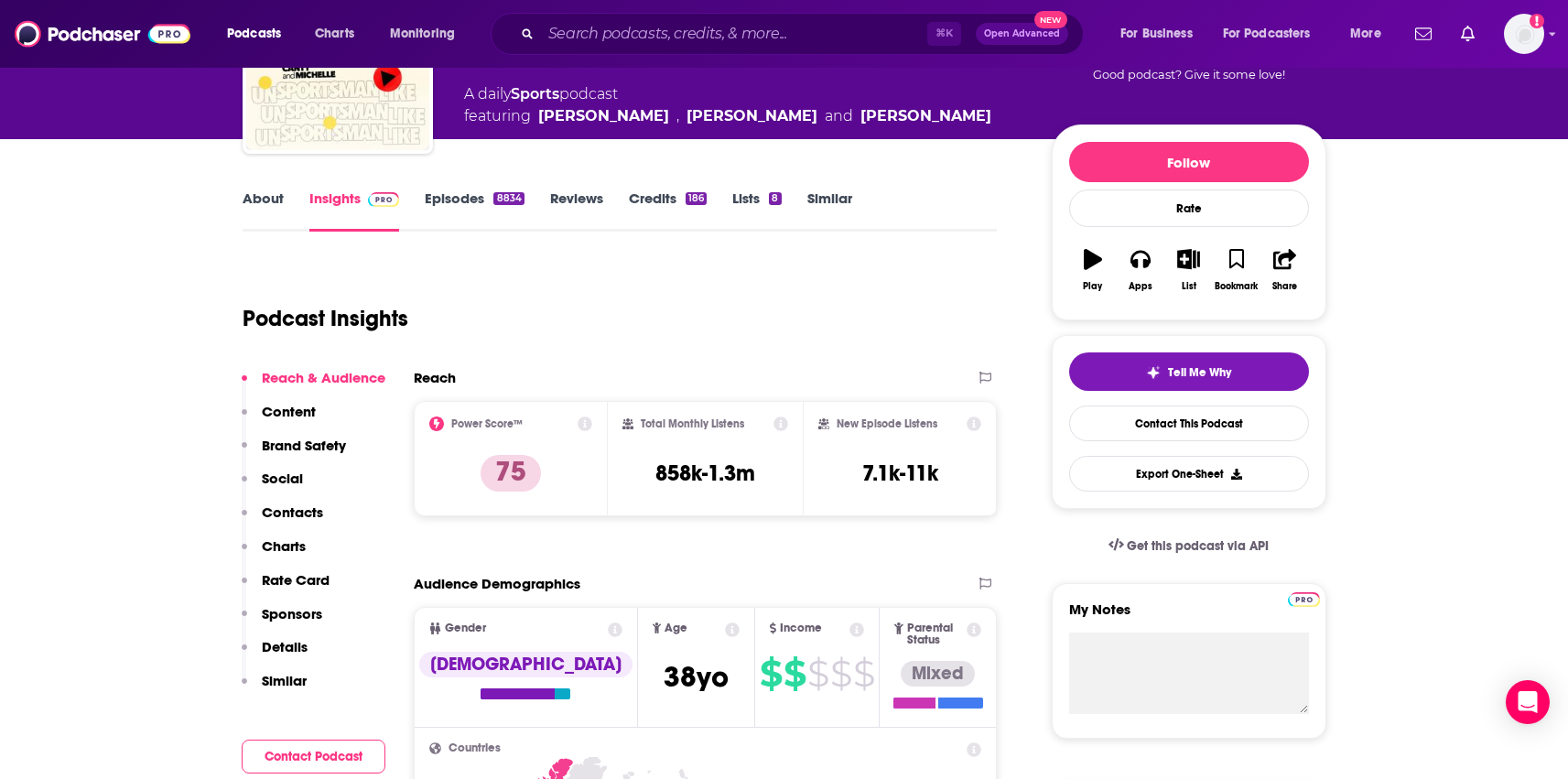
click at [456, 187] on div "About Insights Episodes 8834 Reviews Credits 186 Lists 8 Similar" at bounding box center [620, 209] width 755 height 45
click at [448, 194] on link "Episodes 8834" at bounding box center [473, 210] width 99 height 42
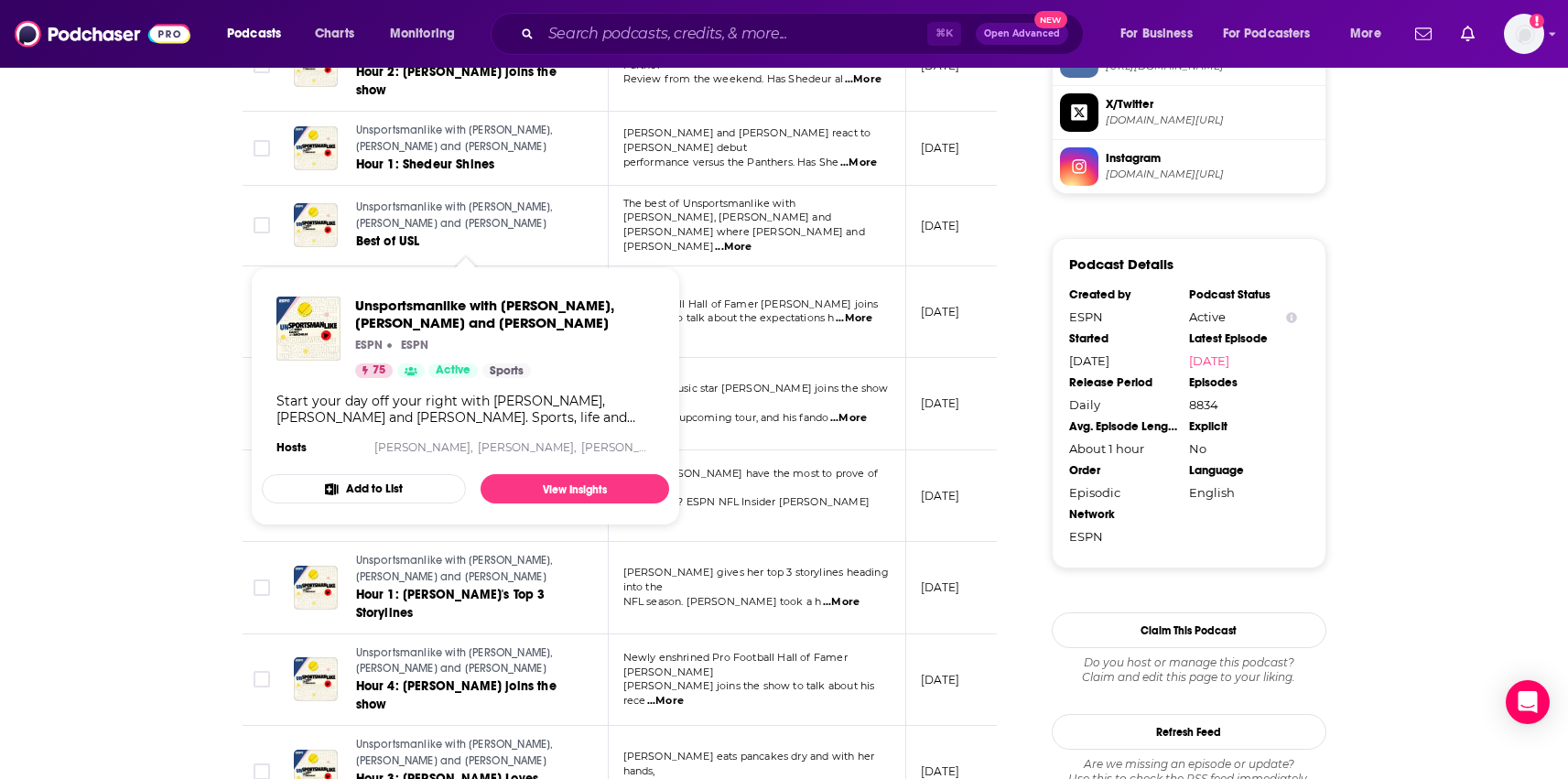
scroll to position [1969, 0]
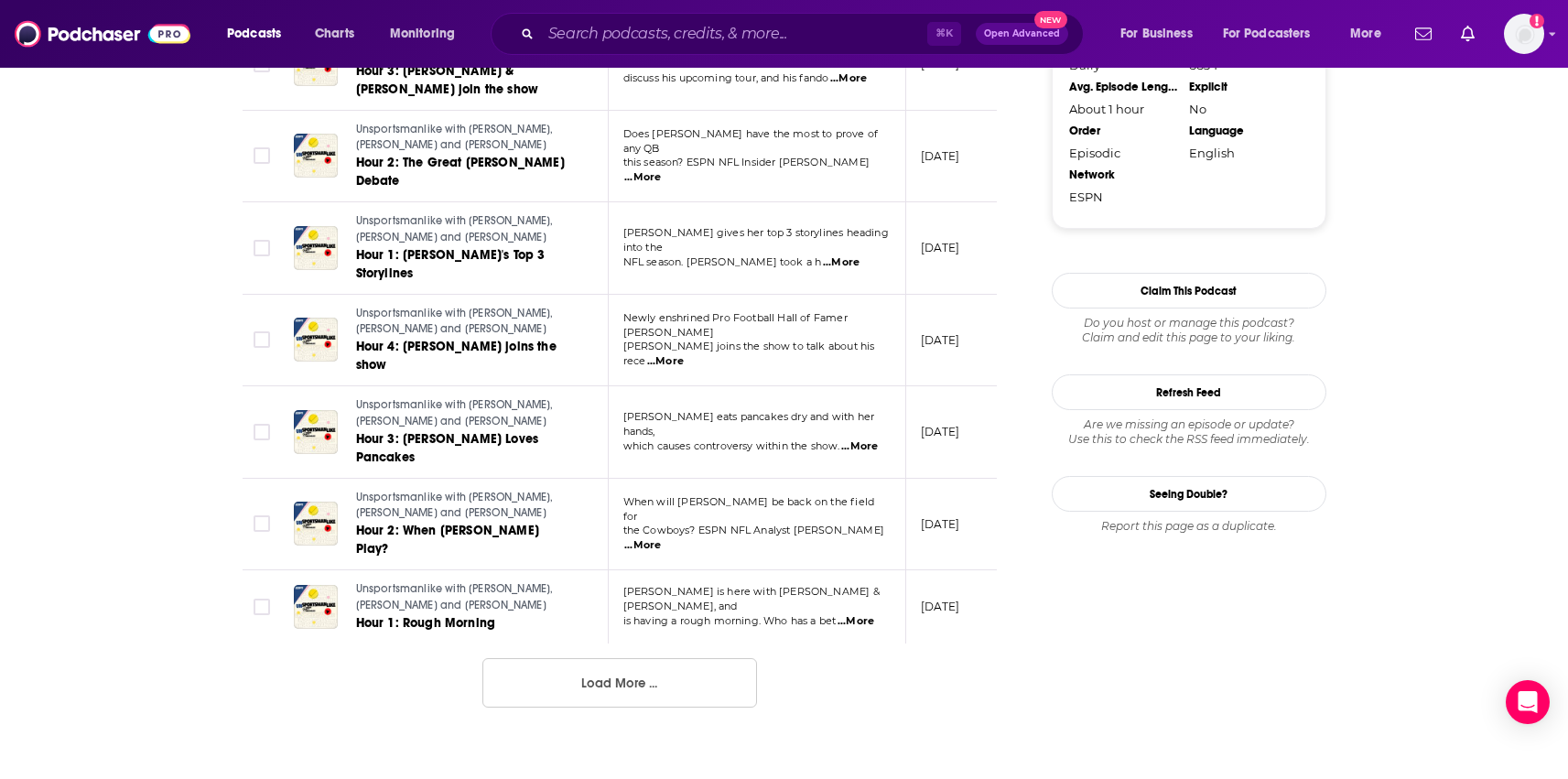
click at [609, 658] on button "Load More ..." at bounding box center [620, 682] width 275 height 50
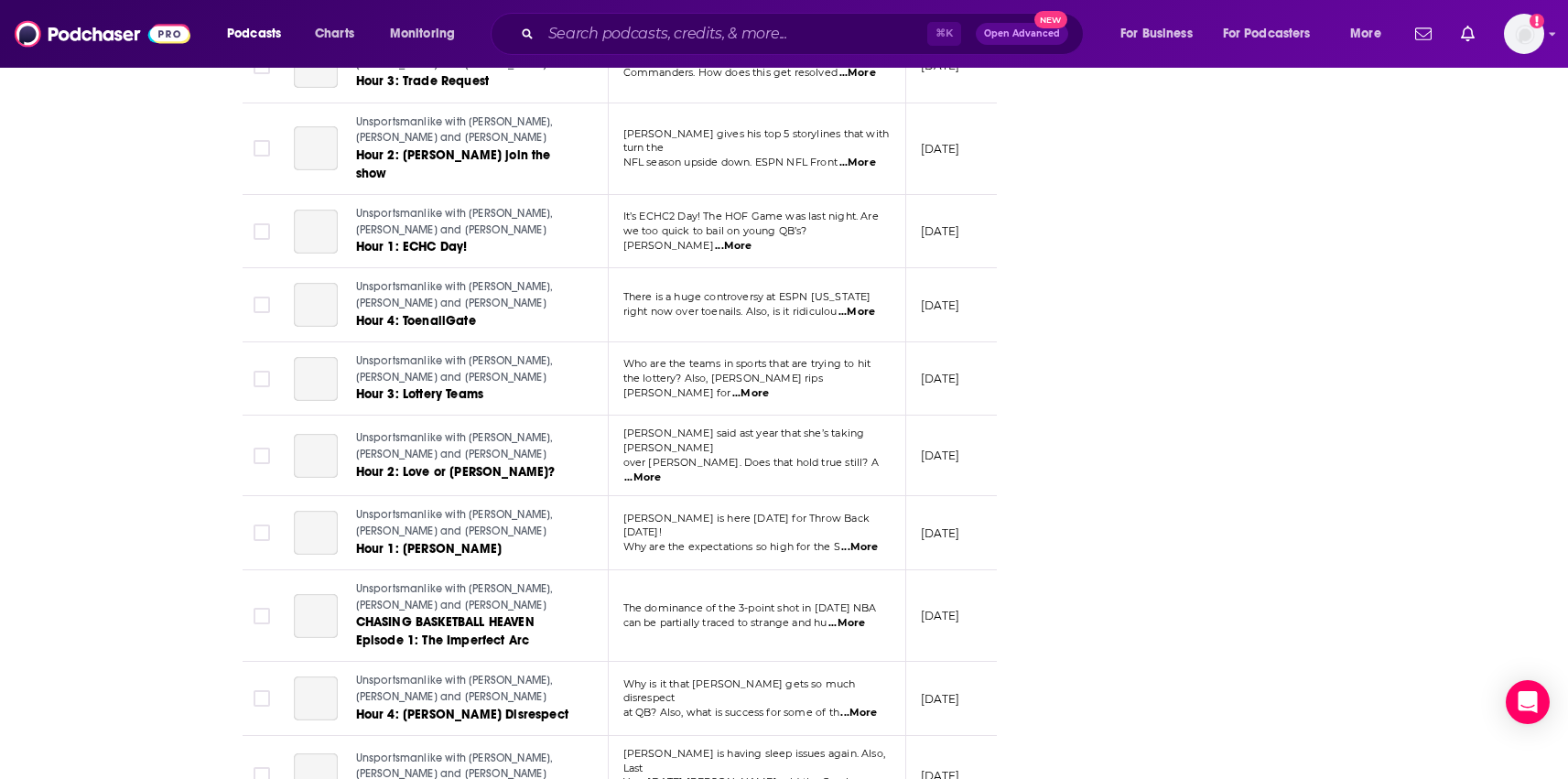
scroll to position [3740, 0]
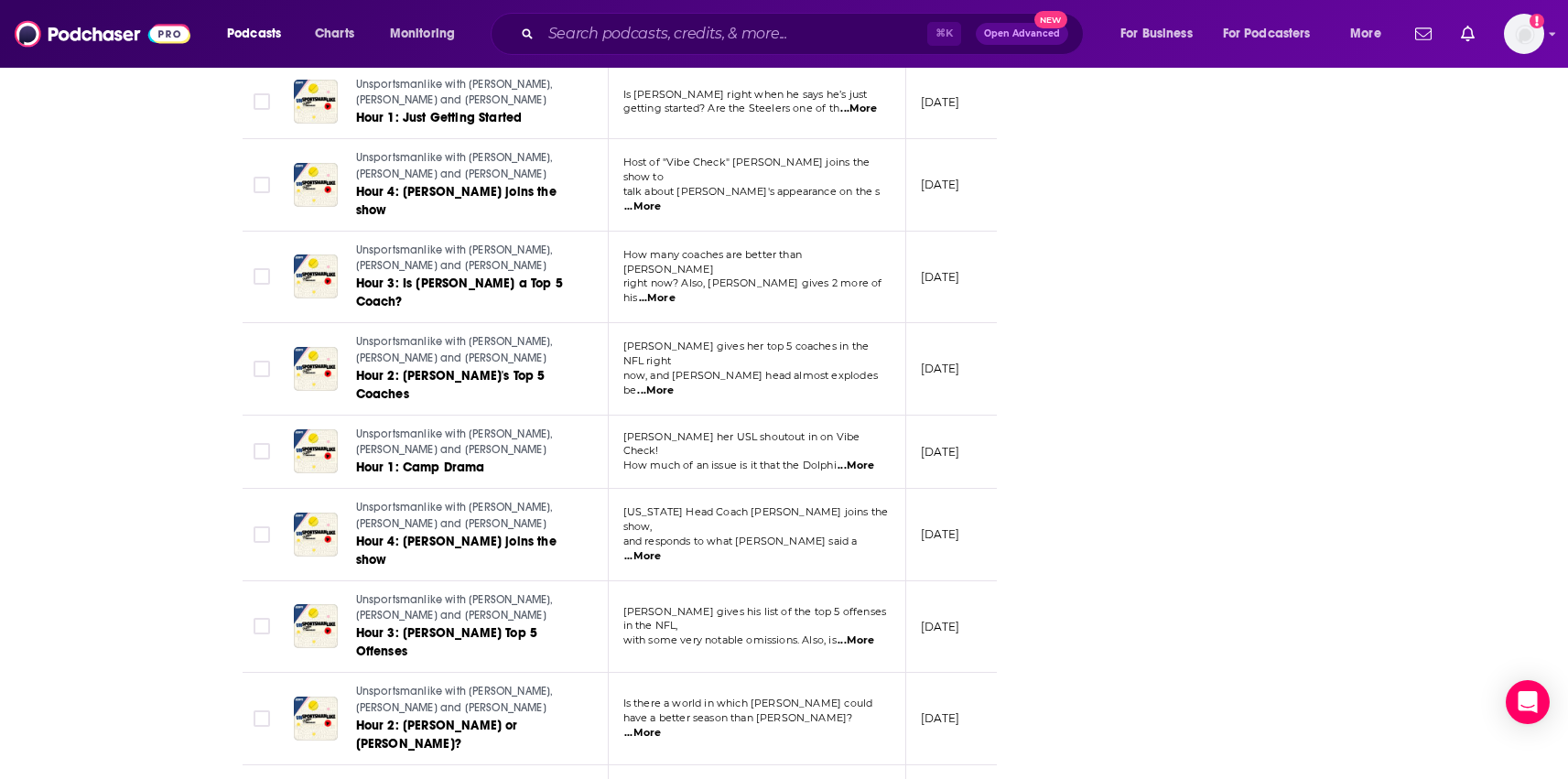
scroll to position [5690, 0]
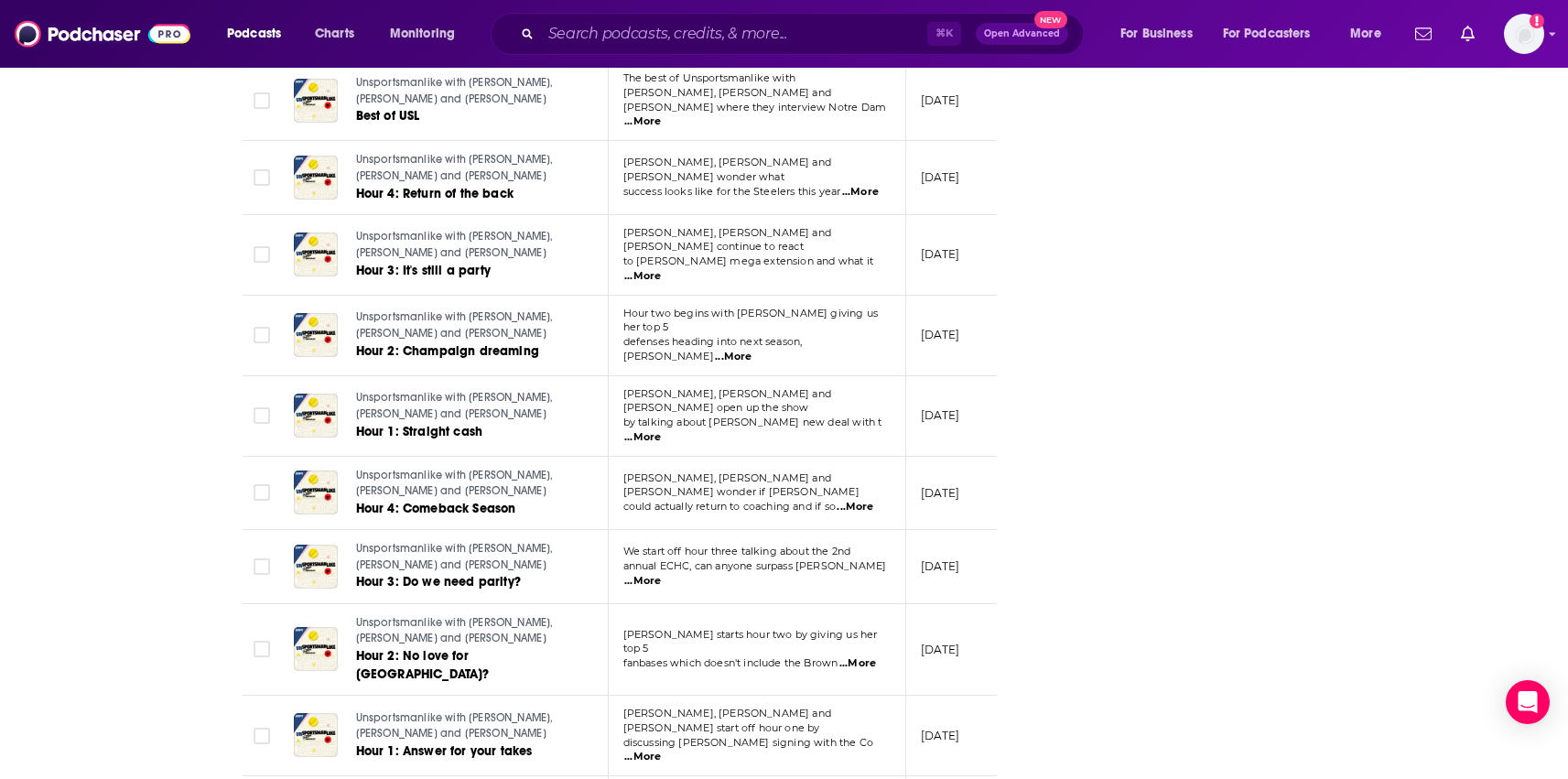
scroll to position [7641, 0]
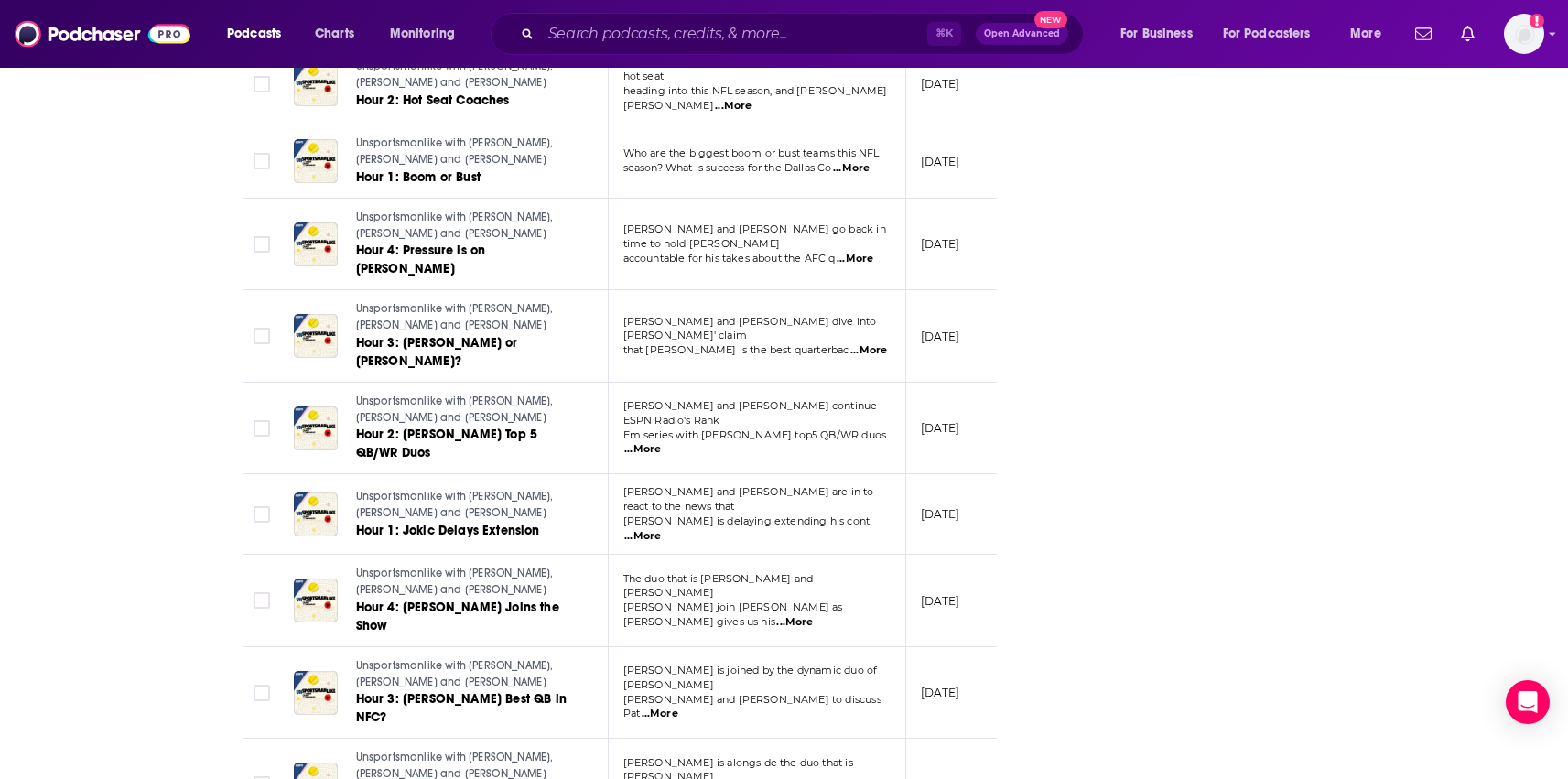
scroll to position [9575, 0]
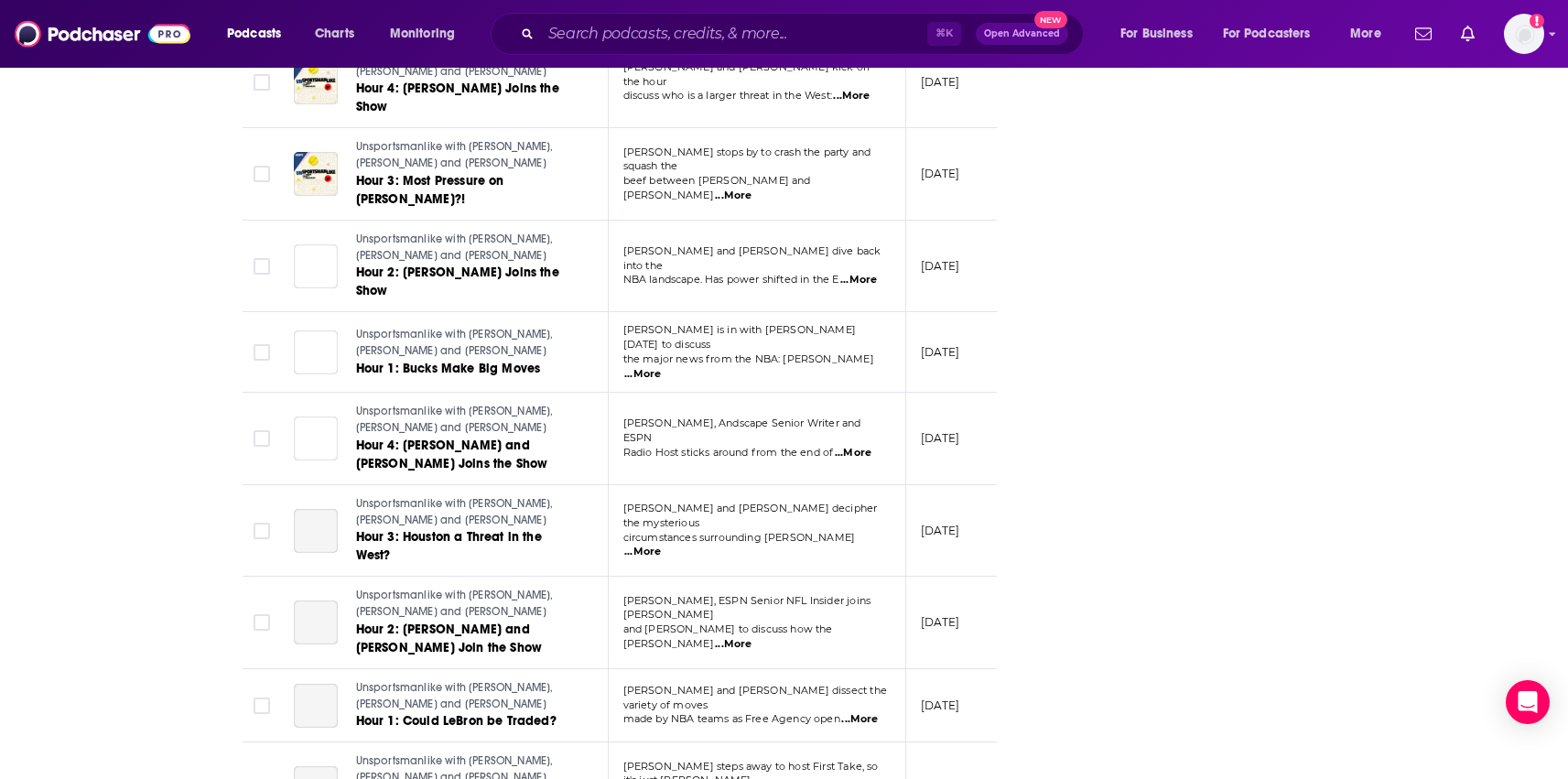
scroll to position [11580, 0]
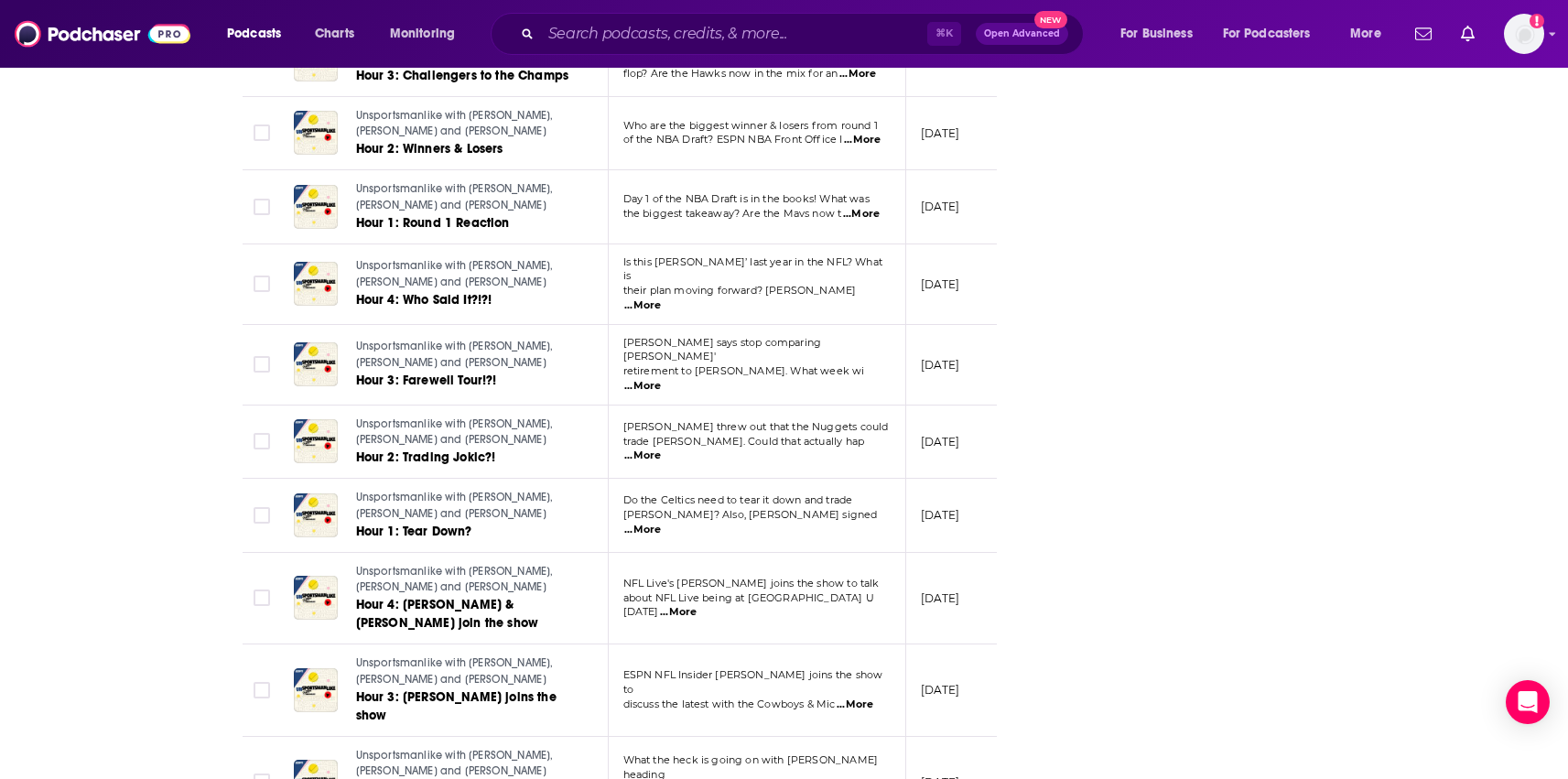
scroll to position [13531, 0]
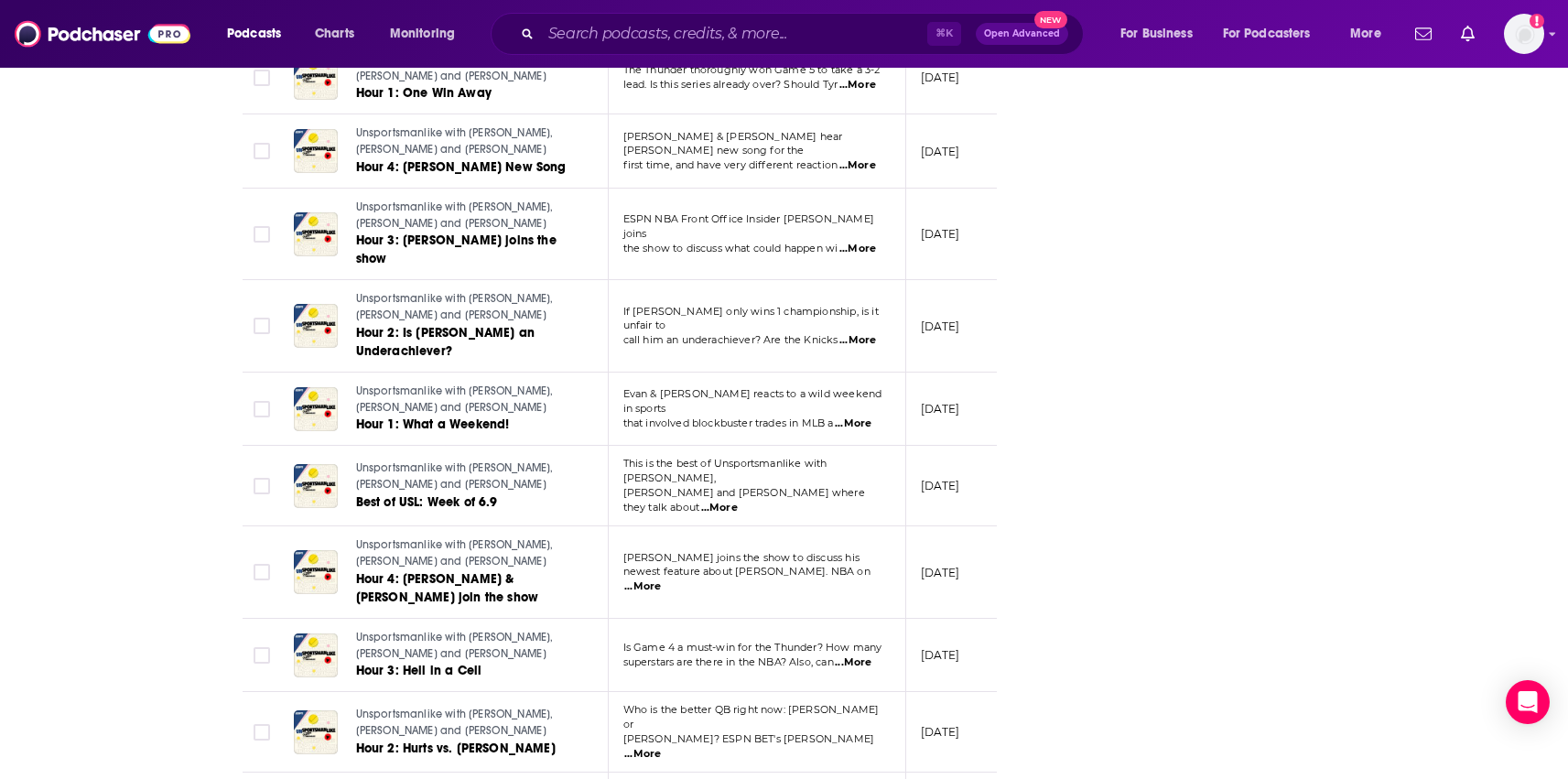
scroll to position [15481, 0]
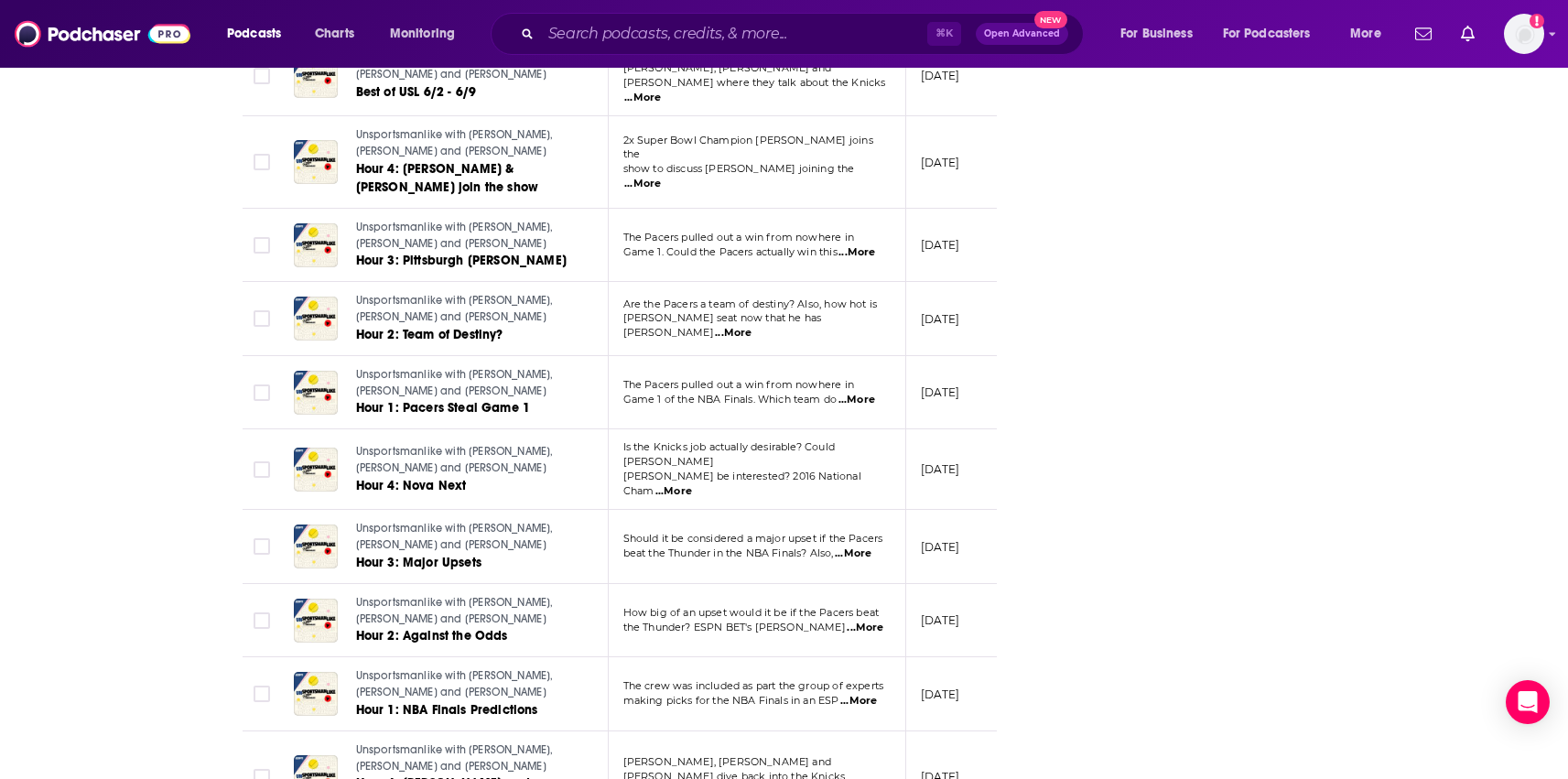
scroll to position [17525, 0]
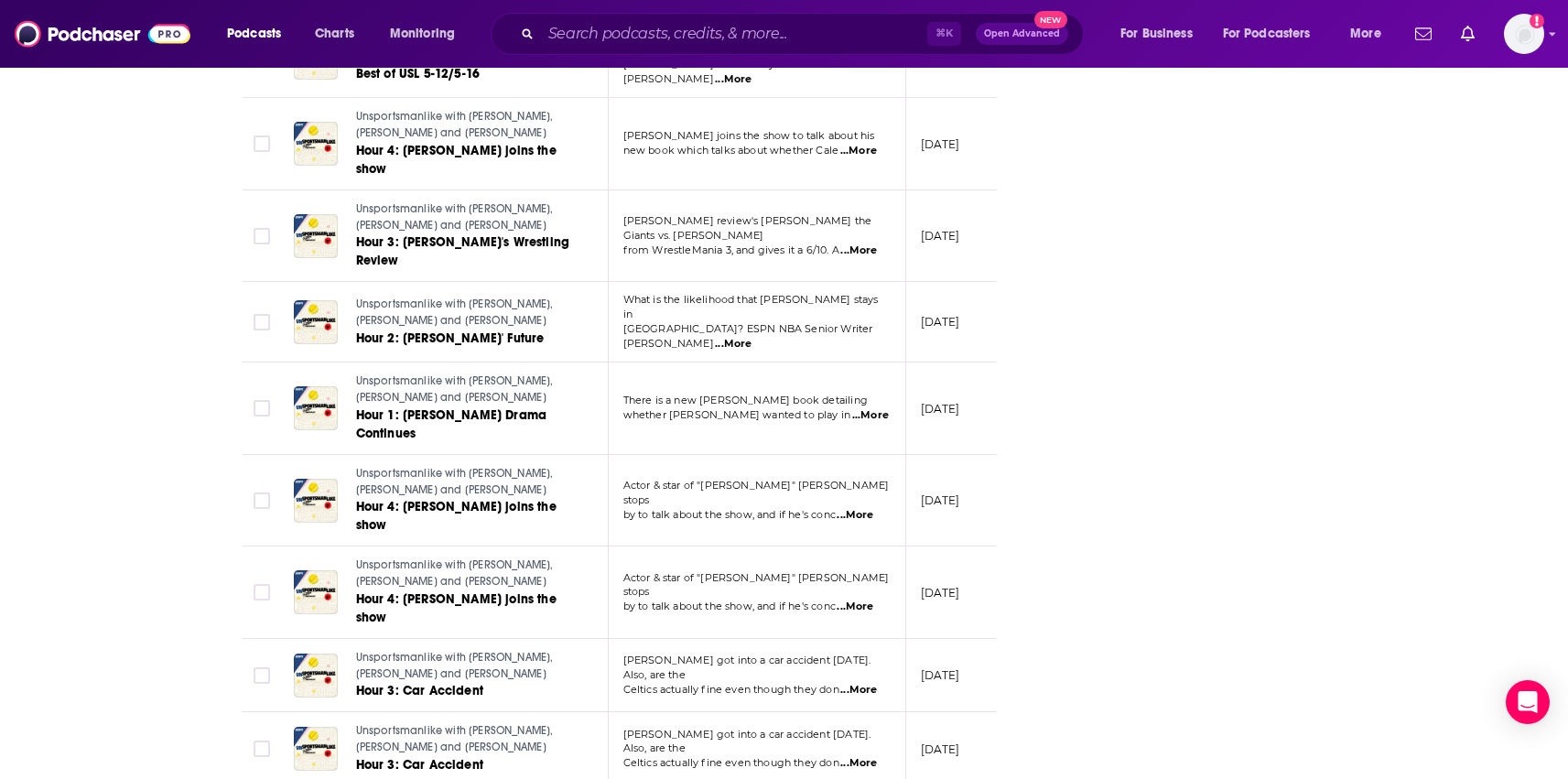
scroll to position [23359, 0]
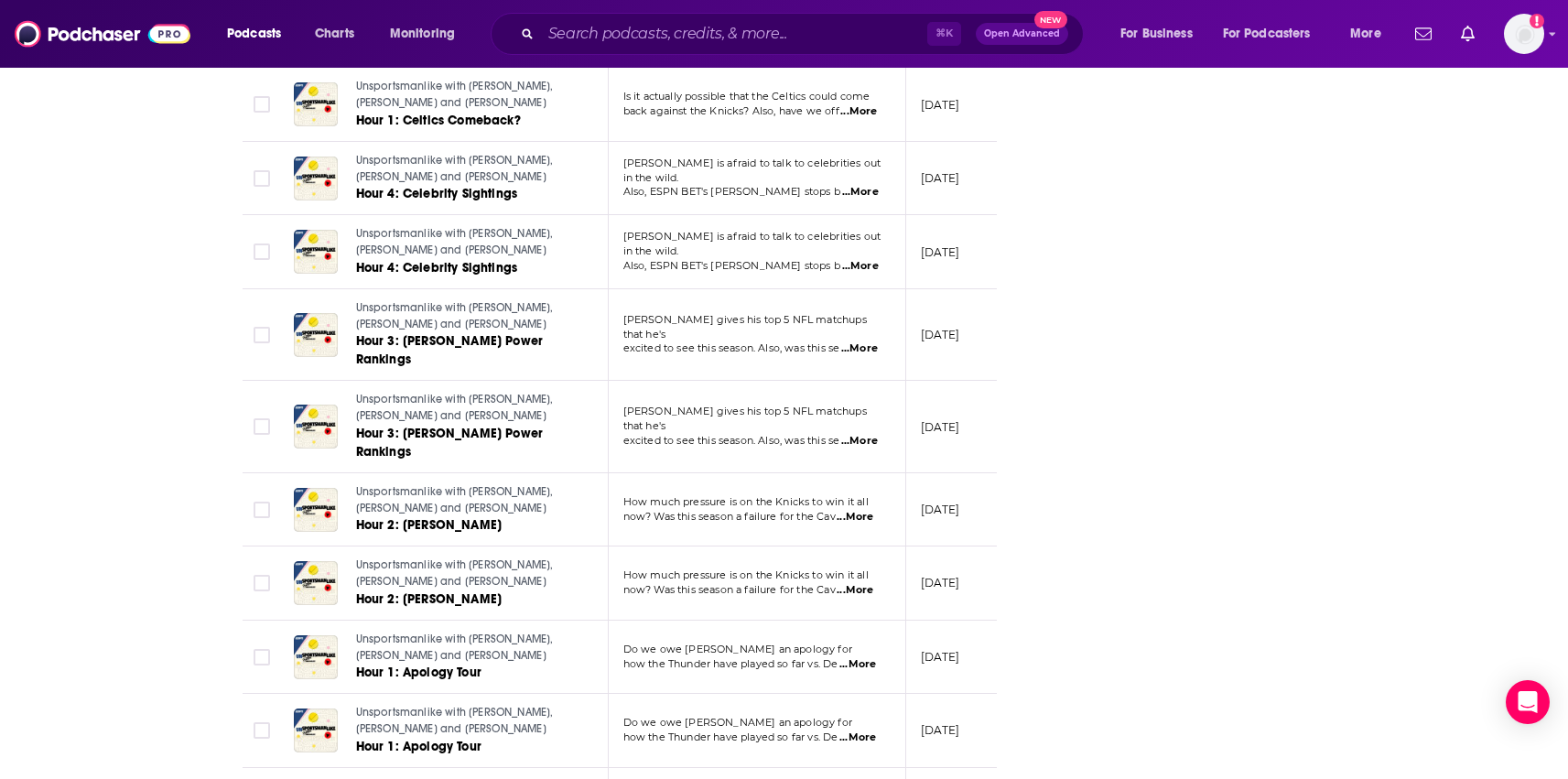
scroll to position [25346, 0]
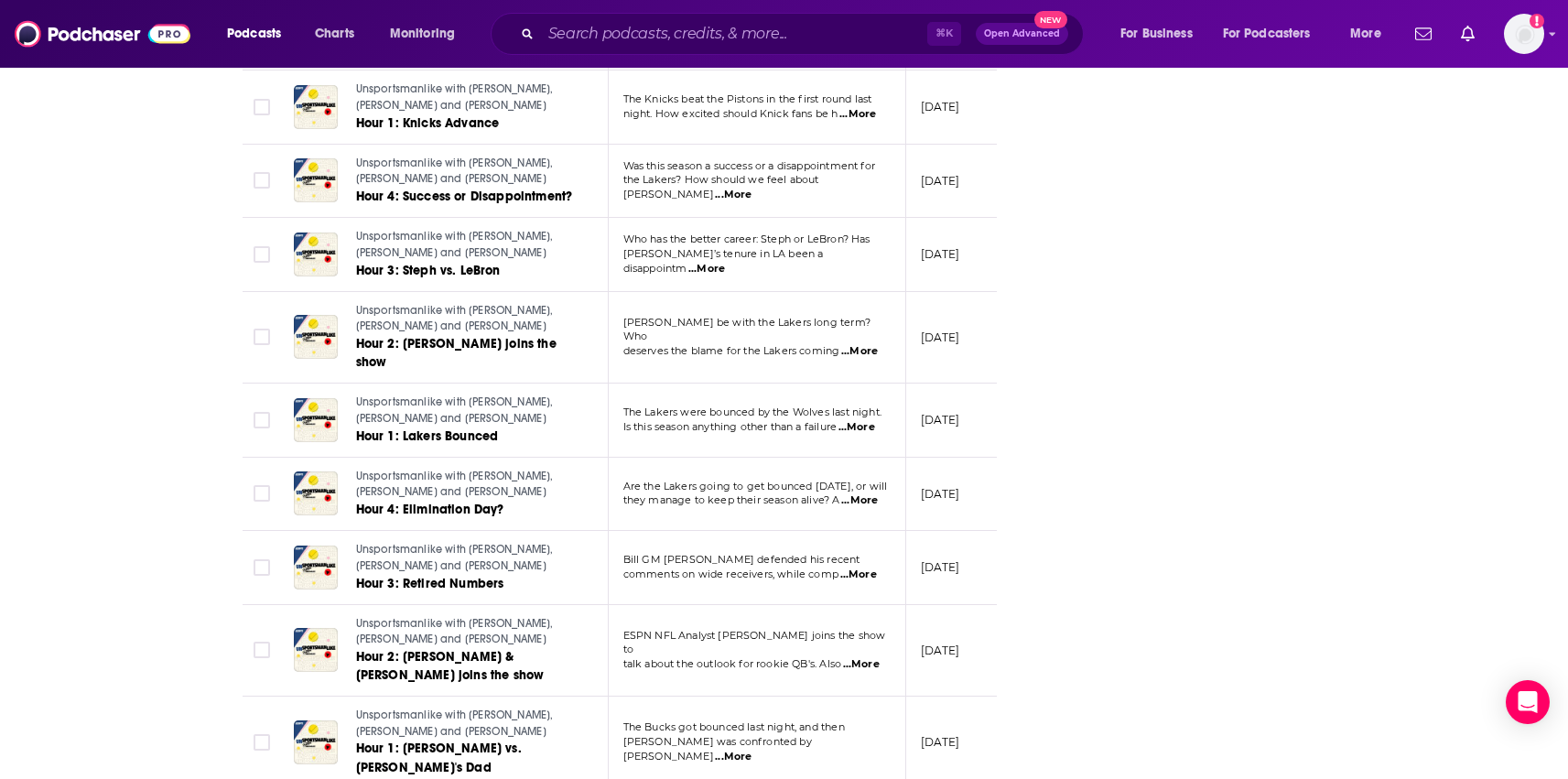
scroll to position [27316, 0]
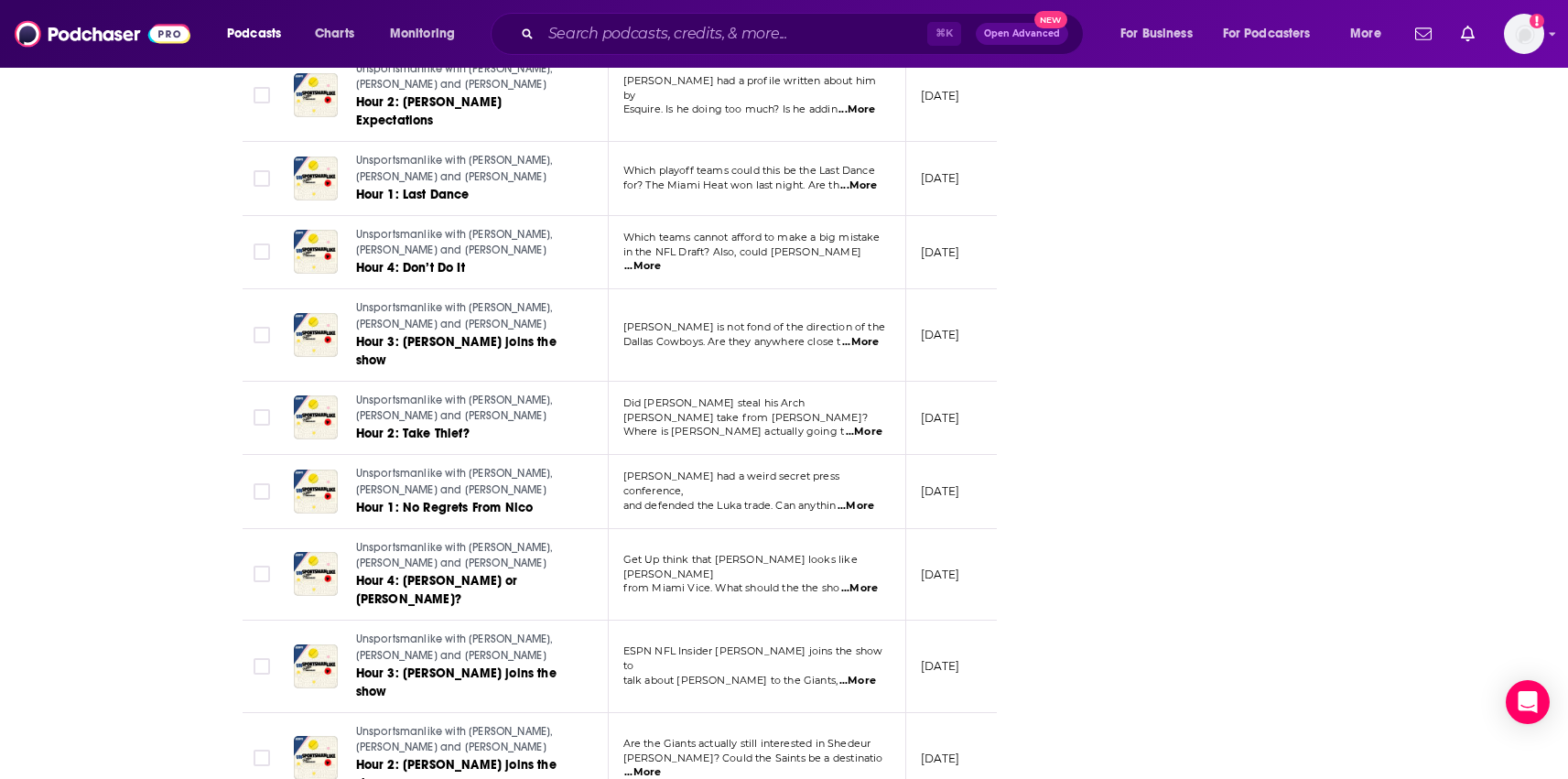
scroll to position [31163, 0]
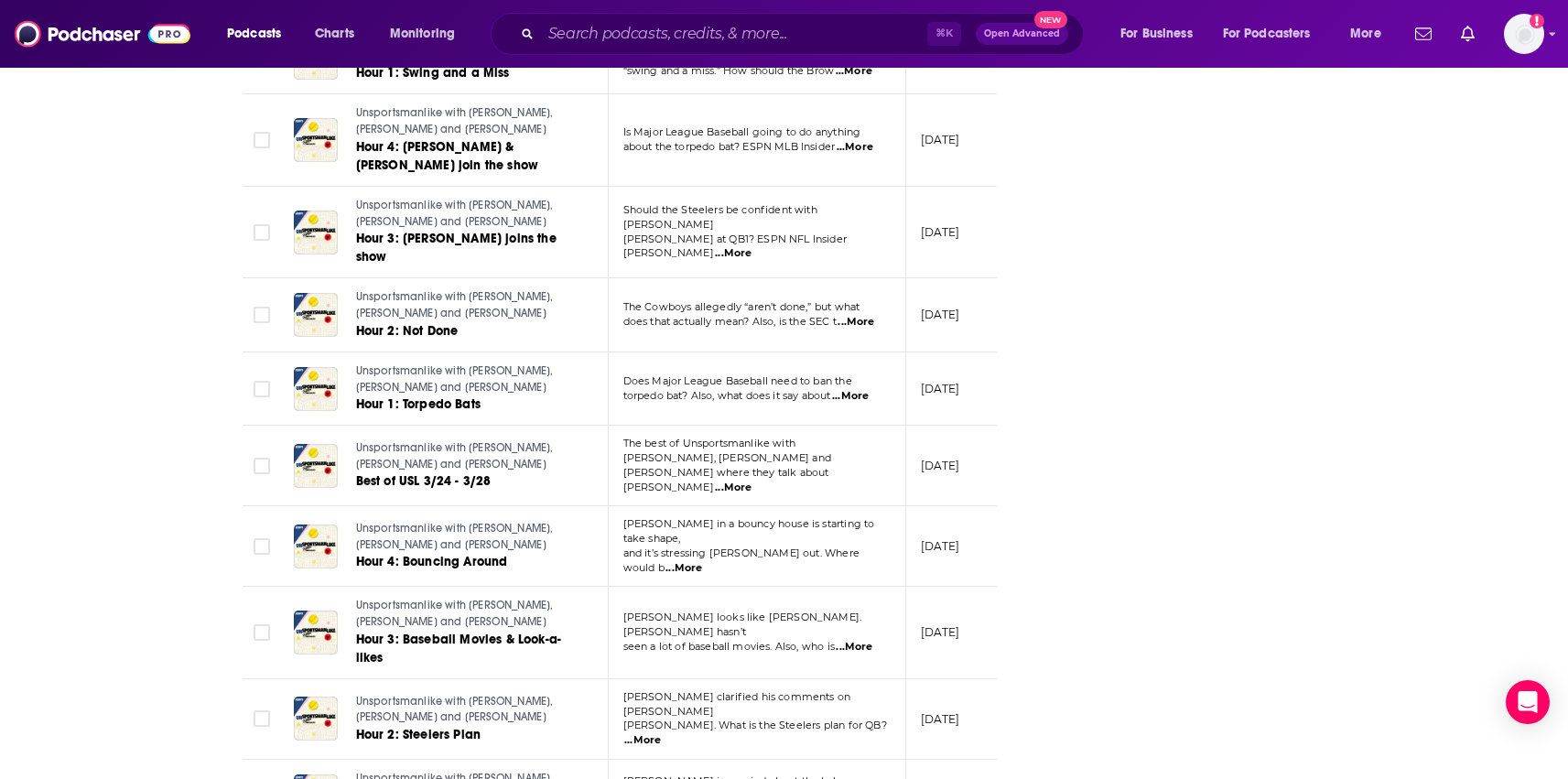
scroll to position [34954, 0]
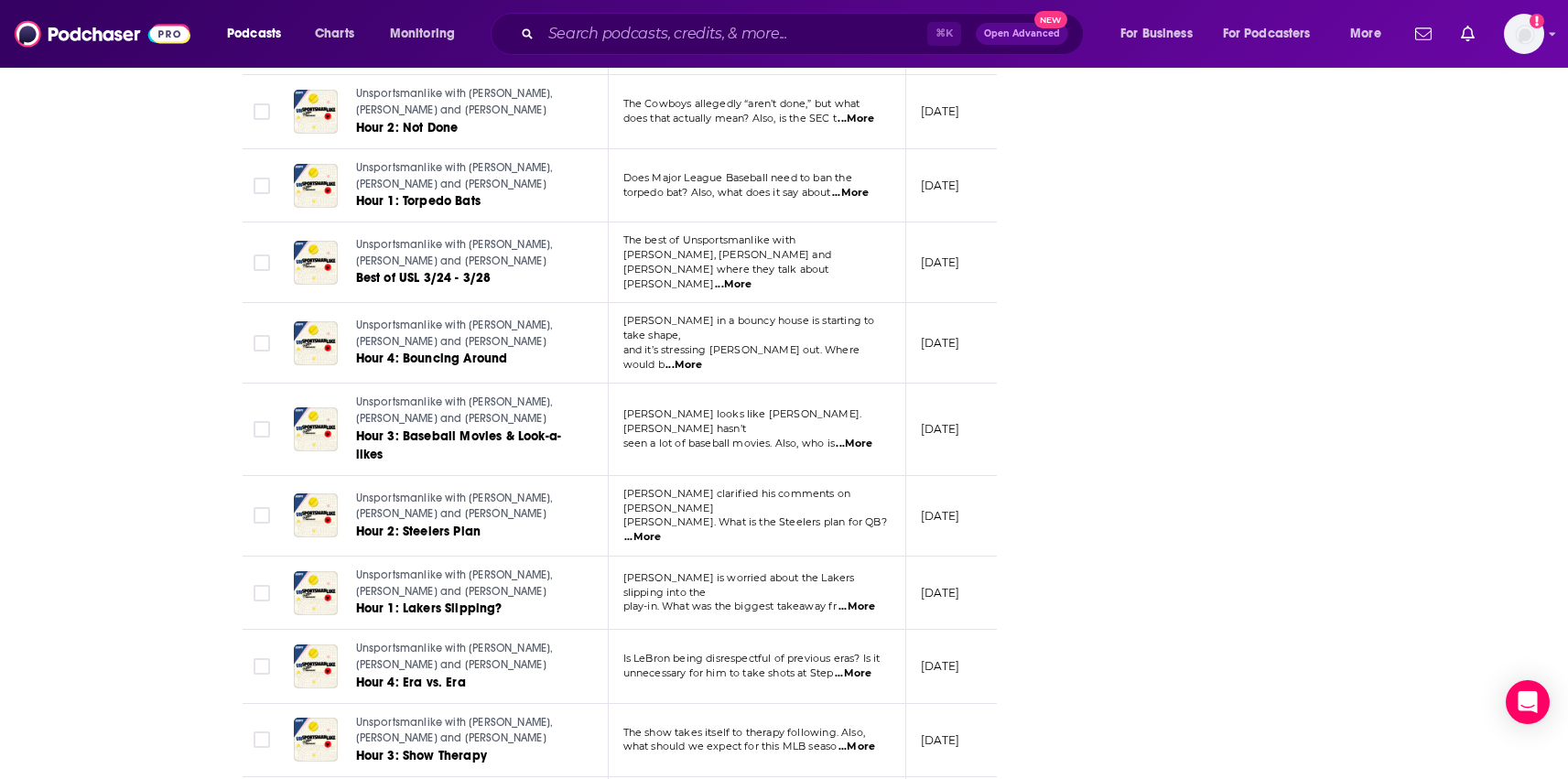
scroll to position [36906, 0]
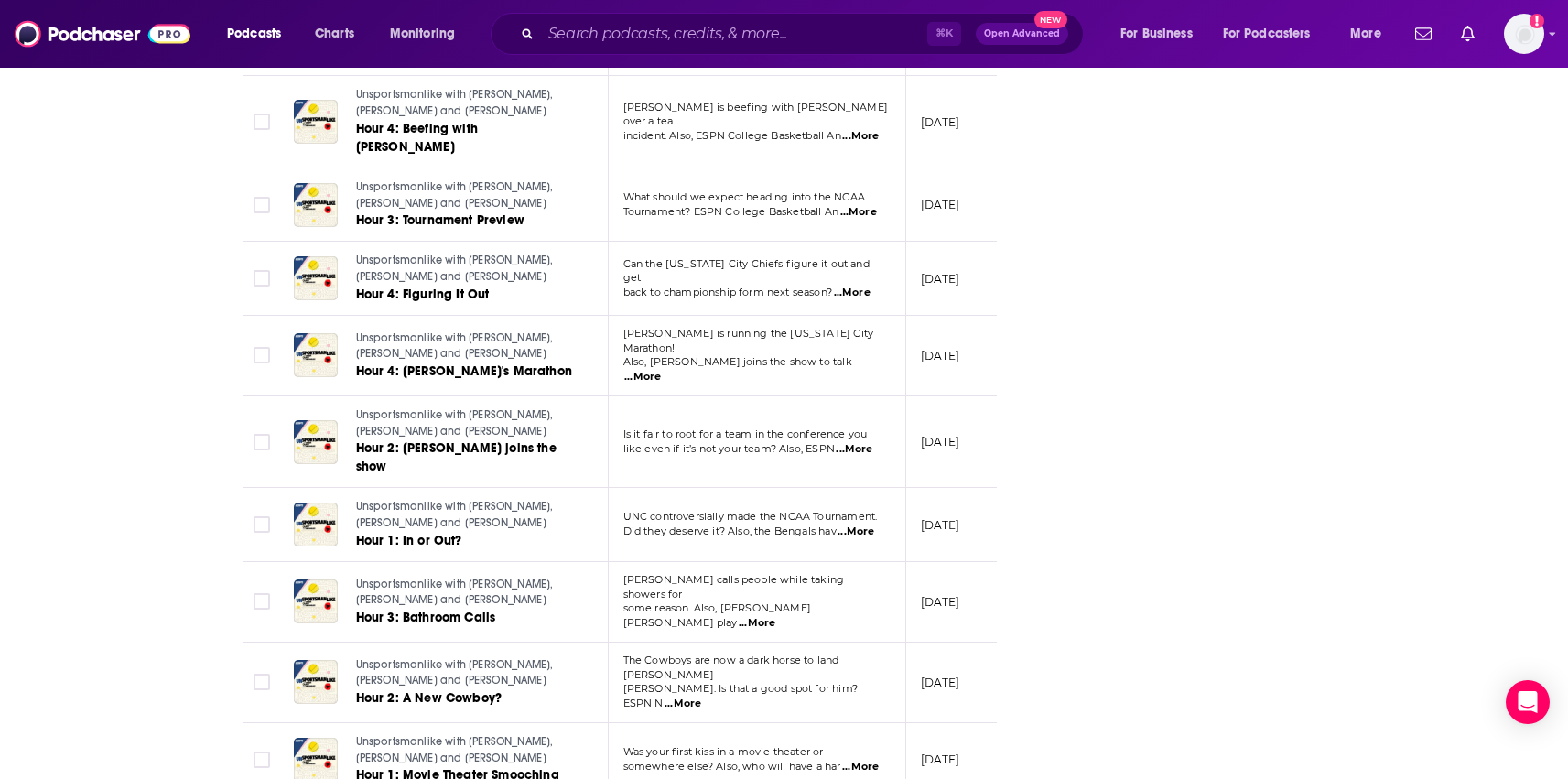
scroll to position [38783, 0]
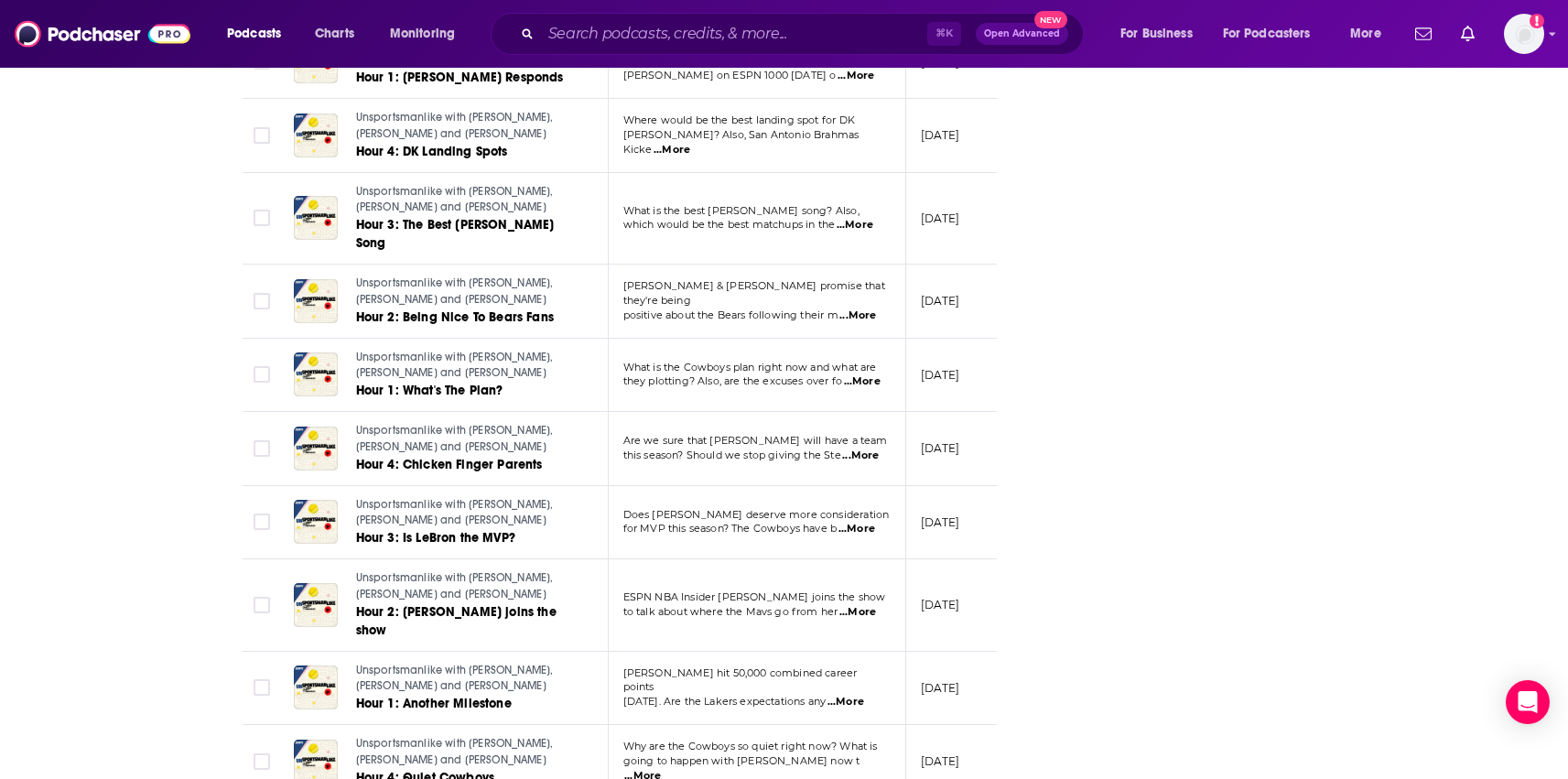
scroll to position [40678, 0]
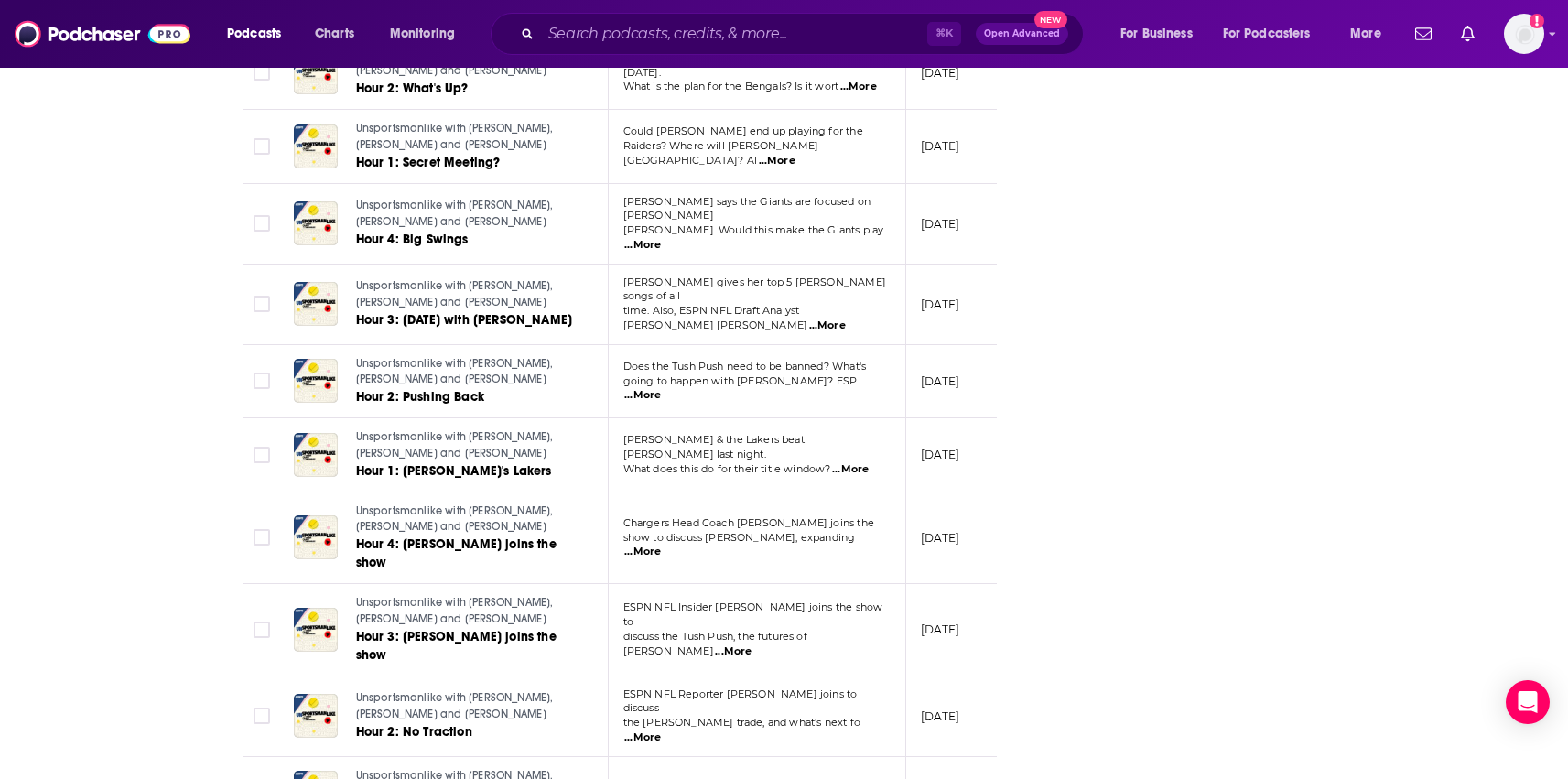
scroll to position [42575, 0]
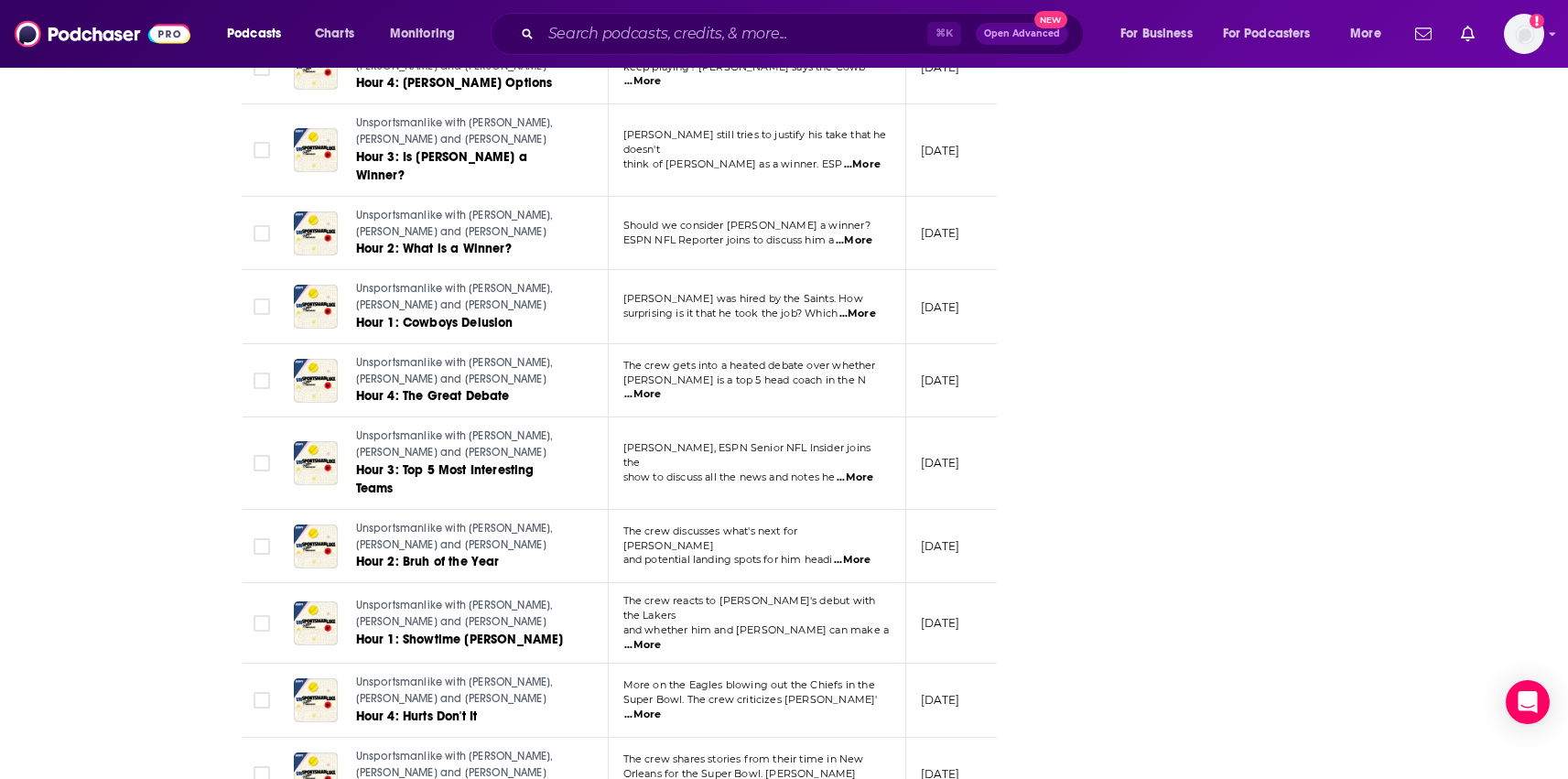
scroll to position [46385, 0]
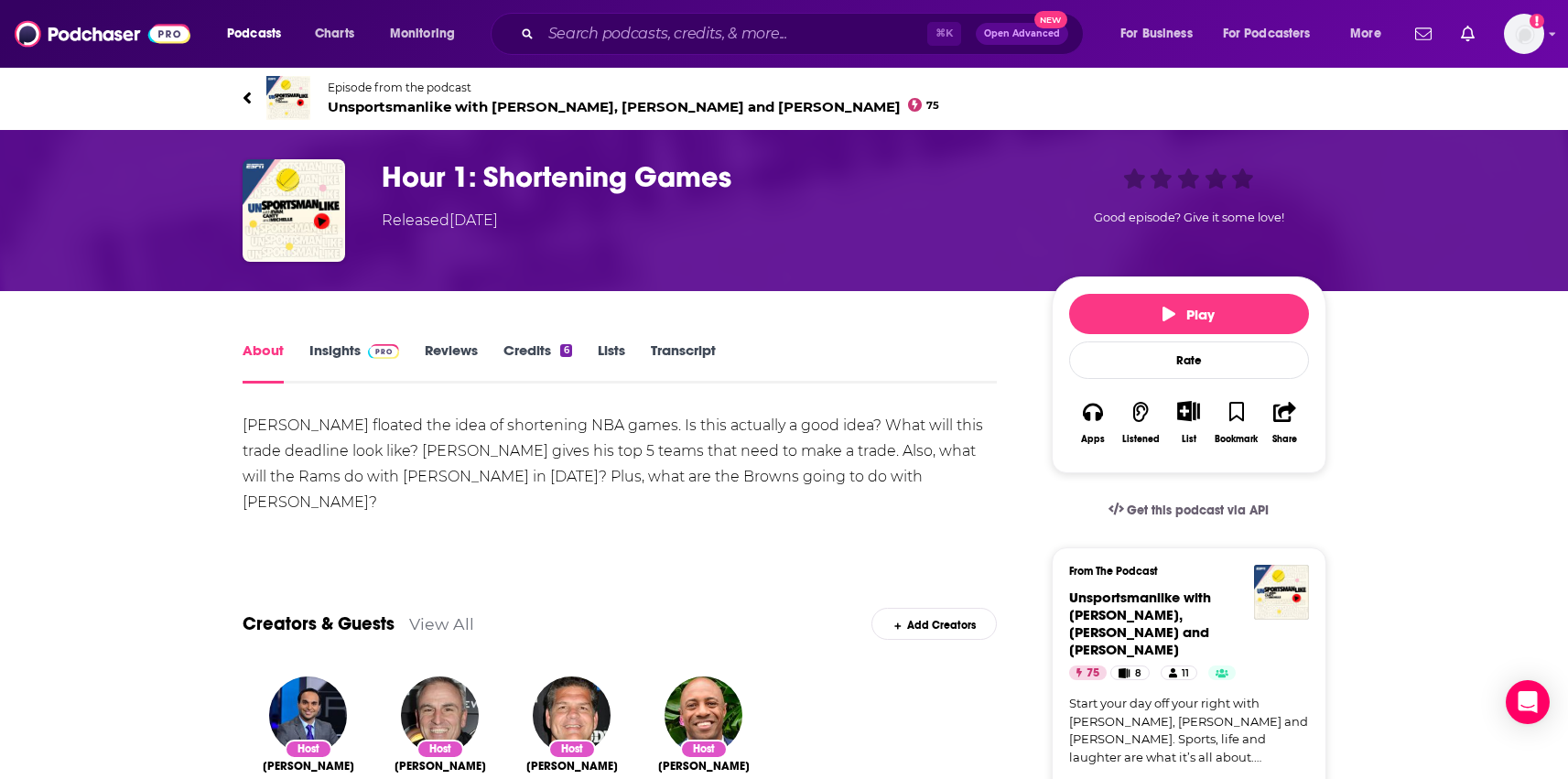
click at [356, 362] on link "Insights" at bounding box center [355, 362] width 90 height 42
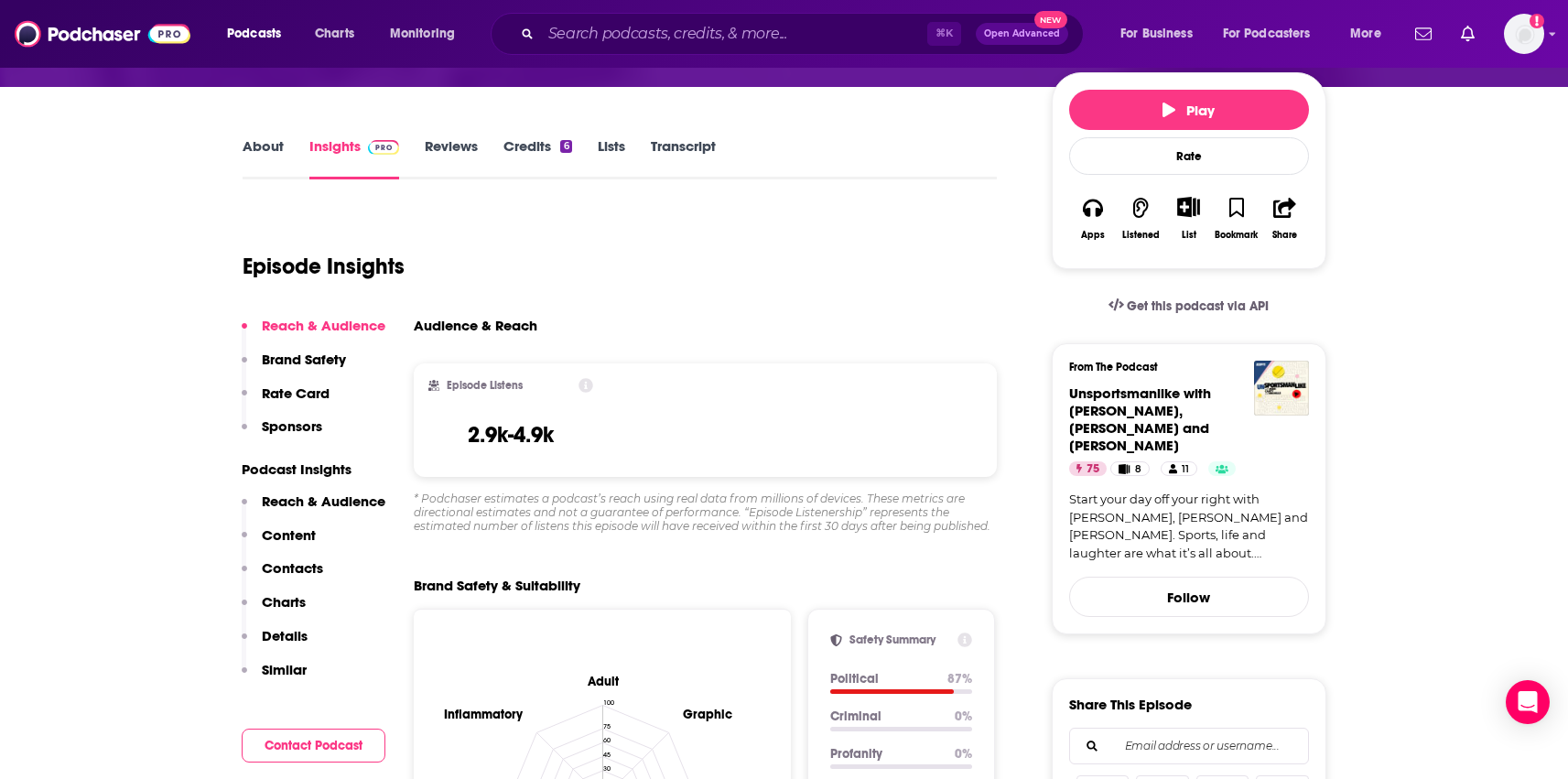
scroll to position [206, 0]
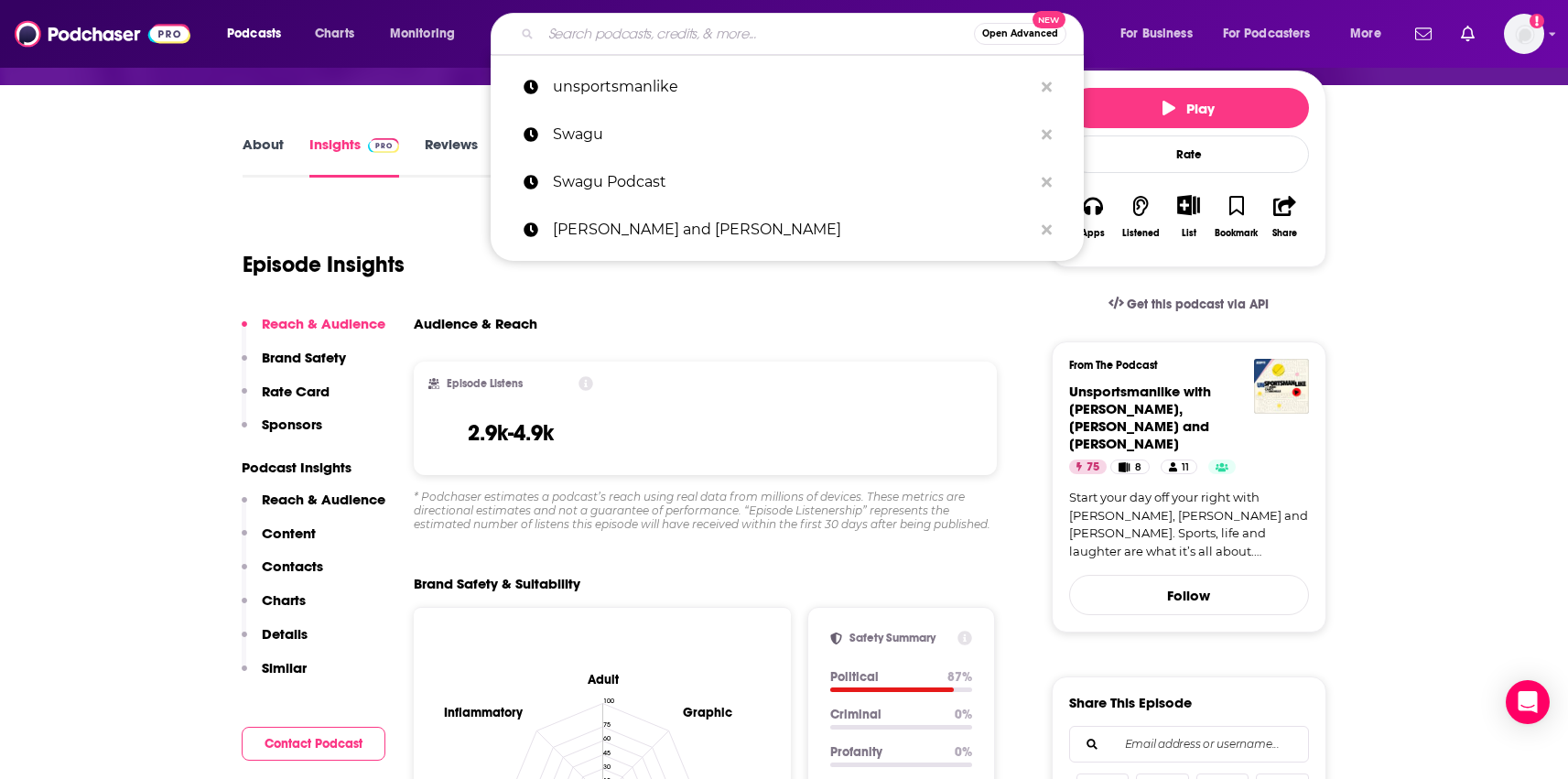
click at [686, 40] on input "Search podcasts, credits, & more..." at bounding box center [758, 33] width 433 height 29
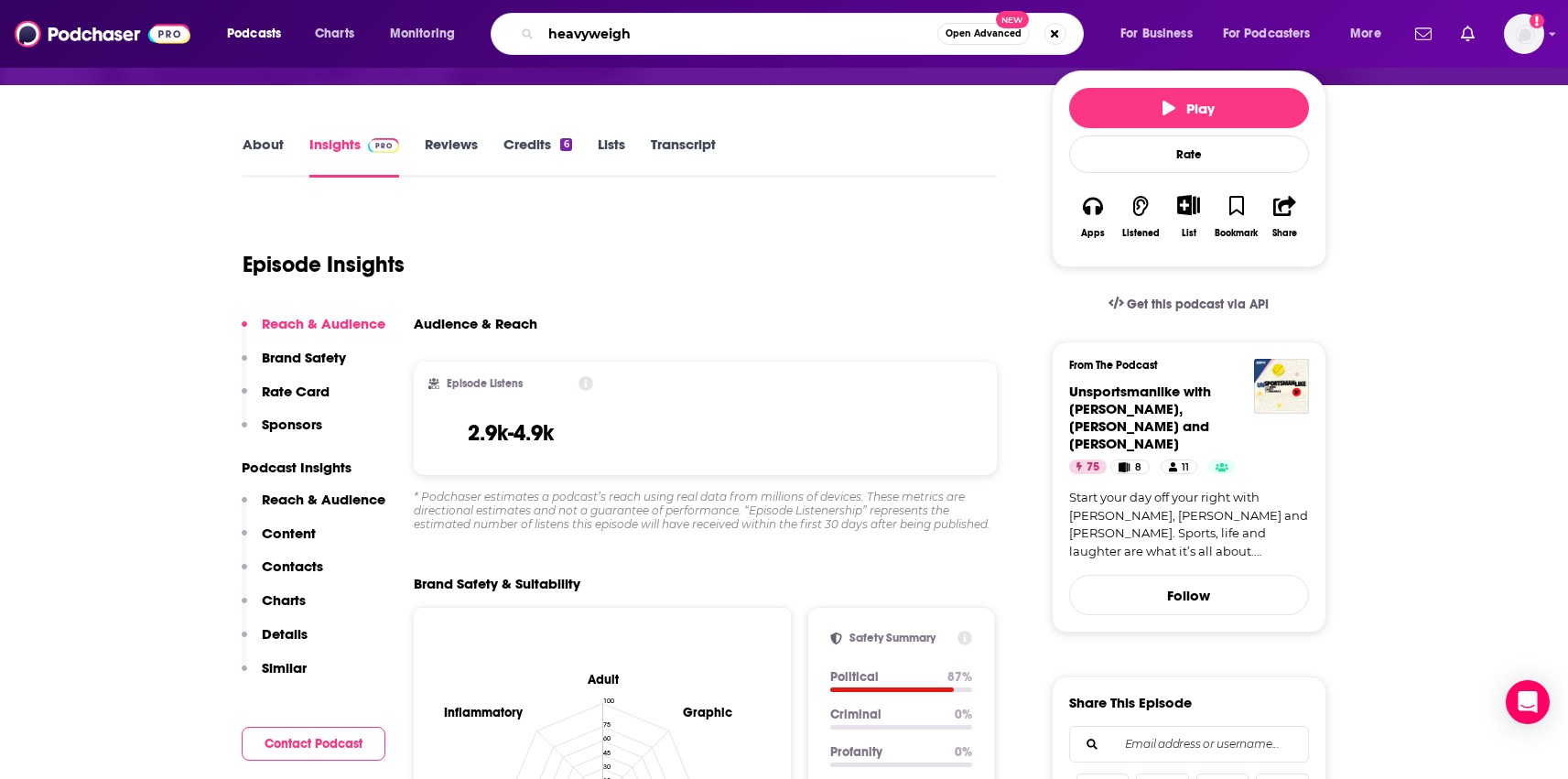
type input "heavyweight"
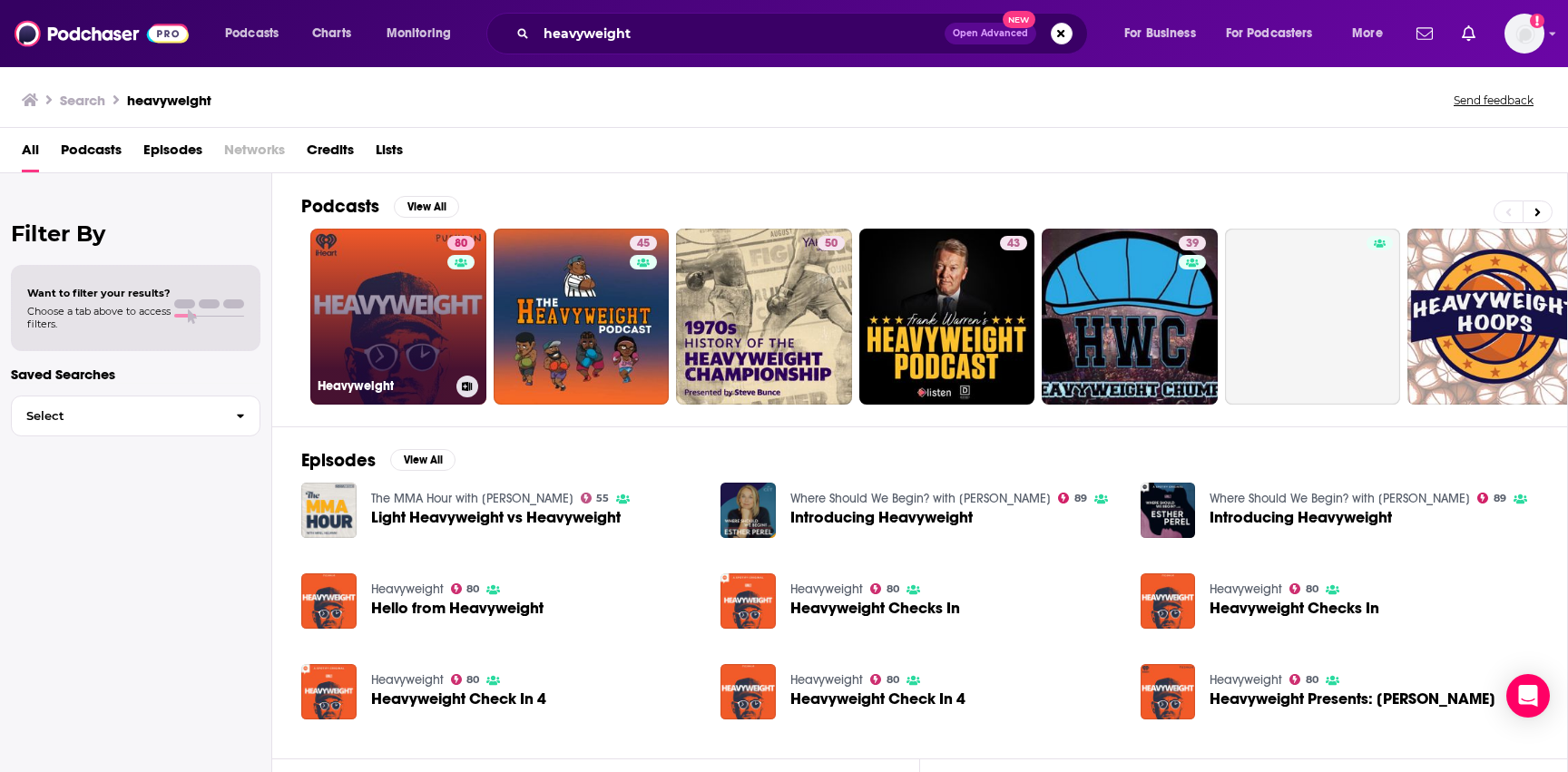
click at [369, 323] on link "80 Heavyweight" at bounding box center [398, 316] width 176 height 176
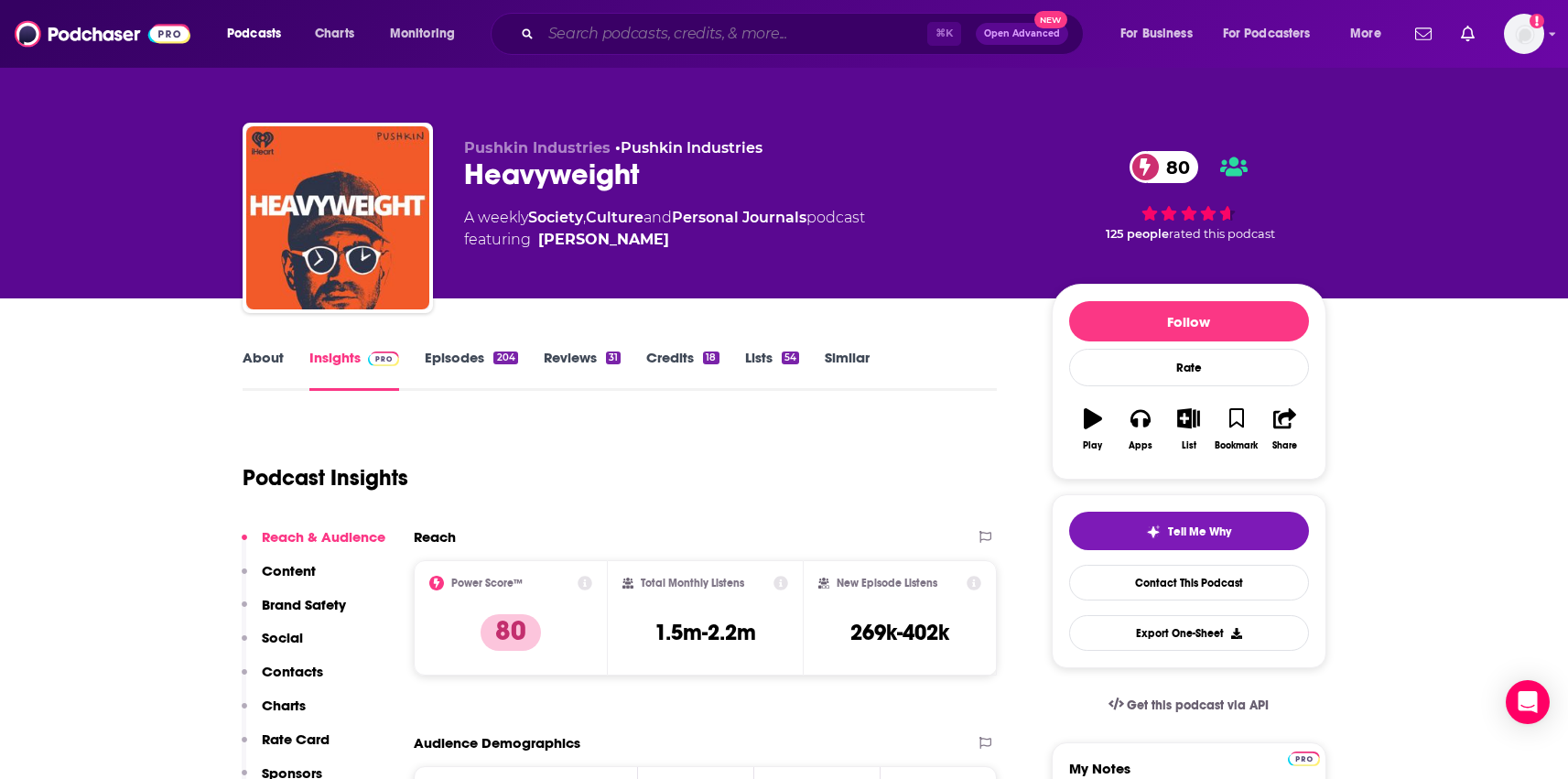
click at [636, 40] on input "Search podcasts, credits, & more..." at bounding box center [734, 33] width 386 height 29
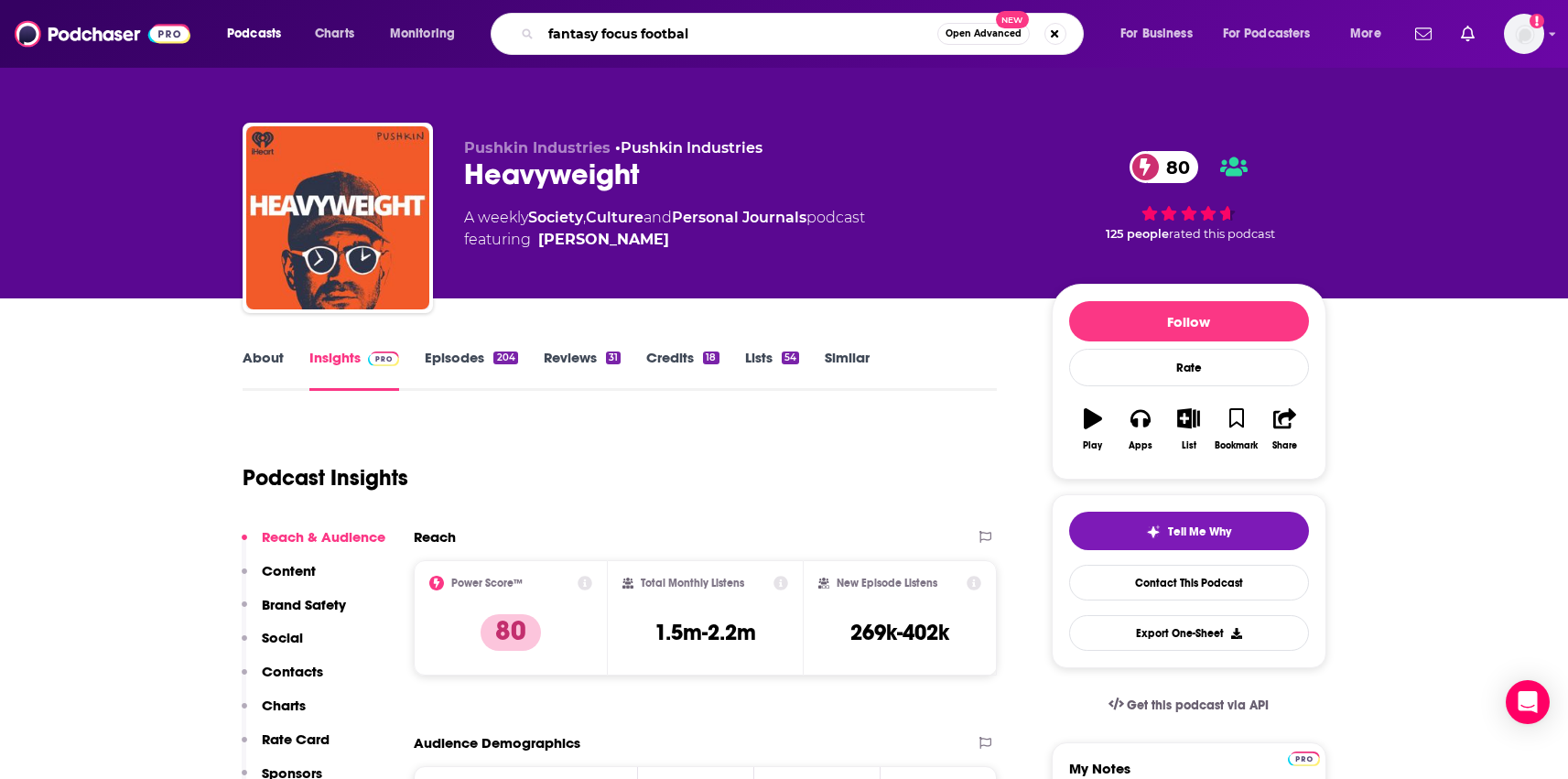
type input "fantasy focus football"
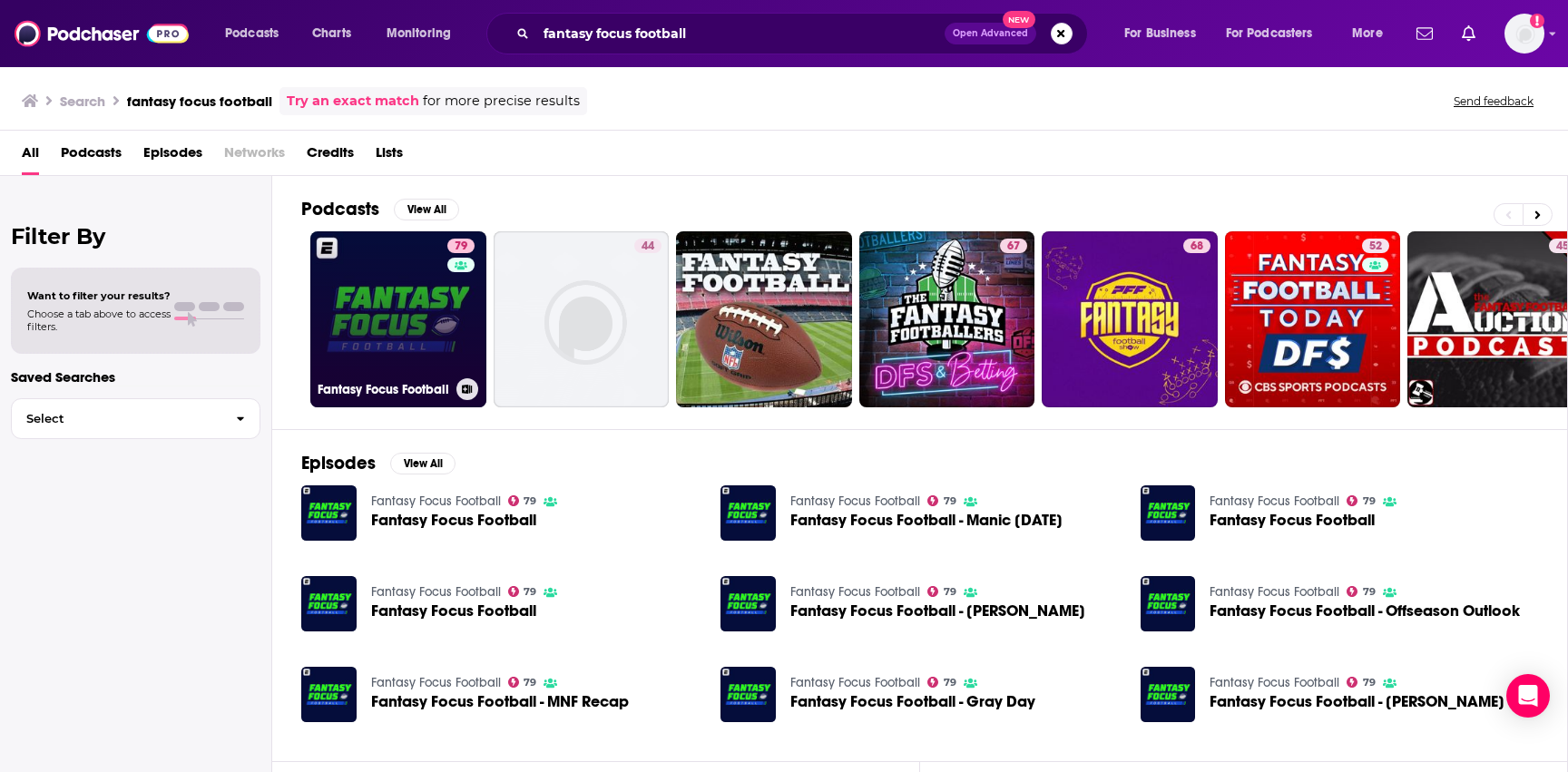
click at [395, 349] on link "79 Fantasy Focus Football" at bounding box center [398, 319] width 176 height 176
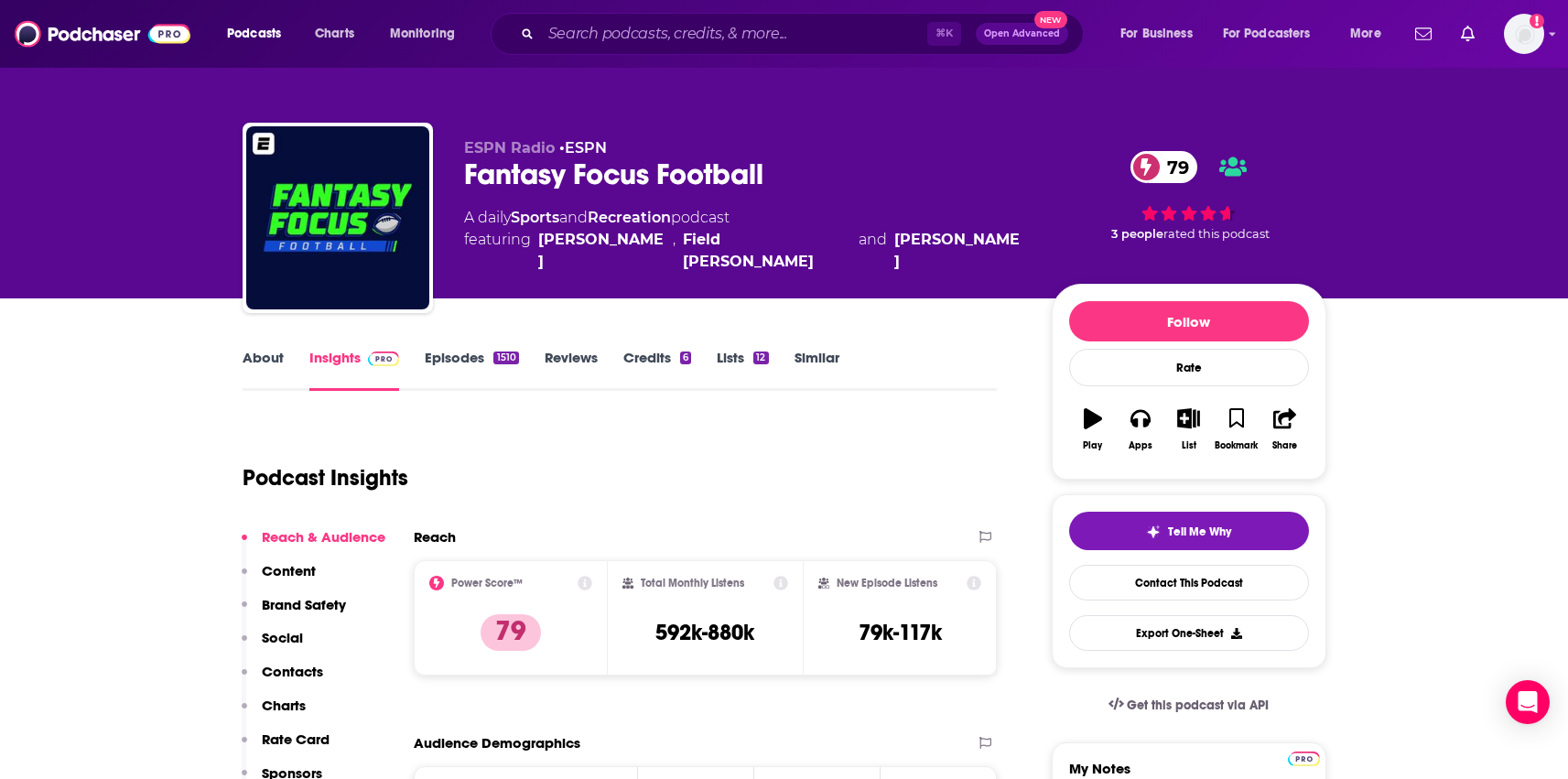
click at [453, 380] on link "Episodes 1510" at bounding box center [471, 370] width 93 height 42
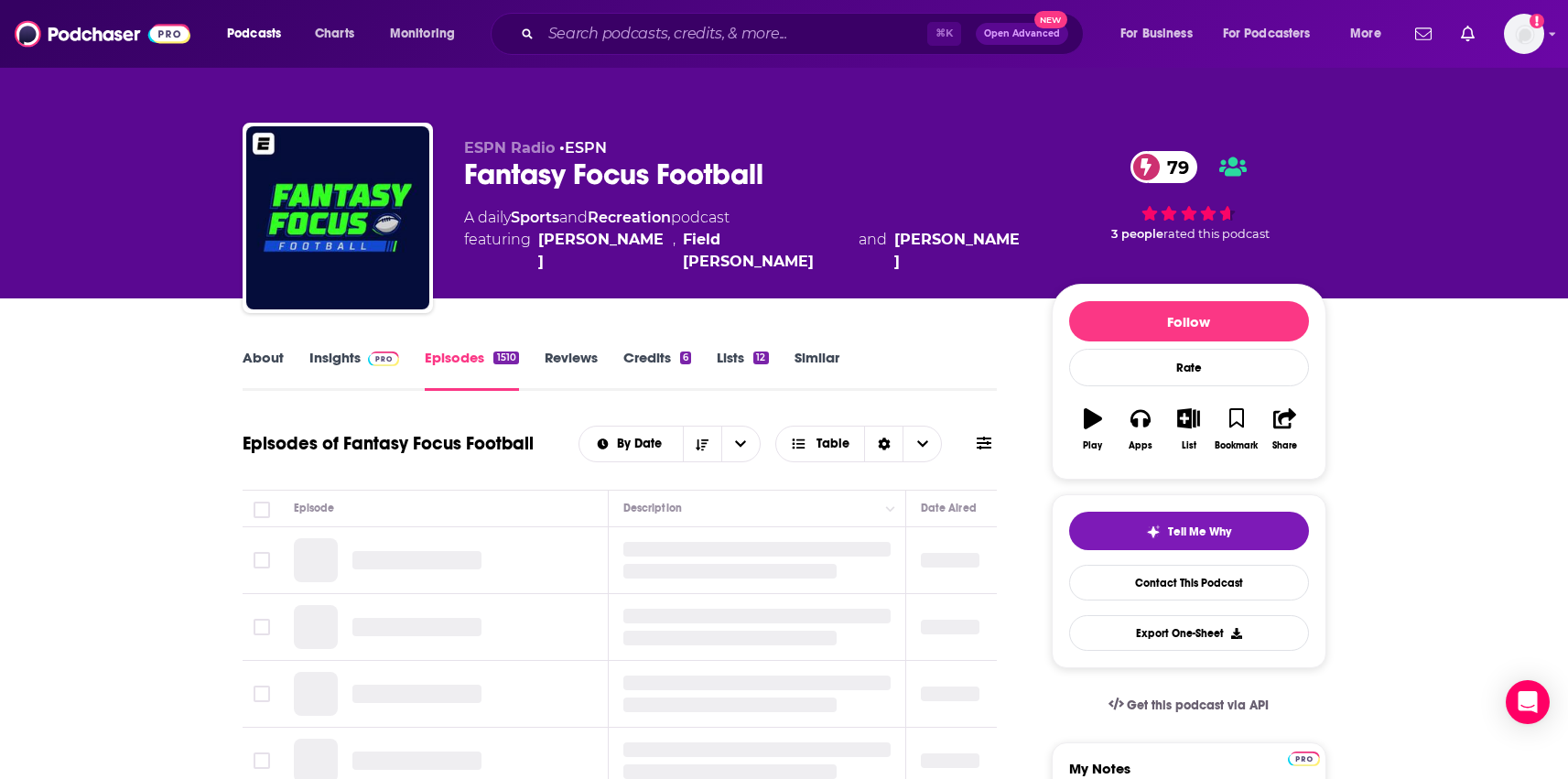
click at [456, 352] on link "Episodes 1510" at bounding box center [471, 370] width 93 height 42
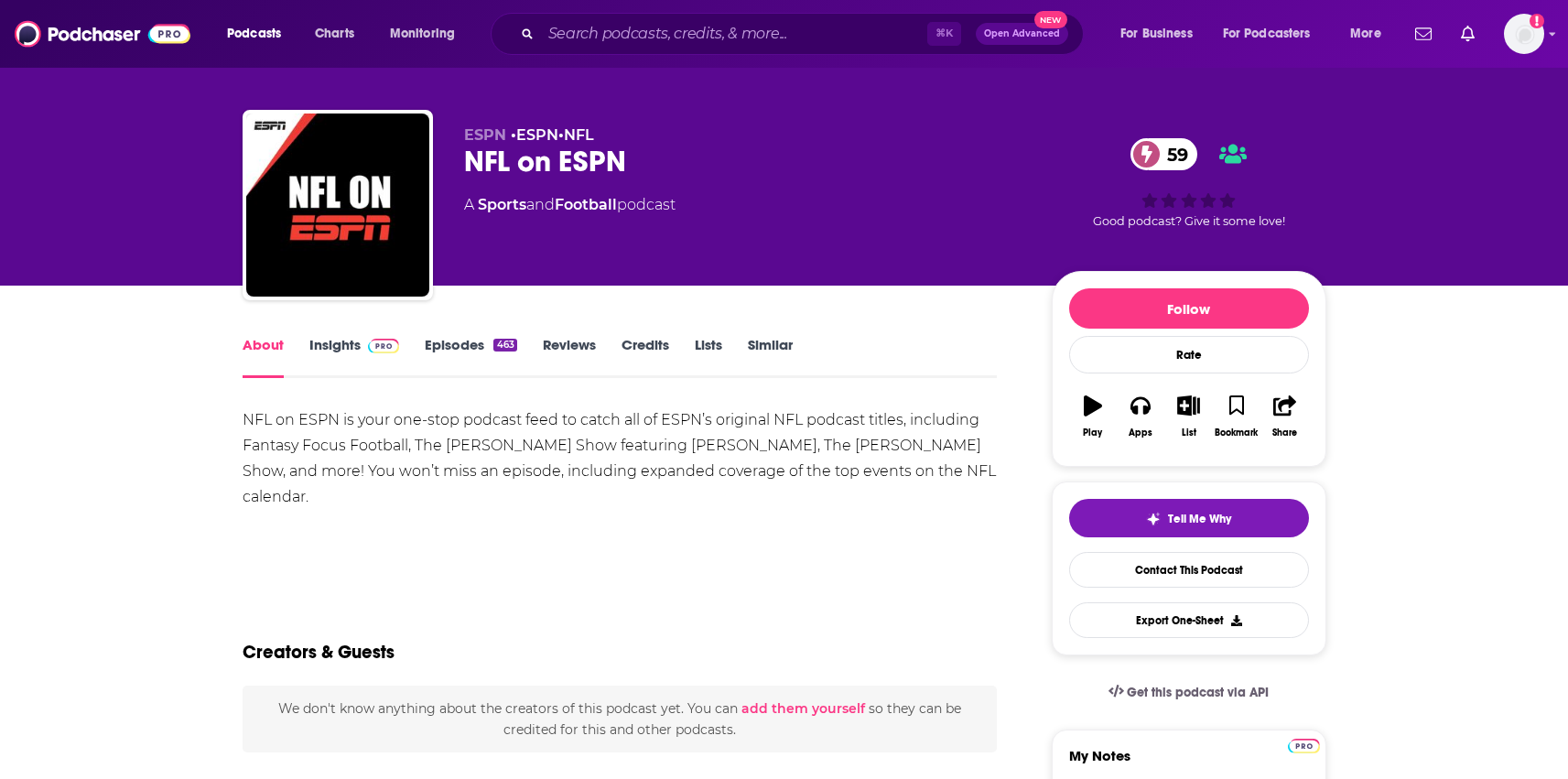
scroll to position [11, 0]
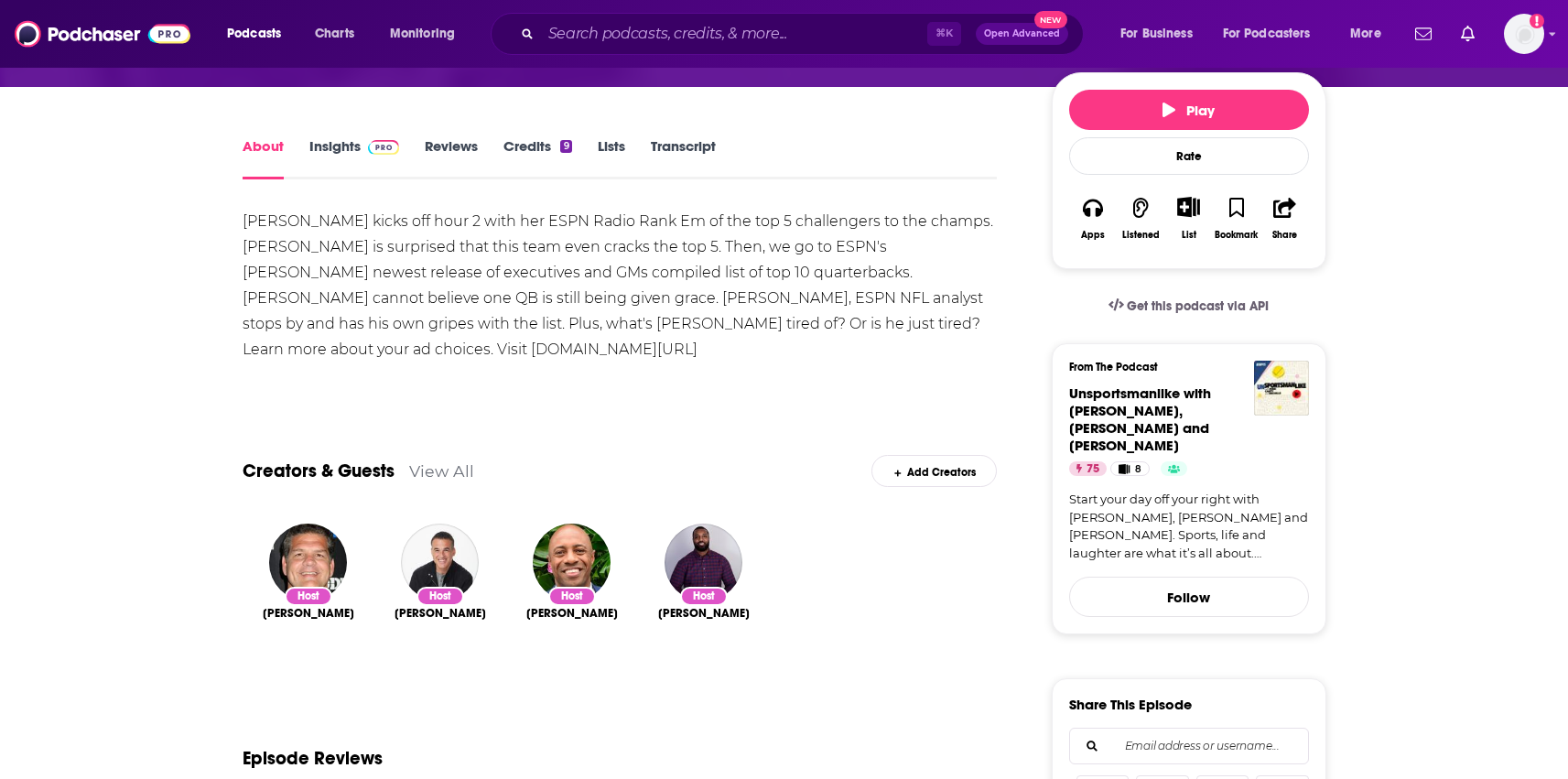
scroll to position [212, 0]
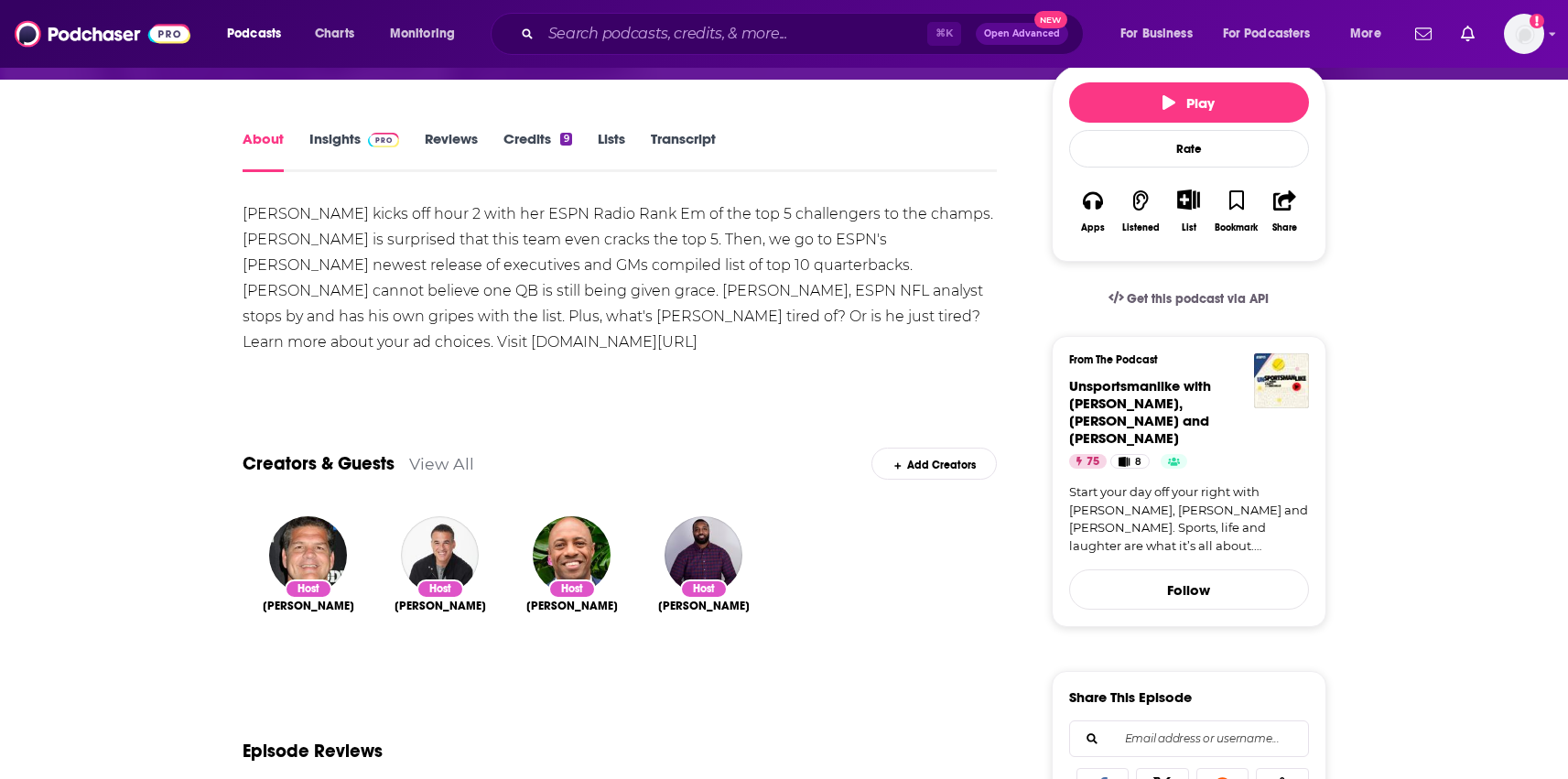
click at [344, 131] on link "Insights" at bounding box center [355, 151] width 90 height 42
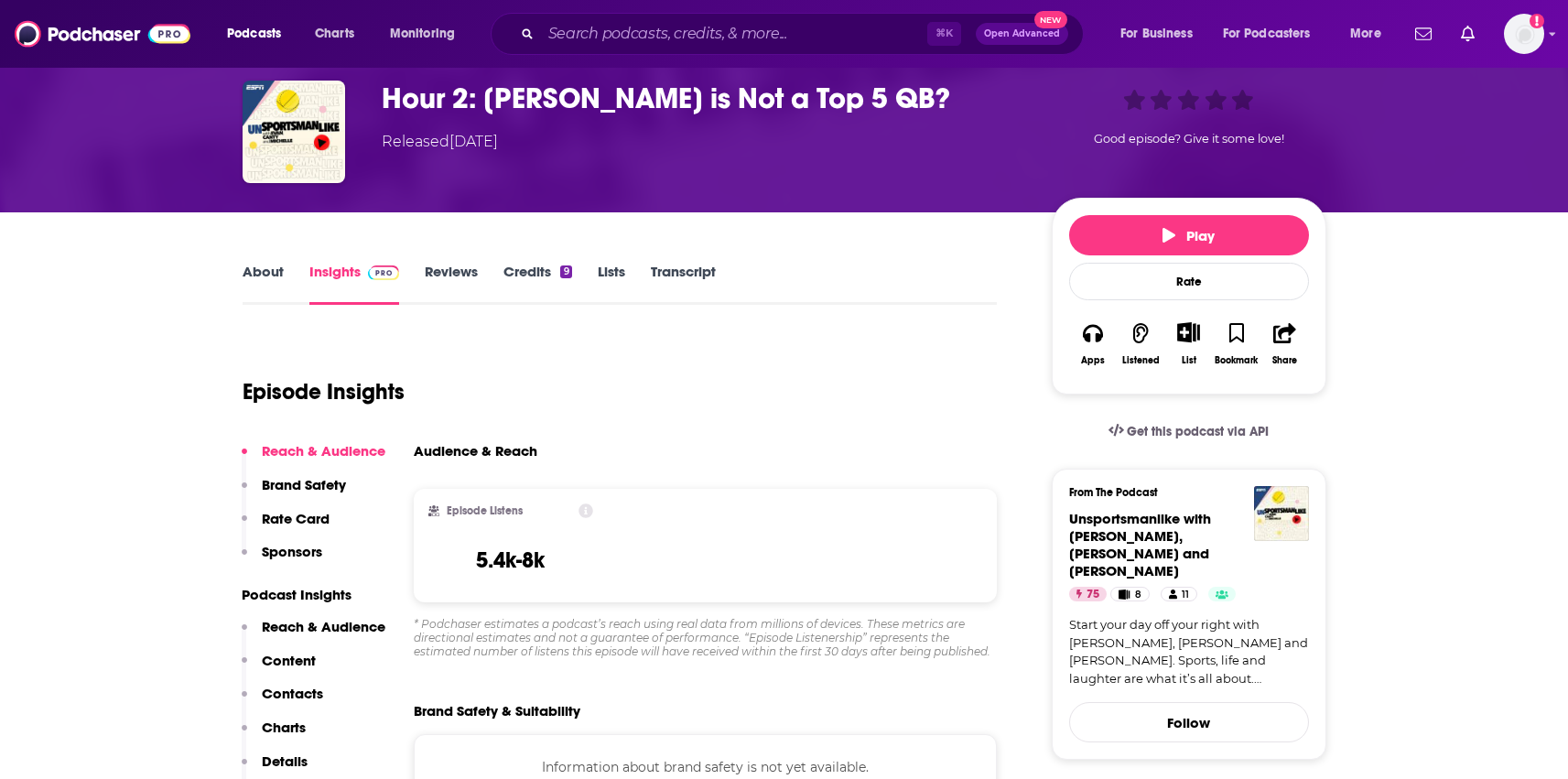
scroll to position [85, 0]
